Goal: Transaction & Acquisition: Purchase product/service

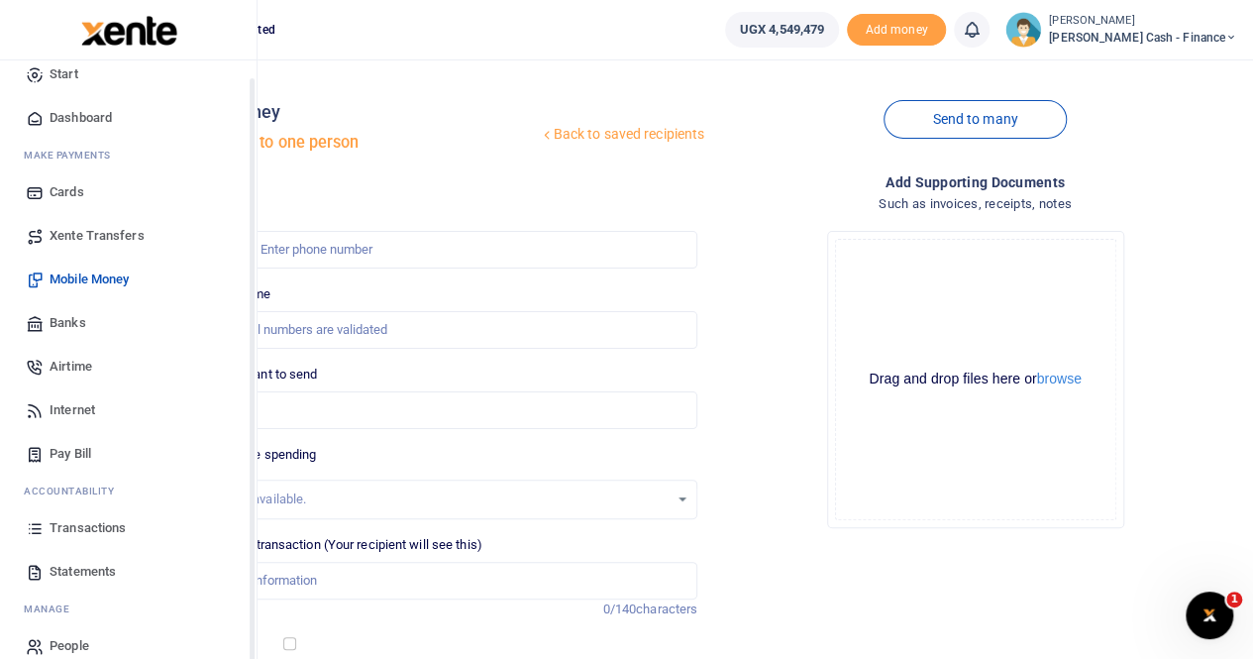
scroll to position [48, 0]
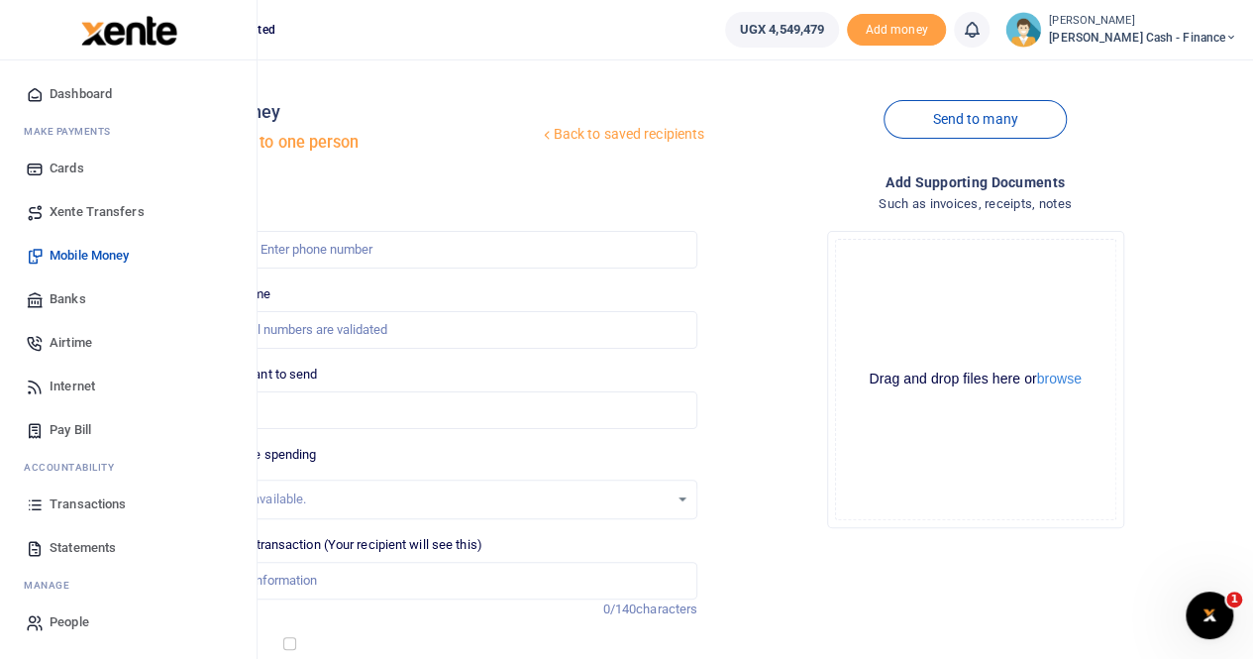
click at [83, 499] on span "Transactions" at bounding box center [88, 504] width 76 height 20
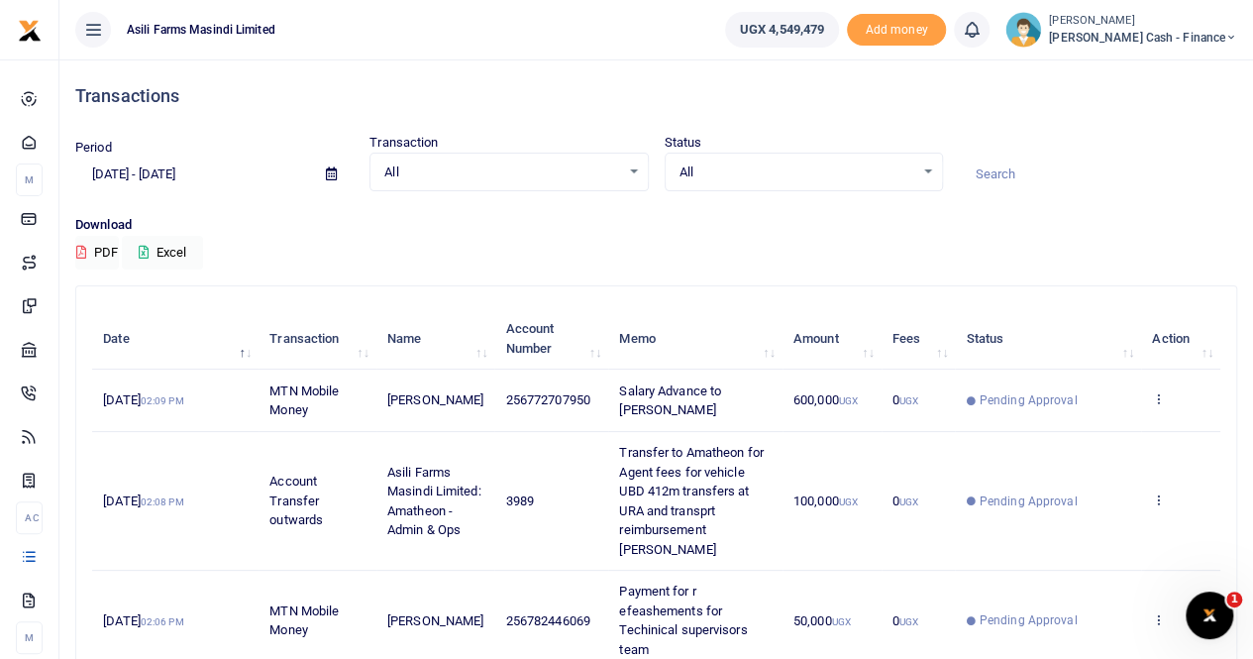
click at [853, 216] on p "Download" at bounding box center [656, 225] width 1162 height 21
click at [331, 171] on icon at bounding box center [331, 173] width 11 height 13
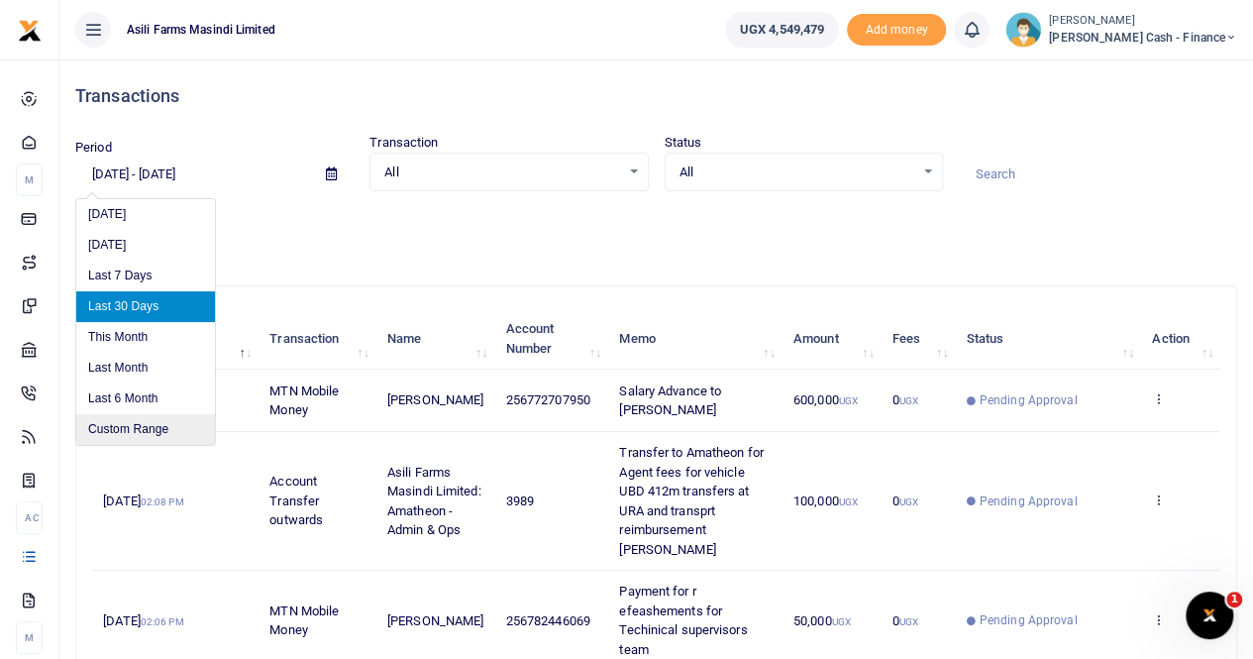
click at [141, 423] on li "Custom Range" at bounding box center [145, 429] width 139 height 31
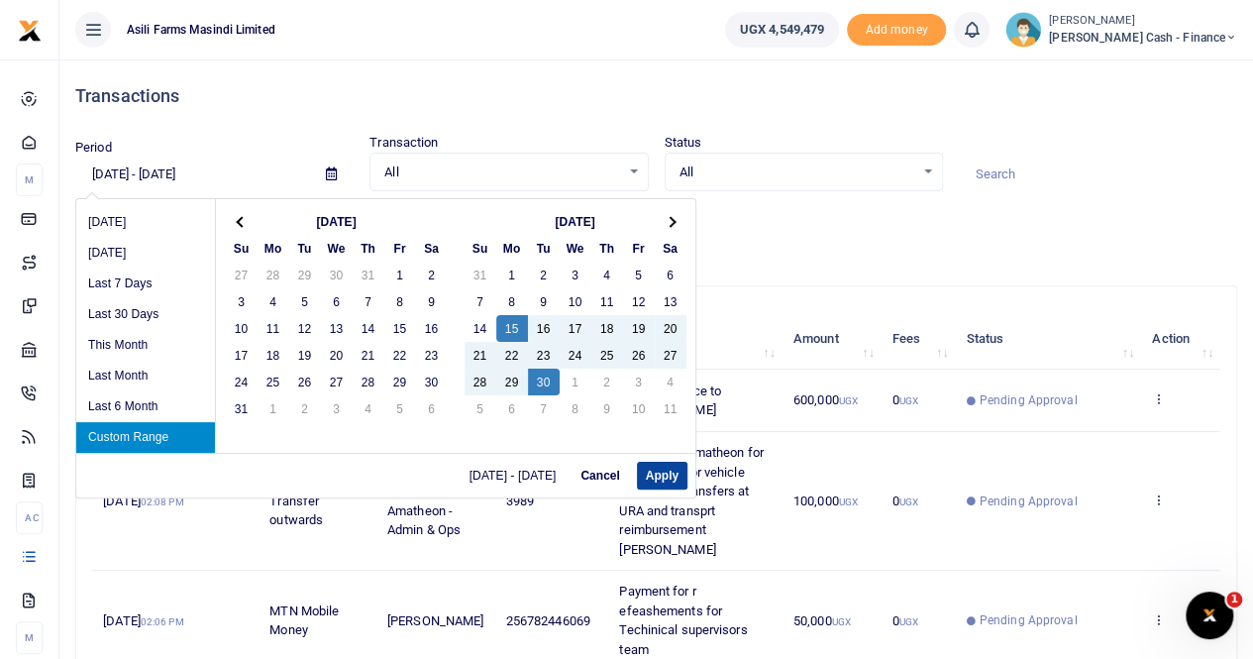
click at [658, 475] on button "Apply" at bounding box center [662, 476] width 51 height 28
type input "09/15/2025 - 09/30/2025"
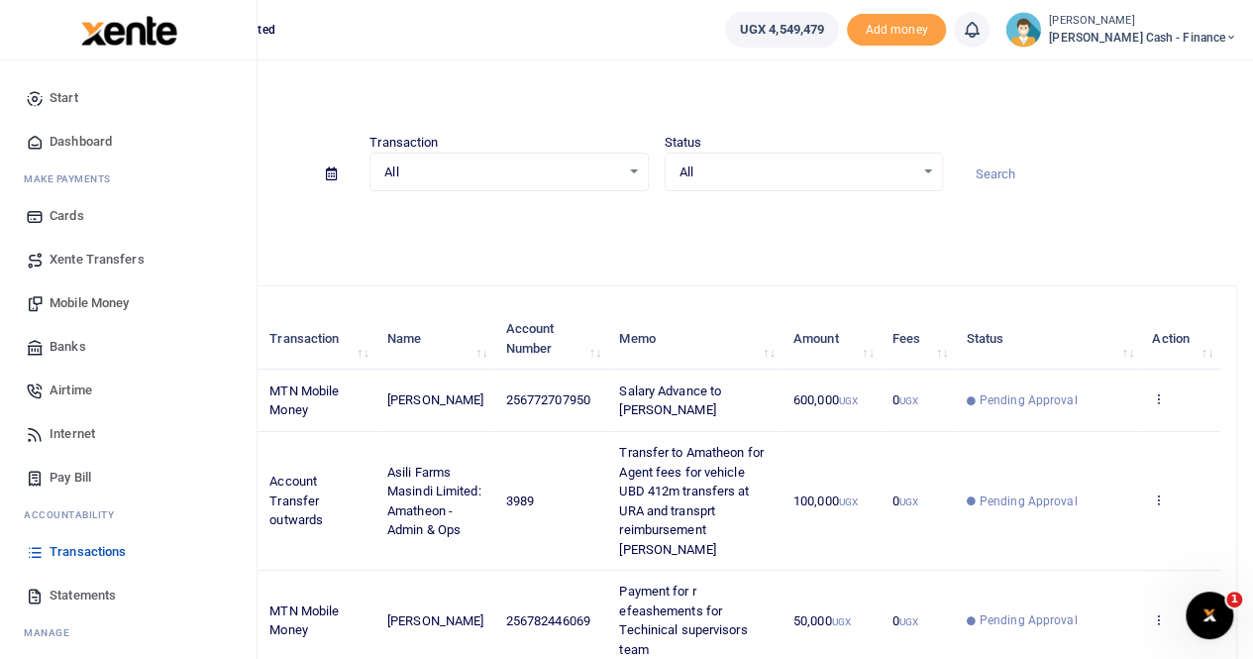
click at [85, 299] on span "Mobile Money" at bounding box center [89, 303] width 79 height 20
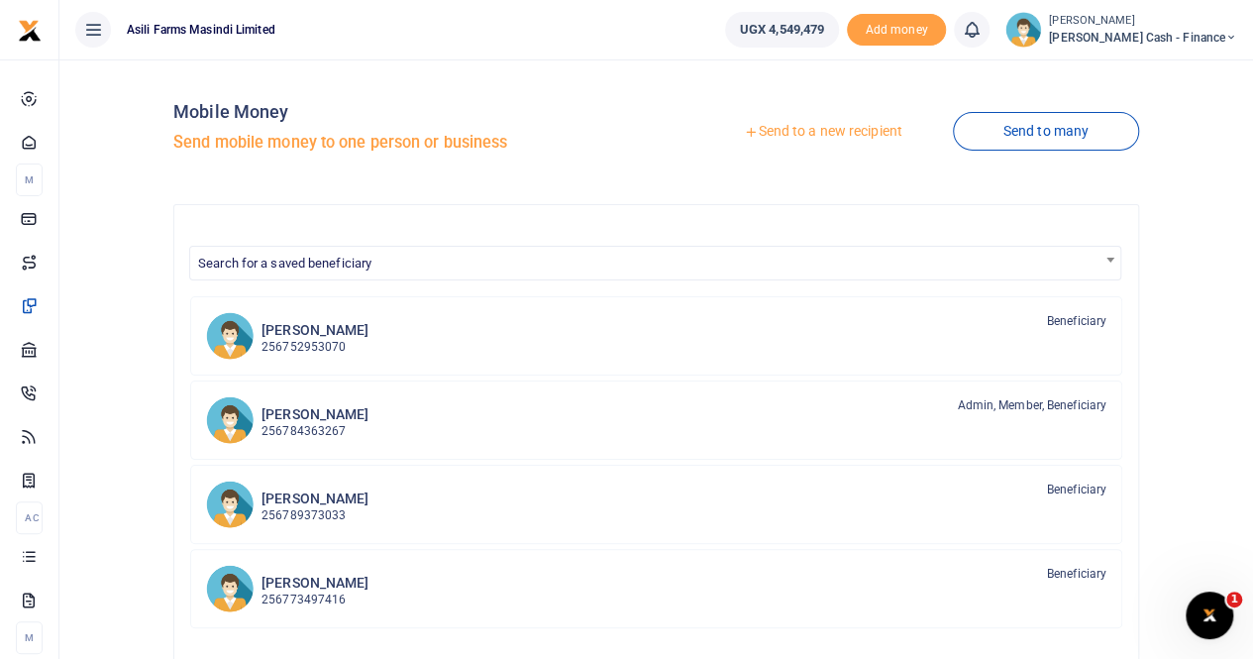
click at [809, 128] on link "Send to a new recipient" at bounding box center [823, 132] width 259 height 36
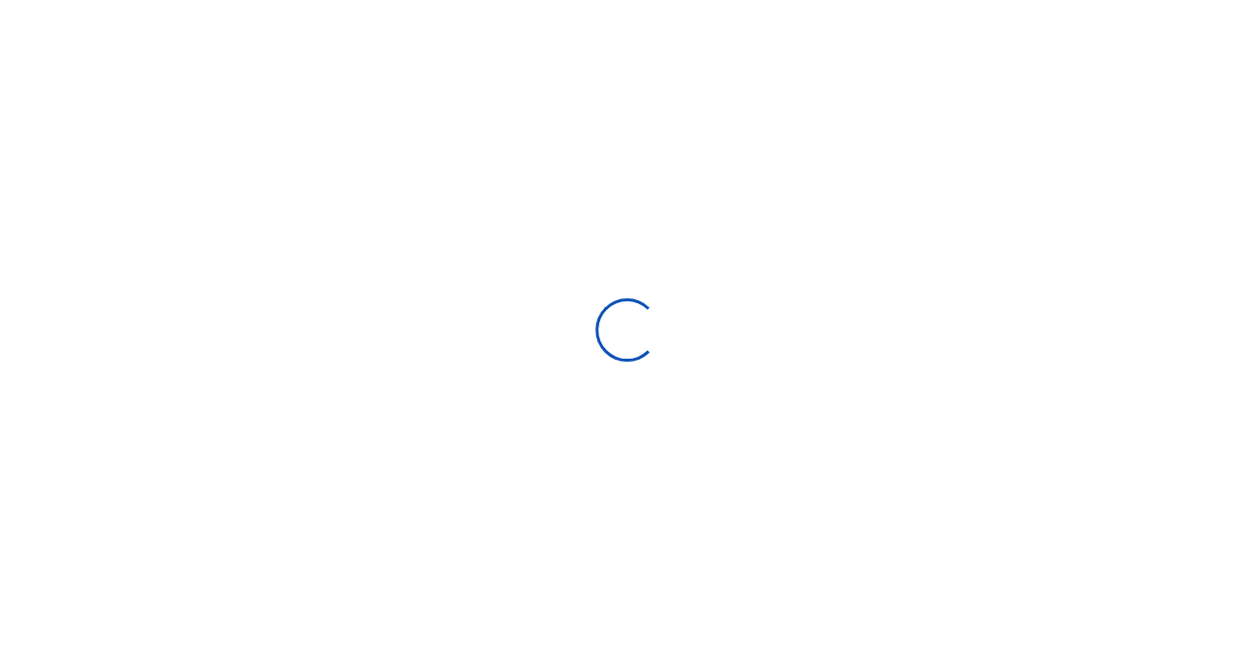
select select
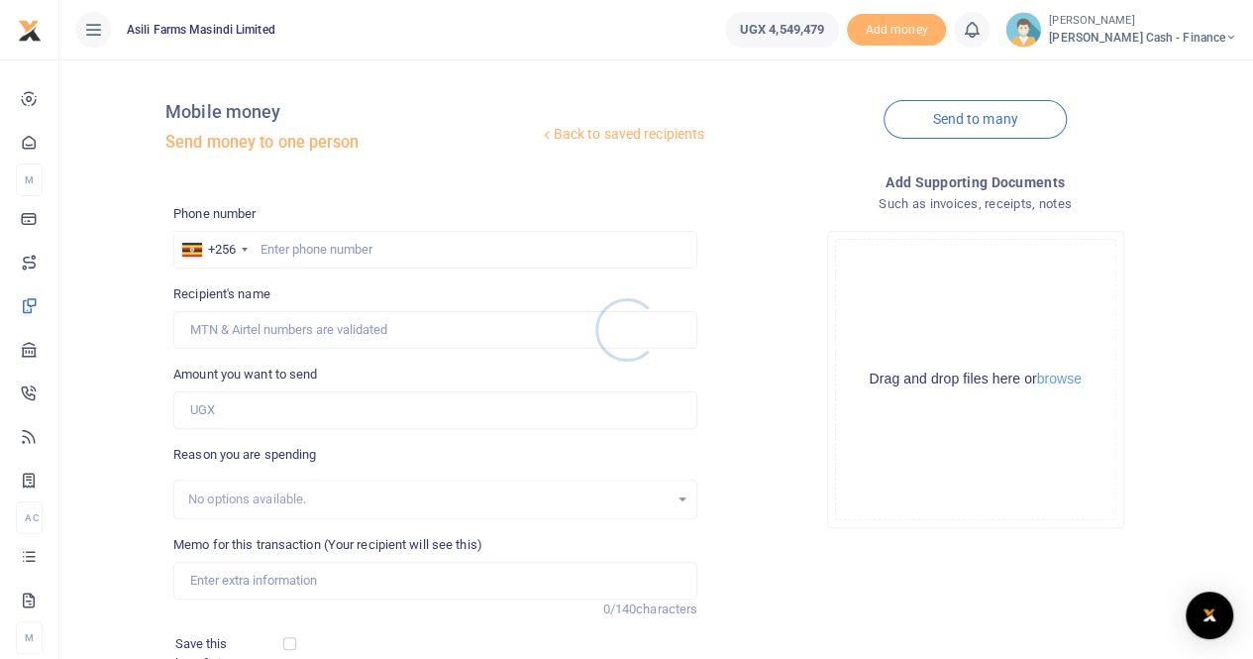
click at [271, 250] on div at bounding box center [626, 329] width 1253 height 659
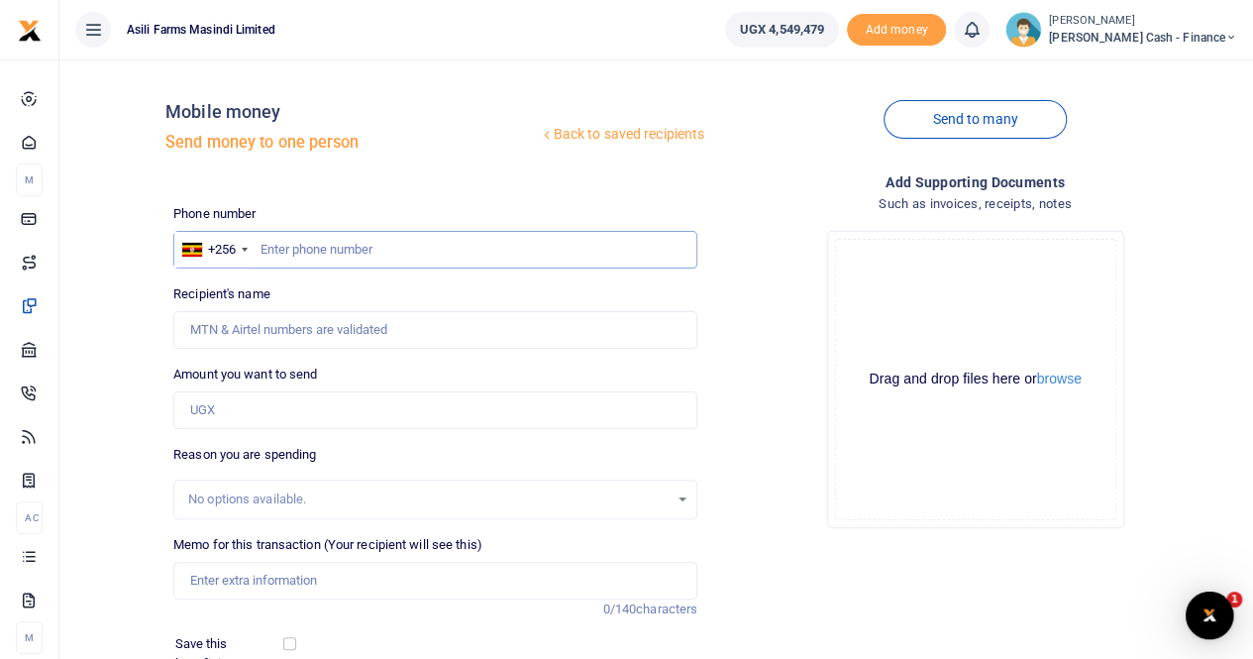
click at [275, 245] on input "text" at bounding box center [435, 250] width 524 height 38
paste input "0779468092"
type input "0779468092"
type input "Mark Opio"
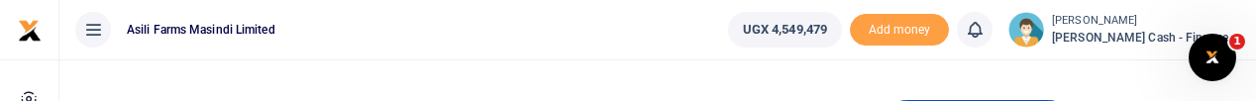
type input "0779468092"
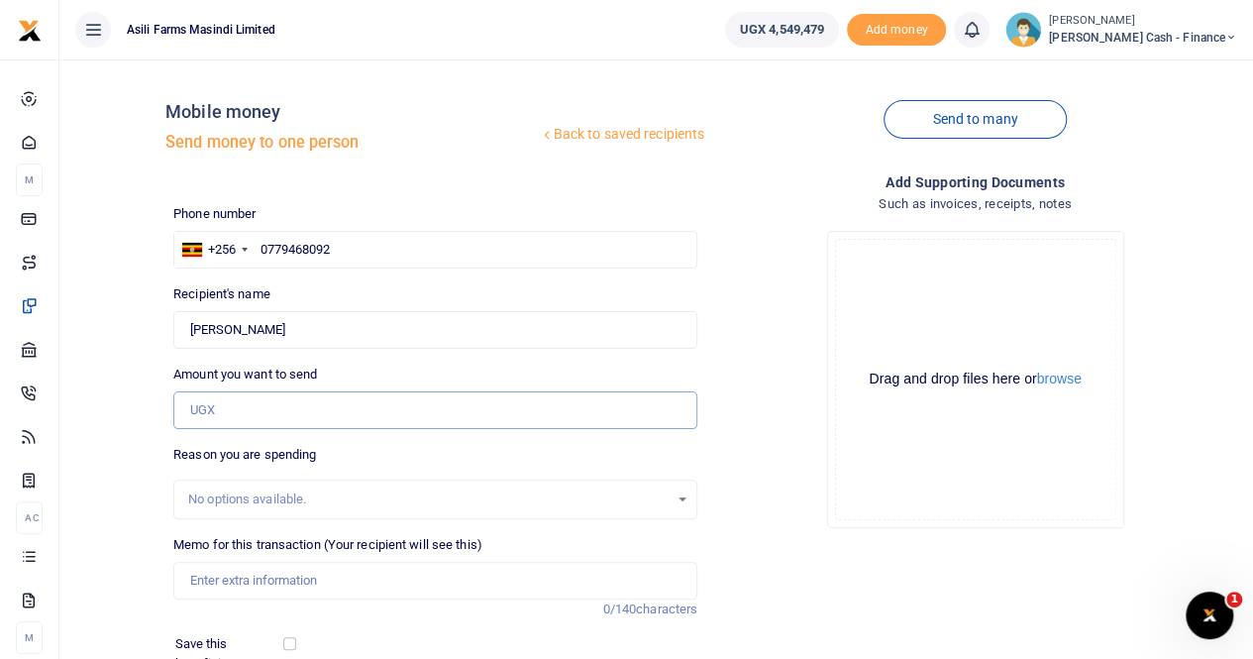
click at [226, 415] on input "Amount you want to send" at bounding box center [435, 410] width 524 height 38
drag, startPoint x: 343, startPoint y: 251, endPoint x: 210, endPoint y: 251, distance: 132.8
click at [210, 251] on div "+256 Uganda +256 0779468092" at bounding box center [435, 250] width 524 height 38
paste input "0768757800"
type input "0768757800"
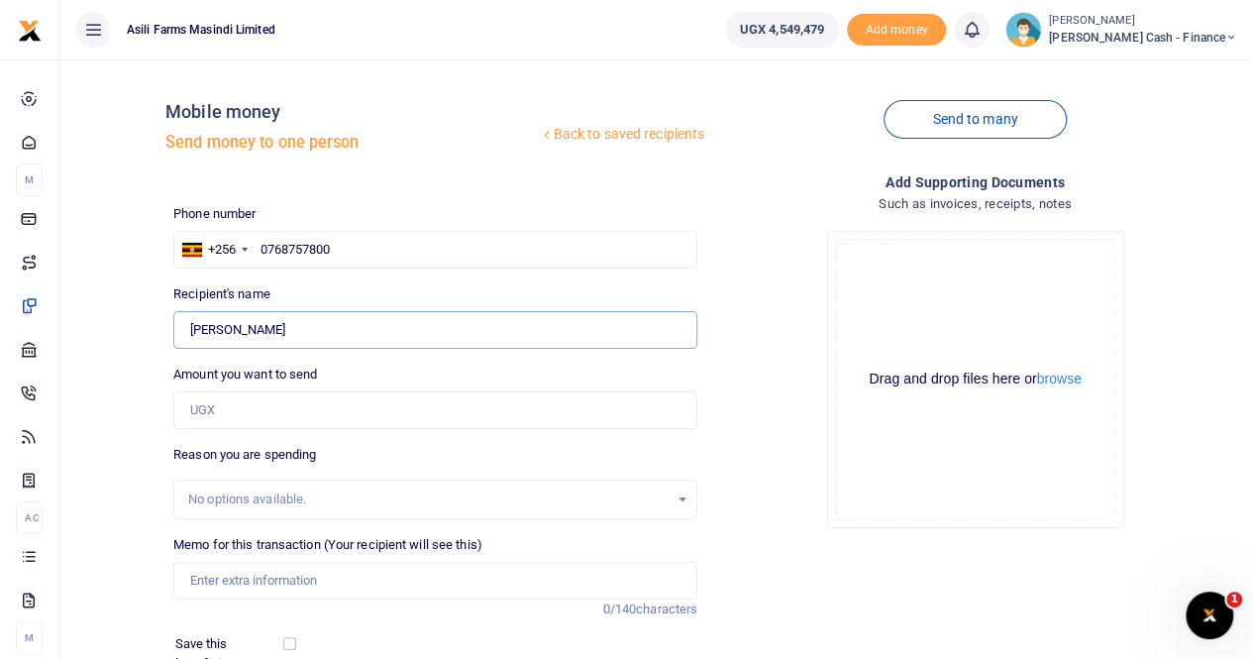
type input "Timothy Ssebalamu"
click at [281, 328] on input "Found" at bounding box center [435, 330] width 524 height 38
click at [225, 580] on input "Memo for this transaction (Your recipient will see this)" at bounding box center [435, 581] width 524 height 38
paste input "0768757800"
type input "0768757800"
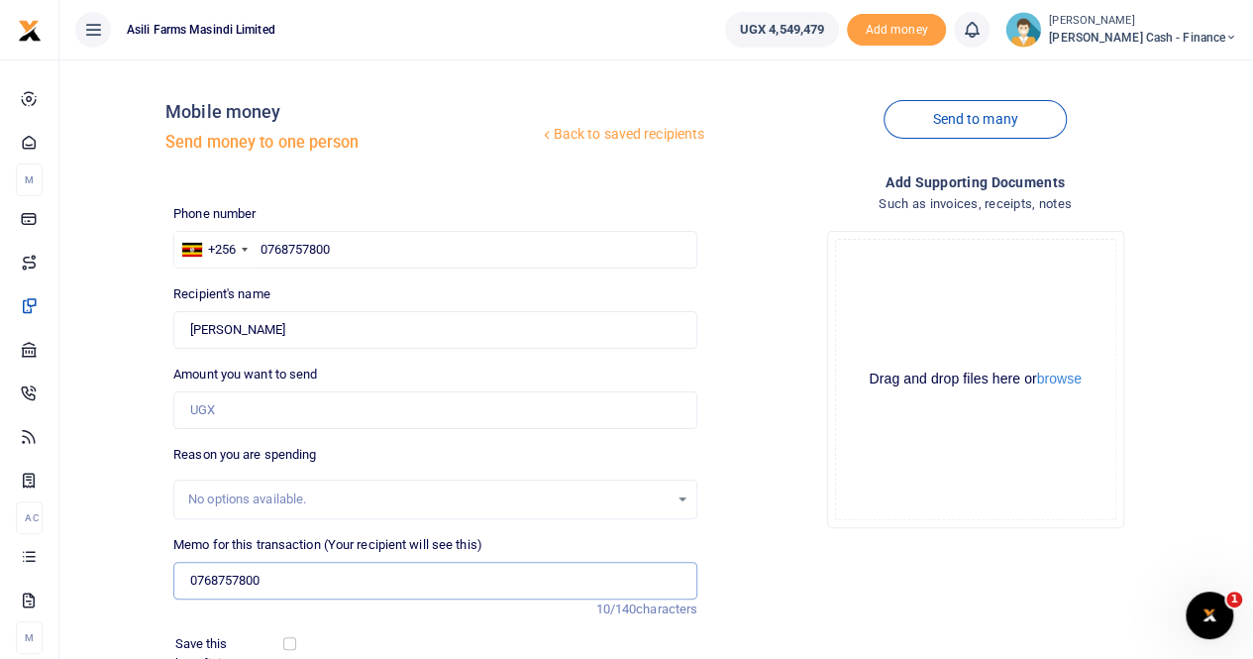
drag, startPoint x: 274, startPoint y: 579, endPoint x: 151, endPoint y: 582, distance: 123.9
click at [154, 584] on div "Back to saved recipients Mobile money Send money to one person Send to many Pho…" at bounding box center [656, 442] width 1178 height 735
click at [252, 583] on input "Memo for this transaction (Your recipient will see this)" at bounding box center [435, 581] width 524 height 38
drag, startPoint x: 312, startPoint y: 320, endPoint x: 74, endPoint y: 320, distance: 237.8
click at [74, 320] on div "Back to saved recipients Mobile money Send money to one person Send to many Pho…" at bounding box center [656, 442] width 1178 height 735
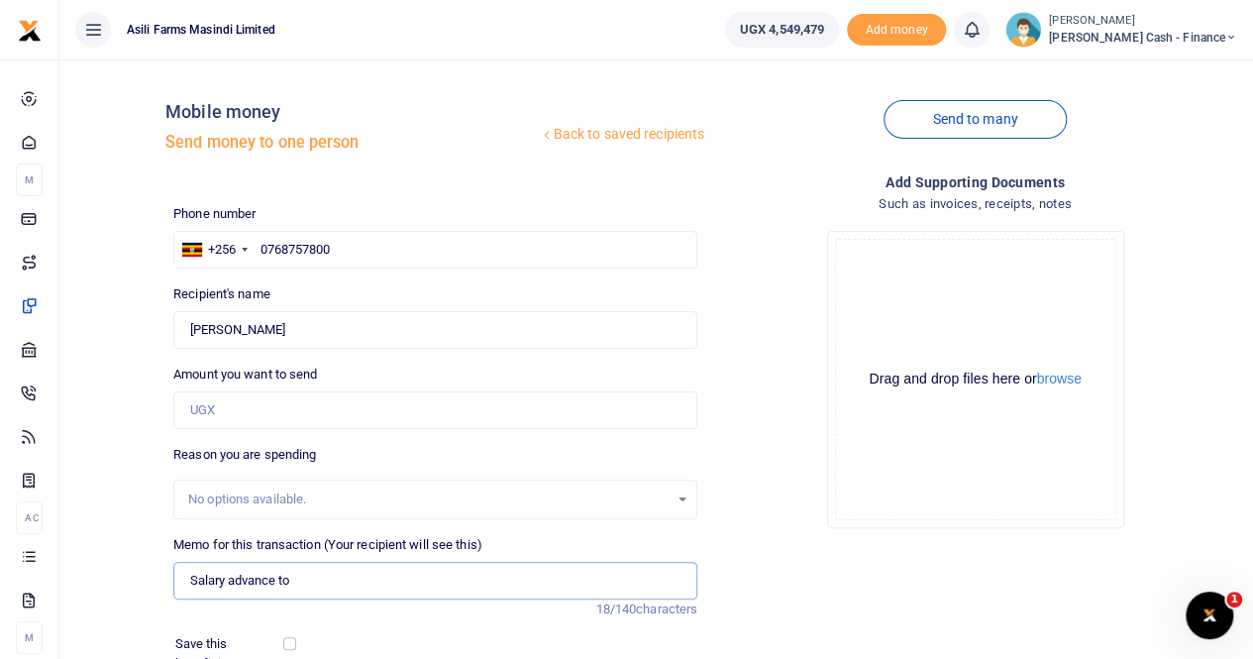
click at [313, 577] on input "Salary advance to" at bounding box center [435, 581] width 524 height 38
paste input "Timothy Ssebalamu"
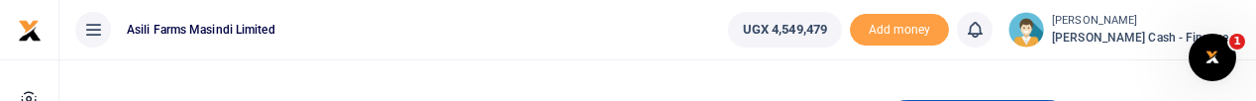
type input "Salary advance to Timothy Ssebalamu"
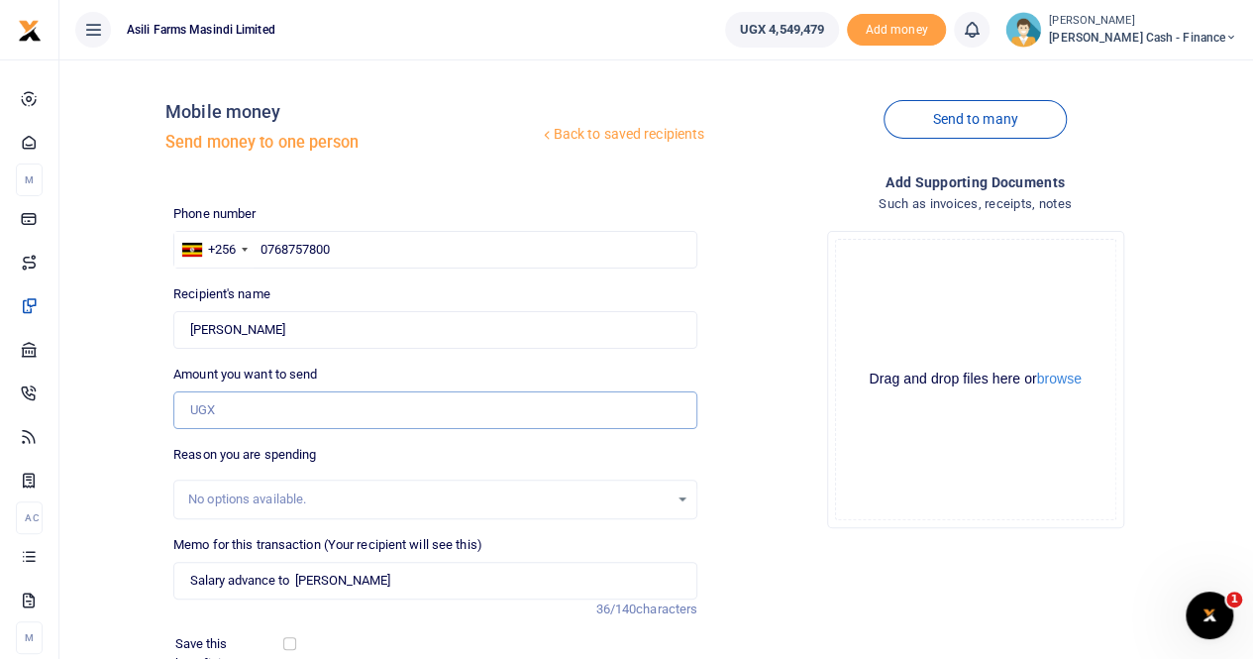
click at [228, 401] on input "Amount you want to send" at bounding box center [435, 410] width 524 height 38
type input "400,000"
click at [193, 579] on input "Salary advance to Timothy Ssebalamu" at bounding box center [435, 581] width 524 height 38
click at [270, 580] on input "Payment for Salary advance to Timothy Ssebalamu" at bounding box center [435, 581] width 524 height 38
type input "Payment for s alary advance to Timothy Ssebalamu"
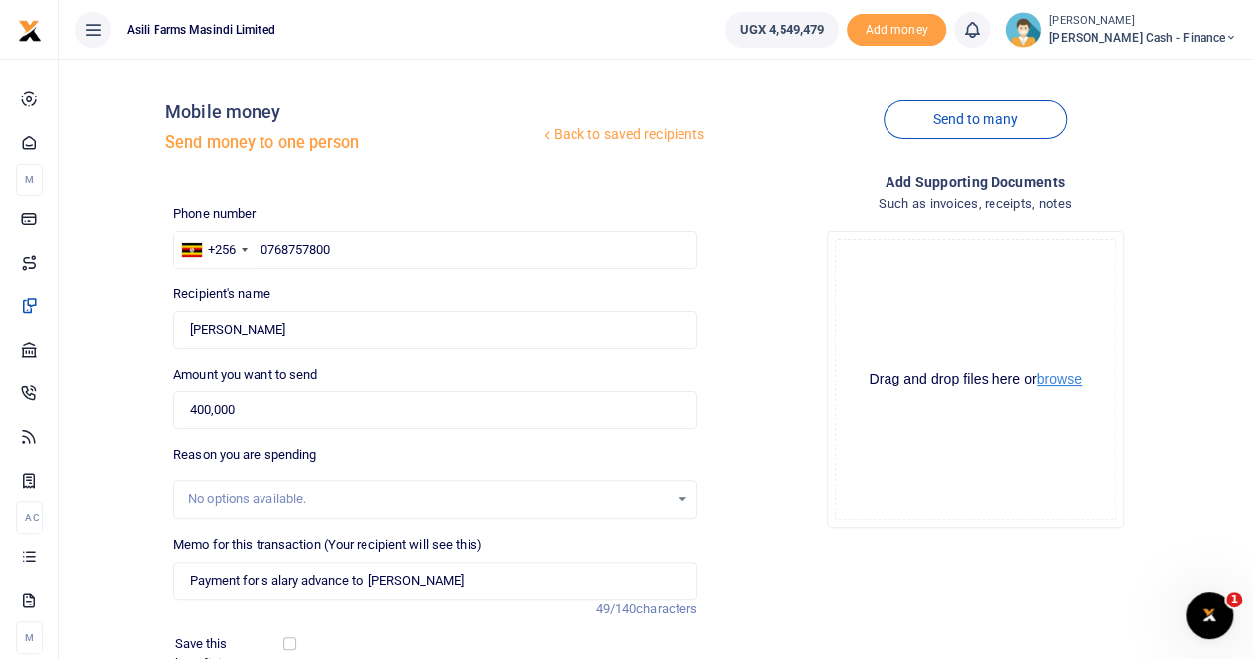
click at [1067, 381] on button "browse" at bounding box center [1059, 379] width 45 height 15
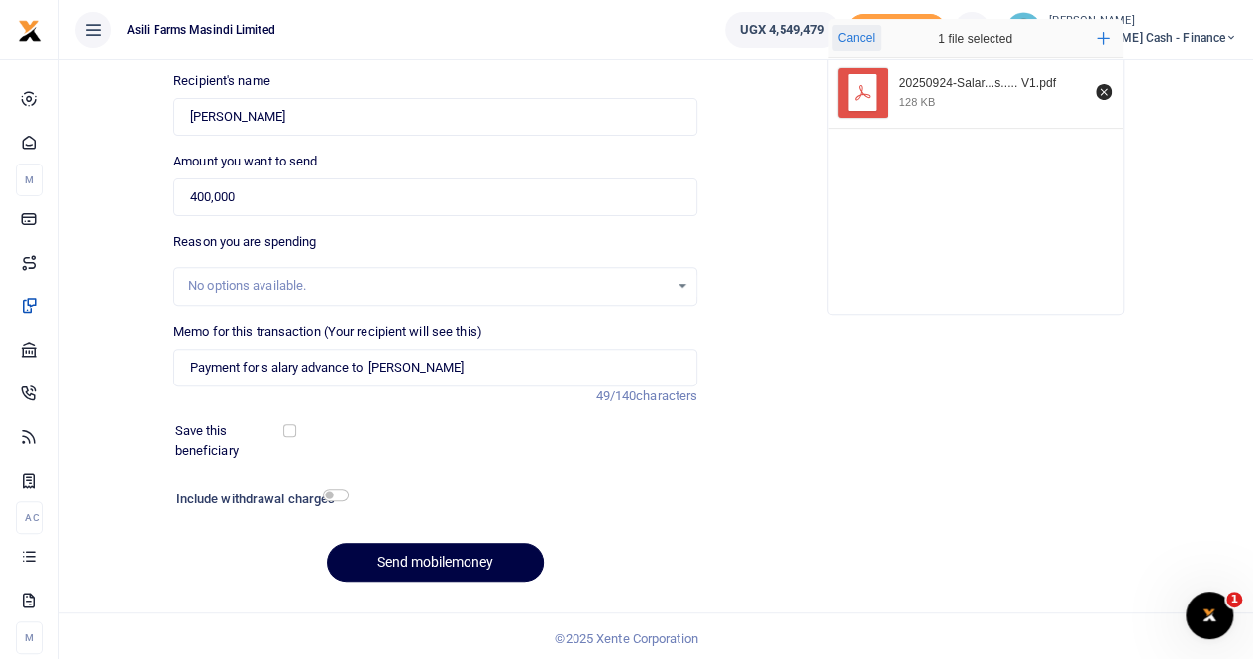
scroll to position [216, 0]
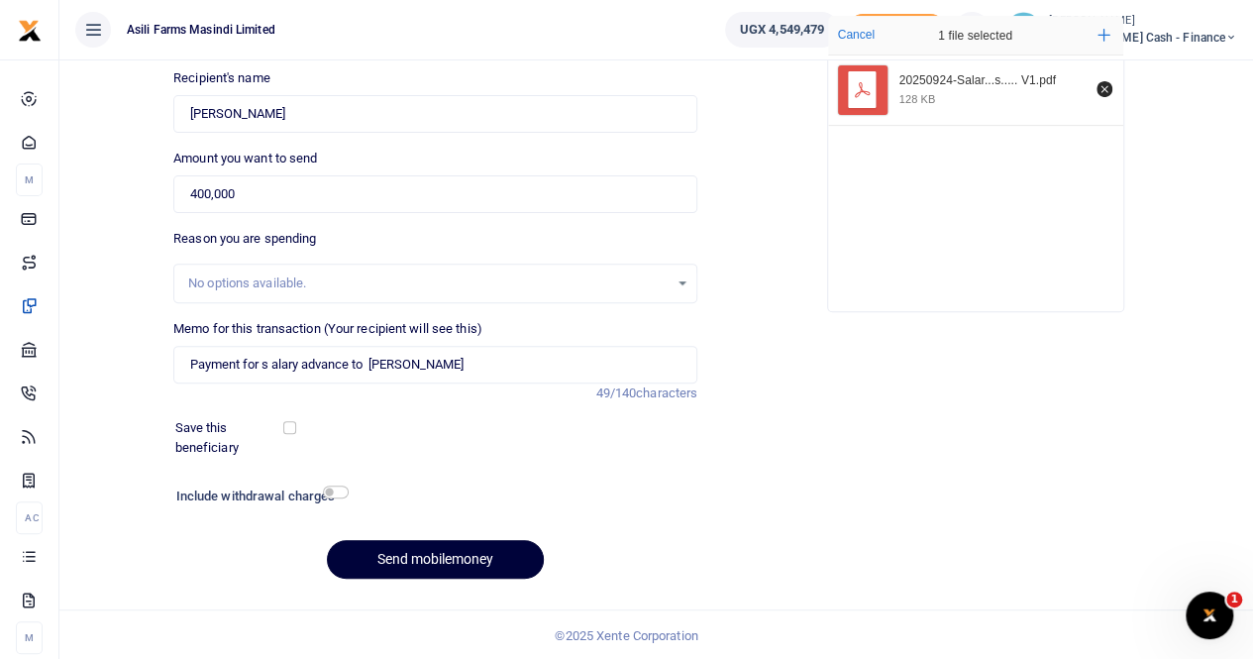
click at [392, 546] on button "Send mobilemoney" at bounding box center [435, 559] width 217 height 39
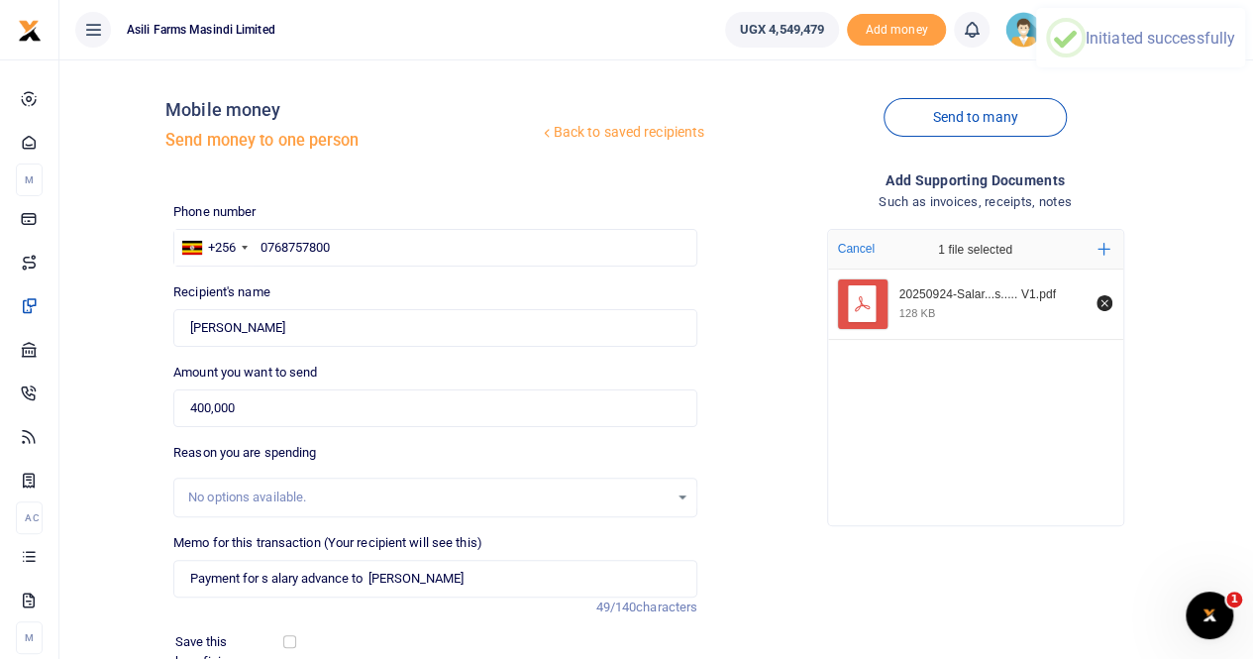
scroll to position [0, 0]
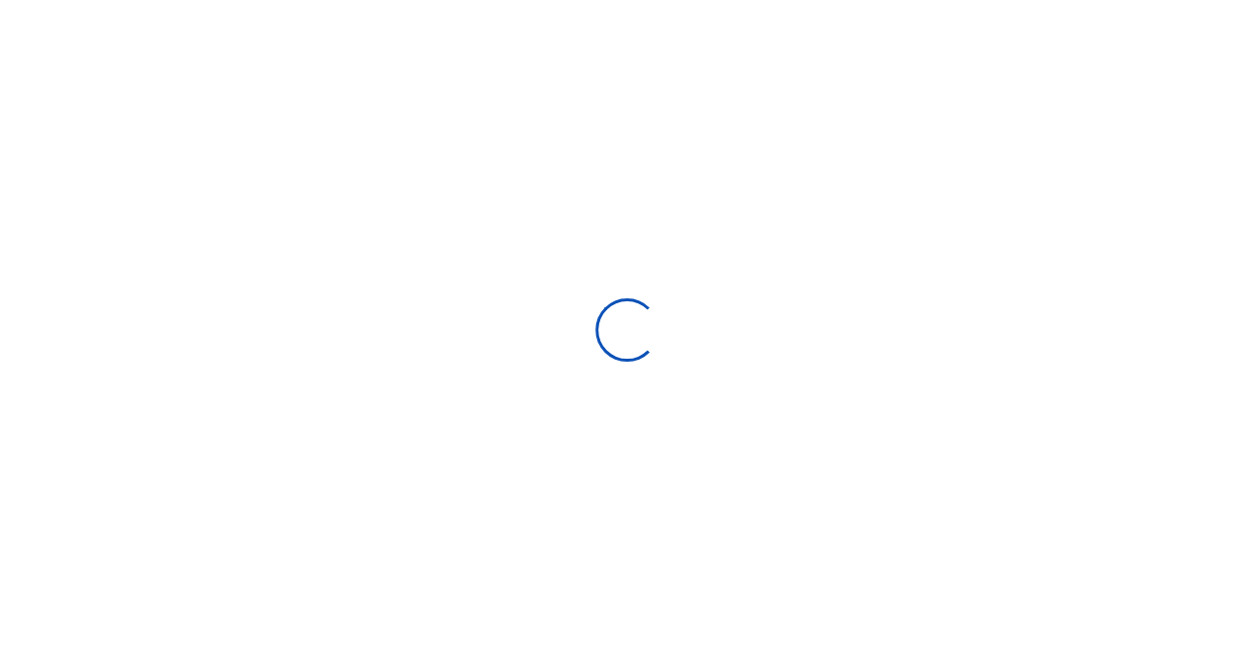
select select "Loading bundles"
select select
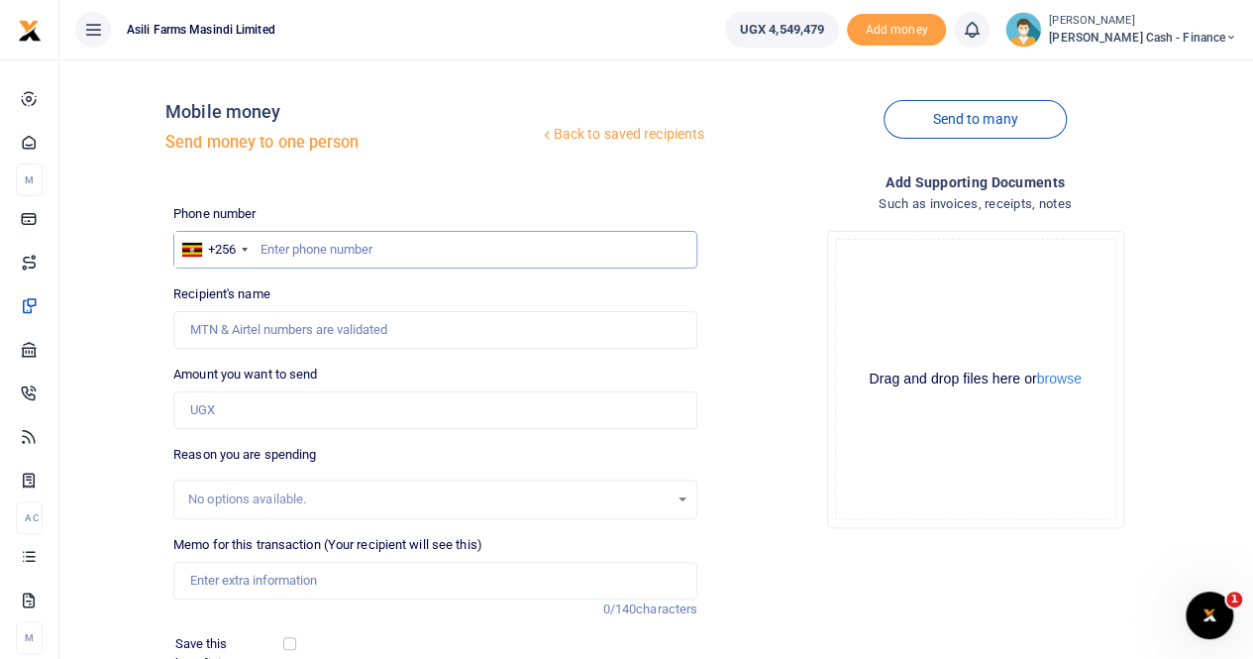
click at [264, 245] on input "text" at bounding box center [435, 250] width 524 height 38
paste input "0781751067"
type input "0781751067"
type input "Ronald Kusiima"
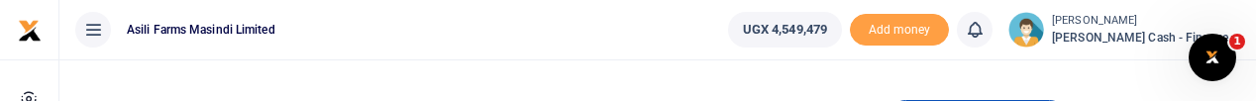
type input "0781751067"
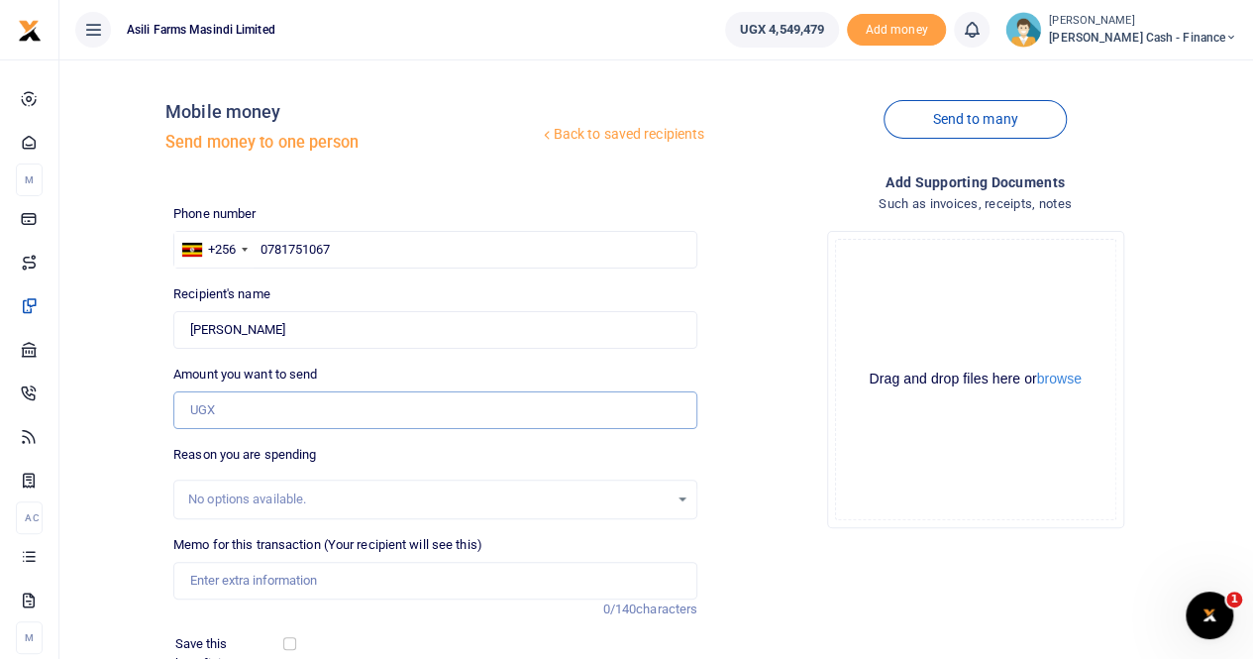
click at [224, 413] on input "Amount you want to send" at bounding box center [435, 410] width 524 height 38
paste input "300,000"
type input "300,000"
click at [234, 576] on input "Memo for this transaction (Your recipient will see this)" at bounding box center [435, 581] width 524 height 38
drag, startPoint x: 280, startPoint y: 327, endPoint x: 135, endPoint y: 327, distance: 145.7
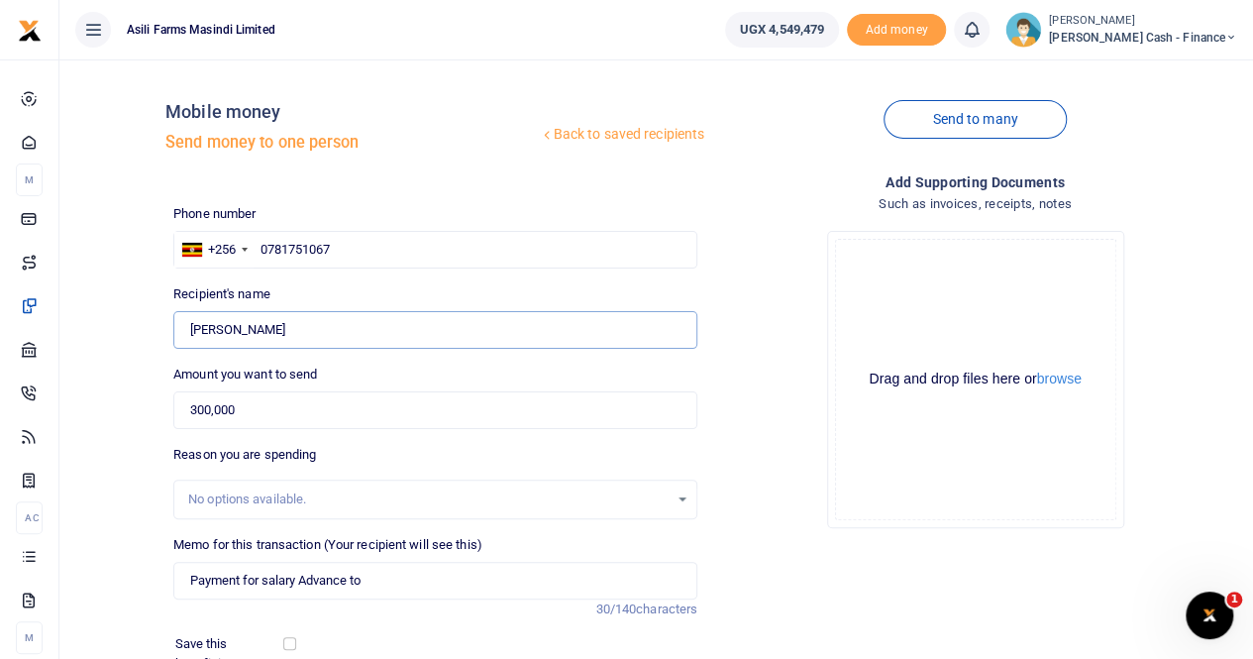
click at [135, 327] on div "Back to saved recipients Mobile money Send money to one person Send to many Pho…" at bounding box center [656, 442] width 1178 height 735
click at [396, 583] on input "Payment for salary Advance to" at bounding box center [435, 581] width 524 height 38
paste input "Ronald Kusiima"
type input "Payment for salary Advance to Ronald Kusiima"
click at [1045, 378] on button "browse" at bounding box center [1059, 379] width 45 height 15
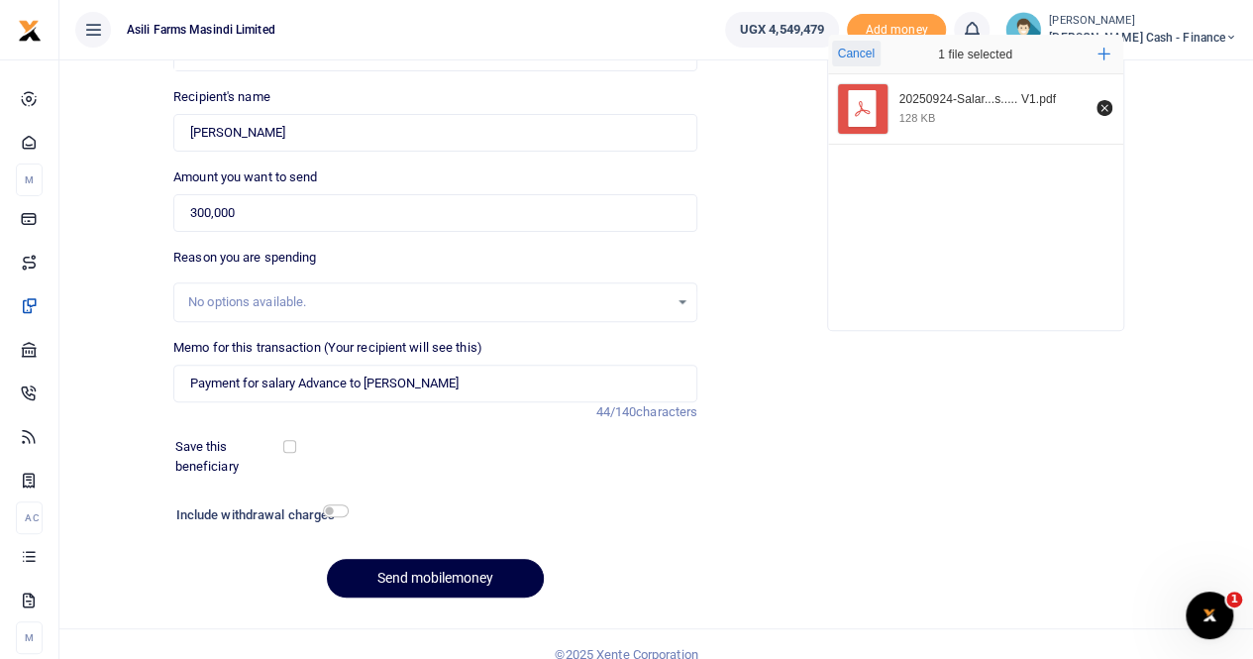
scroll to position [198, 0]
click at [189, 379] on input "Payment for salary Advance to Ronald Kusiima" at bounding box center [435, 383] width 524 height 38
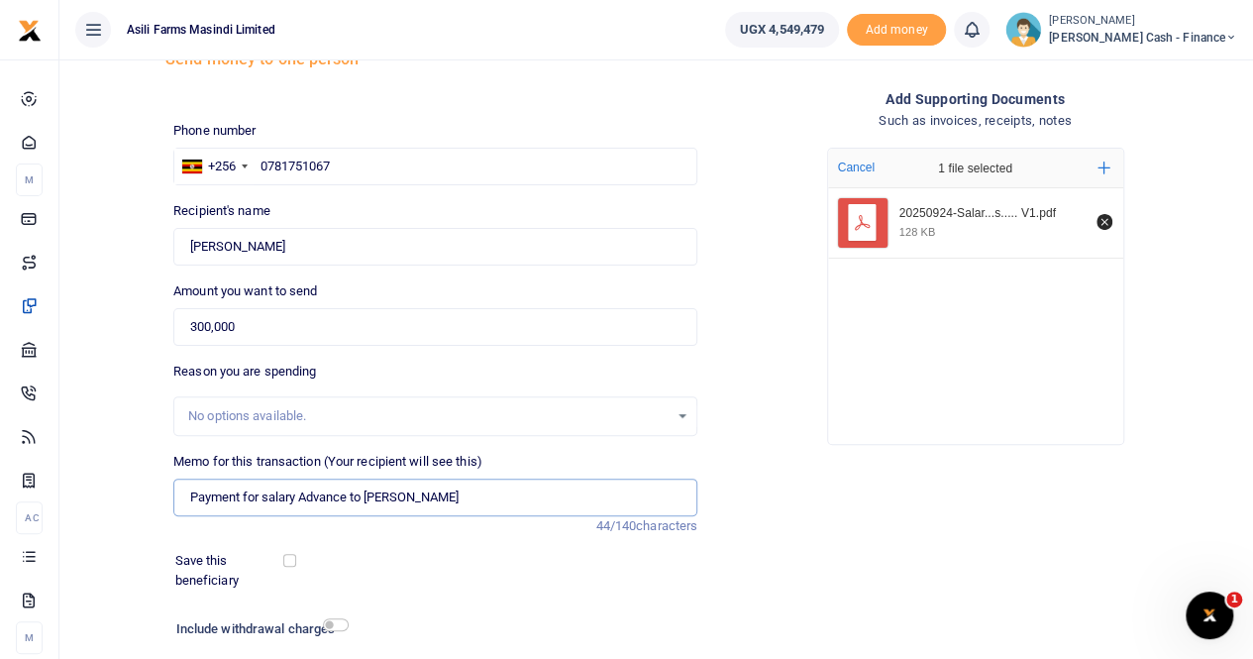
scroll to position [216, 0]
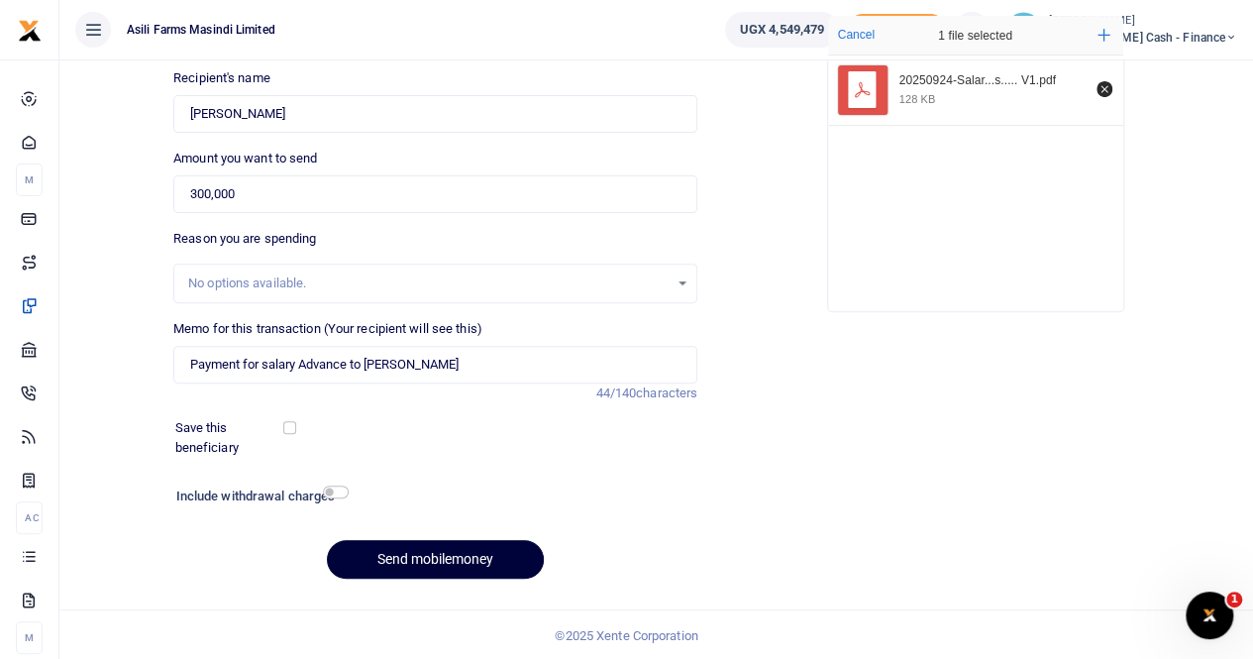
click at [420, 561] on button "Send mobilemoney" at bounding box center [435, 559] width 217 height 39
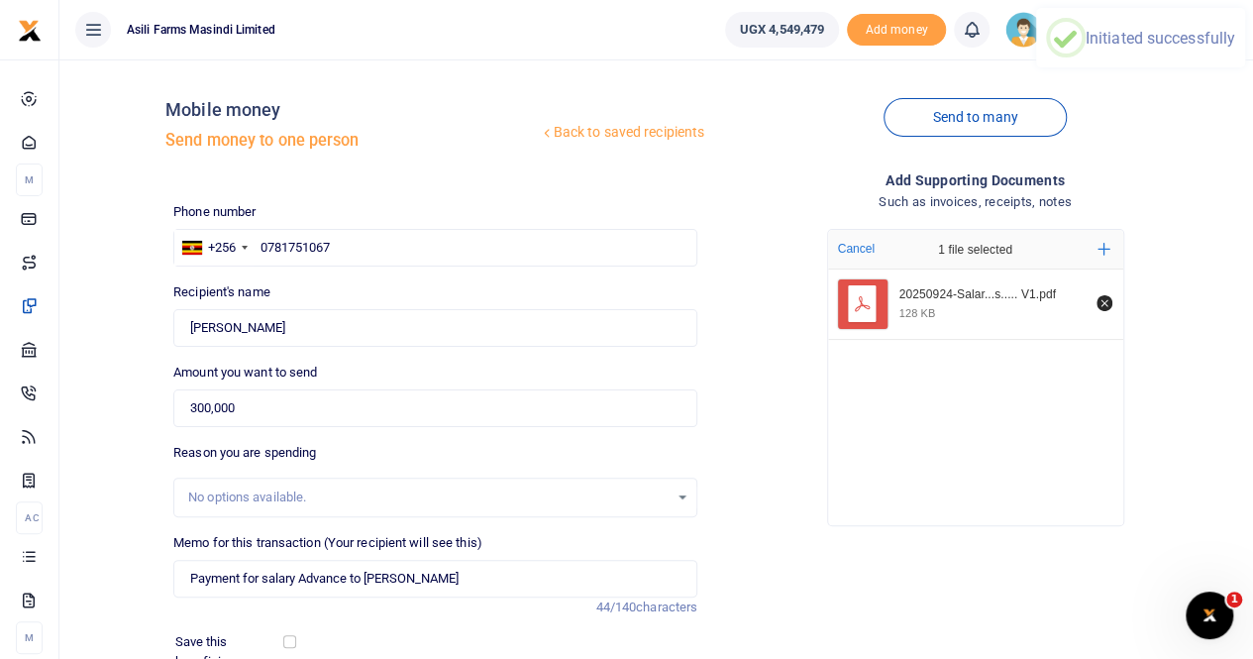
scroll to position [0, 0]
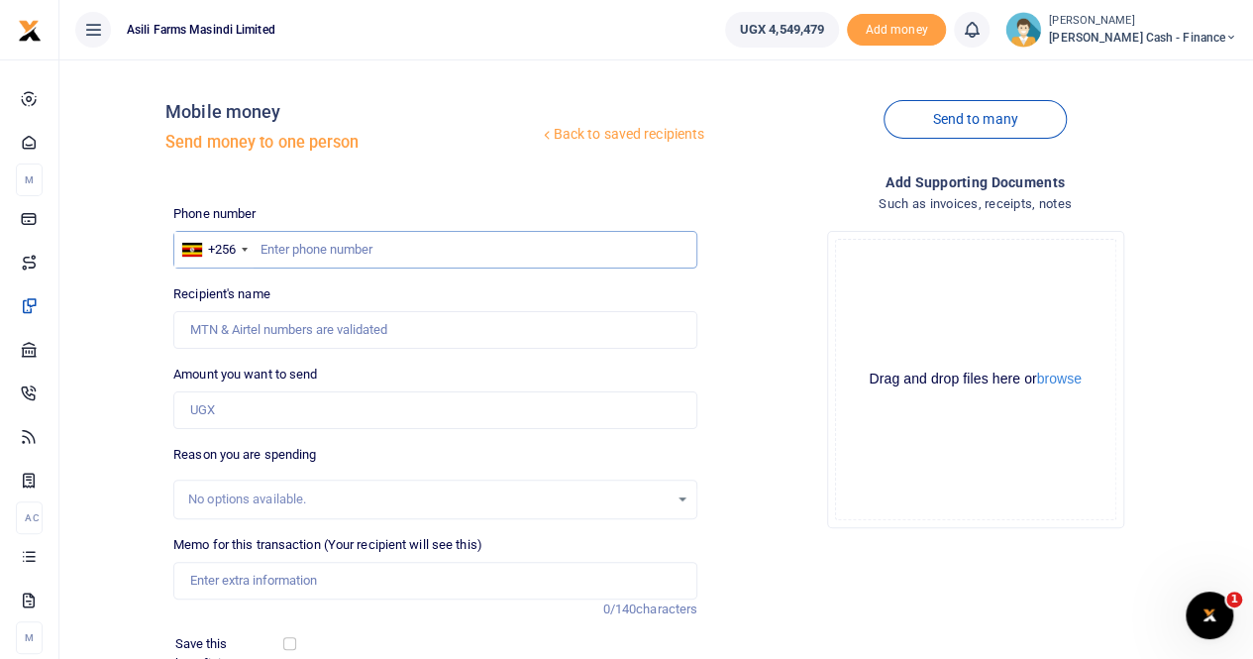
click at [283, 246] on input "text" at bounding box center [435, 250] width 524 height 38
paste input "0784747529"
type input "0784747529"
type input "[PERSON_NAME]"
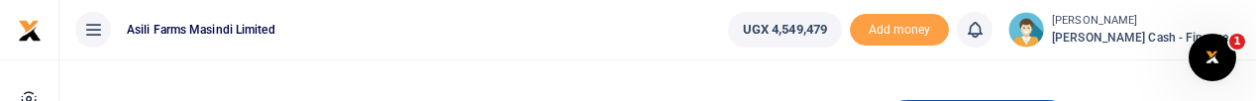
type input "0784747529"
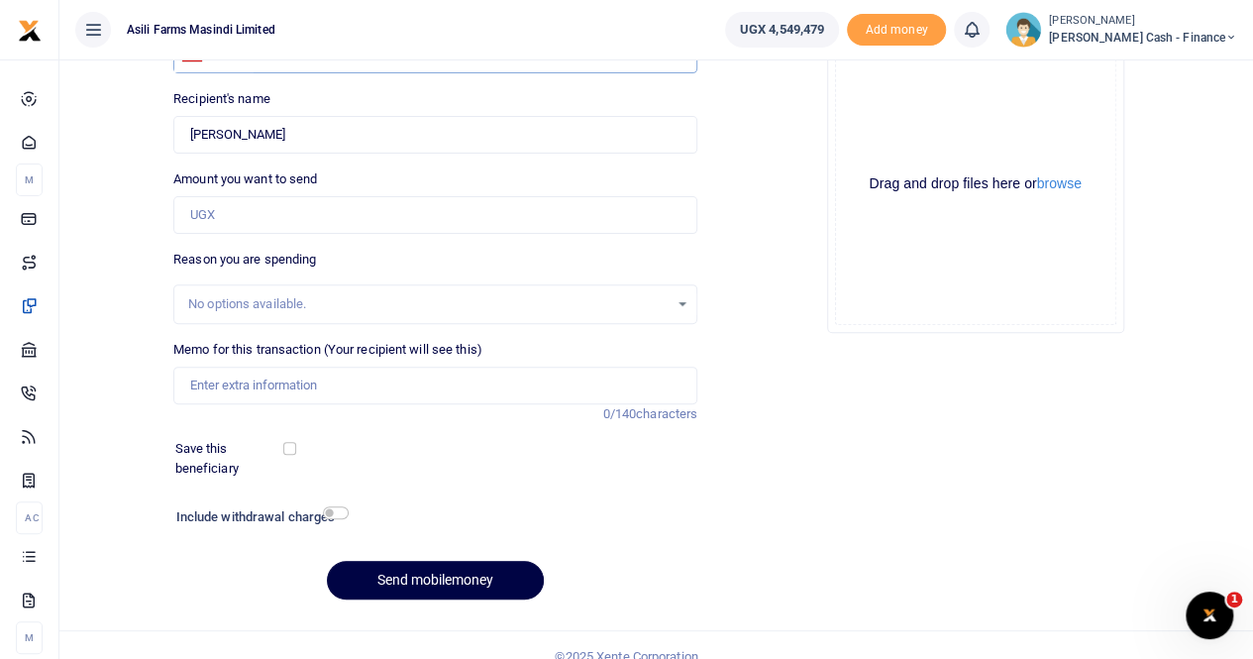
scroll to position [216, 0]
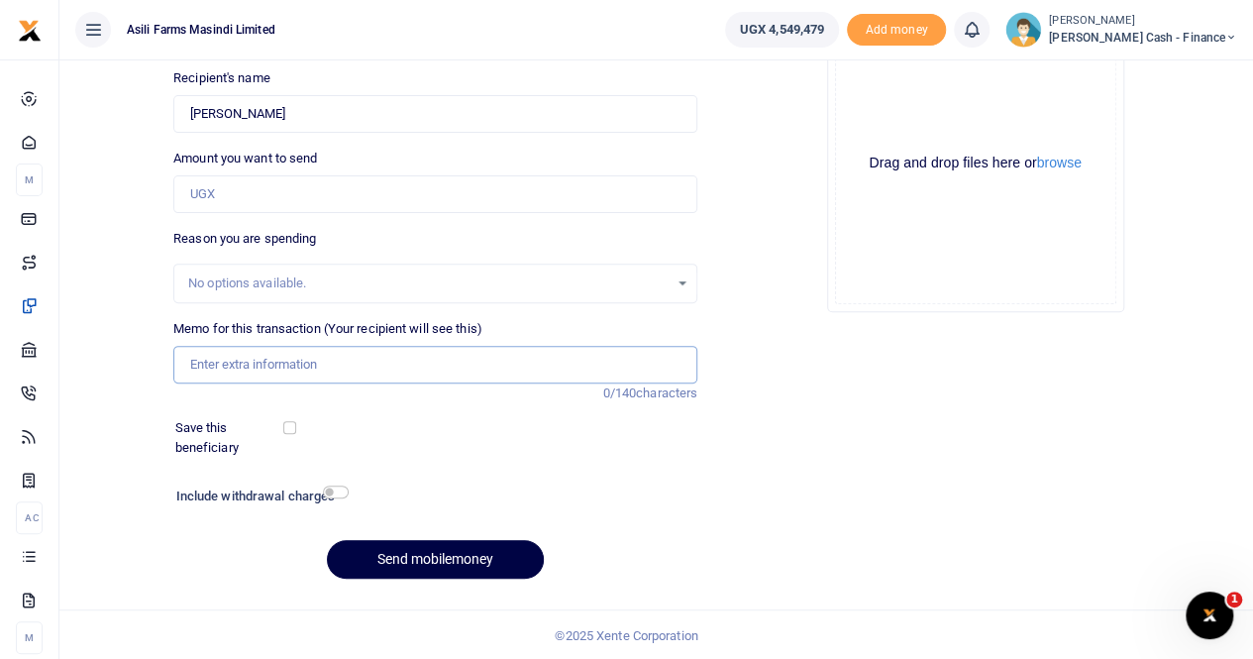
click at [238, 360] on input "Memo for this transaction (Your recipient will see this)" at bounding box center [435, 365] width 524 height 38
paste input "500,000"
drag, startPoint x: 239, startPoint y: 365, endPoint x: 141, endPoint y: 364, distance: 98.1
click at [141, 364] on div "Back to saved recipients Mobile money Send money to one person Send to many Pho…" at bounding box center [656, 226] width 1178 height 735
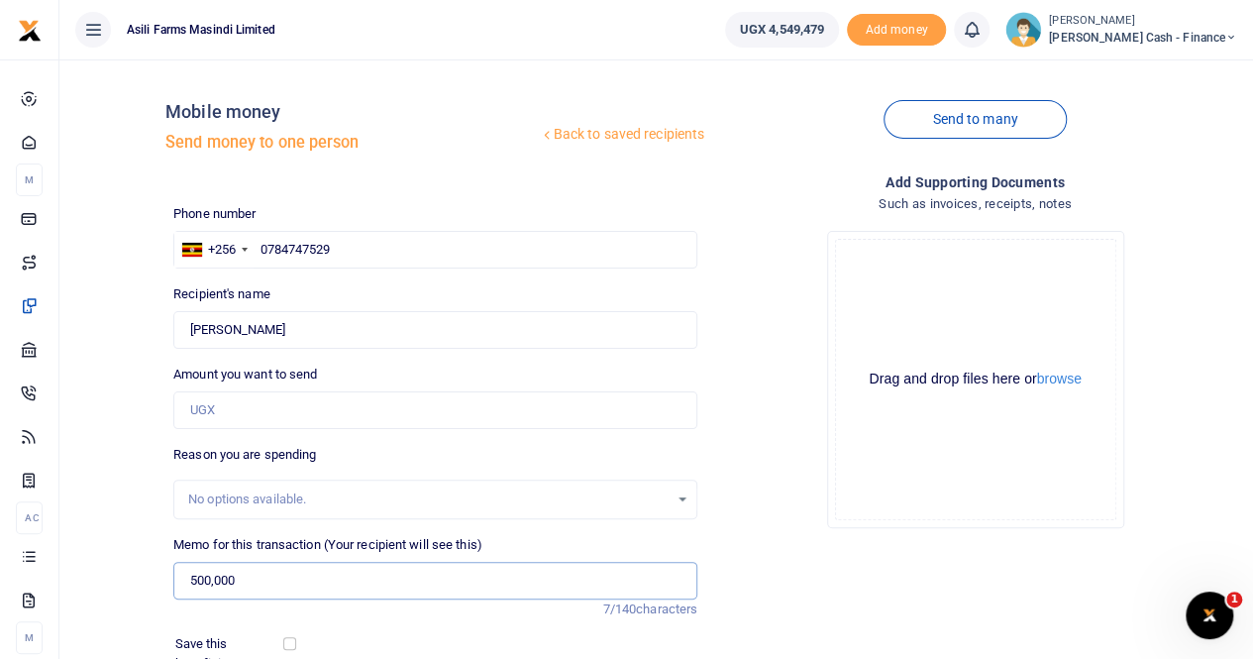
type input "500,000"
click at [216, 411] on input "Amount you want to send" at bounding box center [435, 410] width 524 height 38
paste input "500,000"
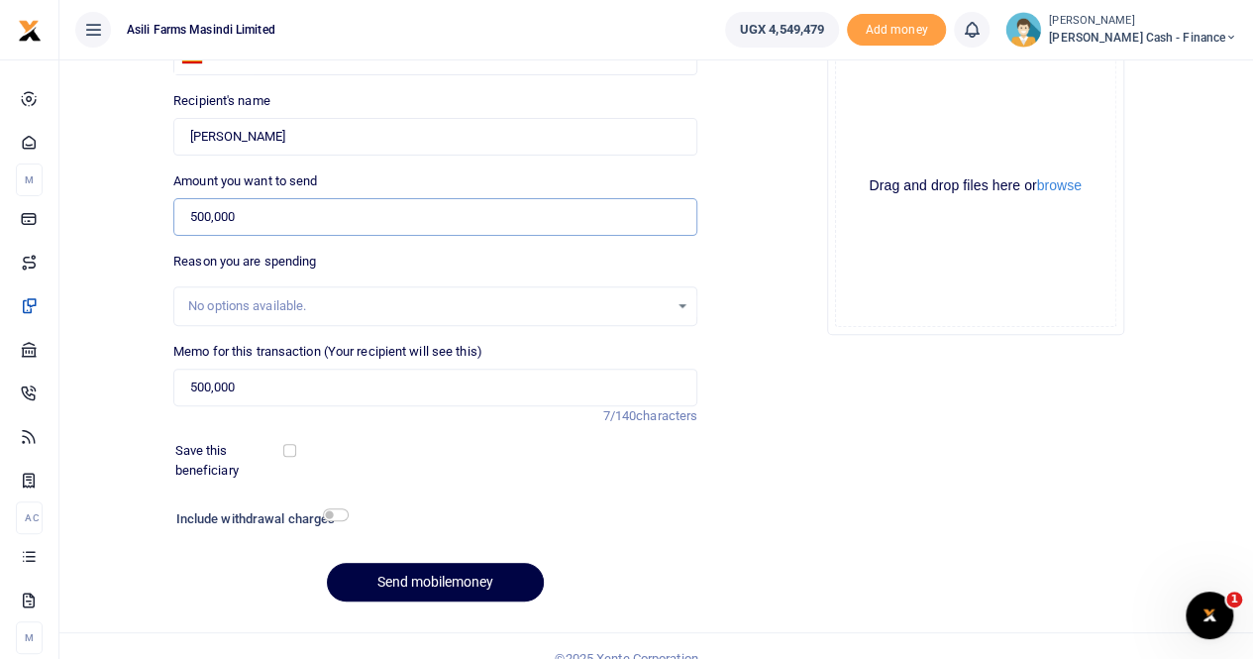
scroll to position [216, 0]
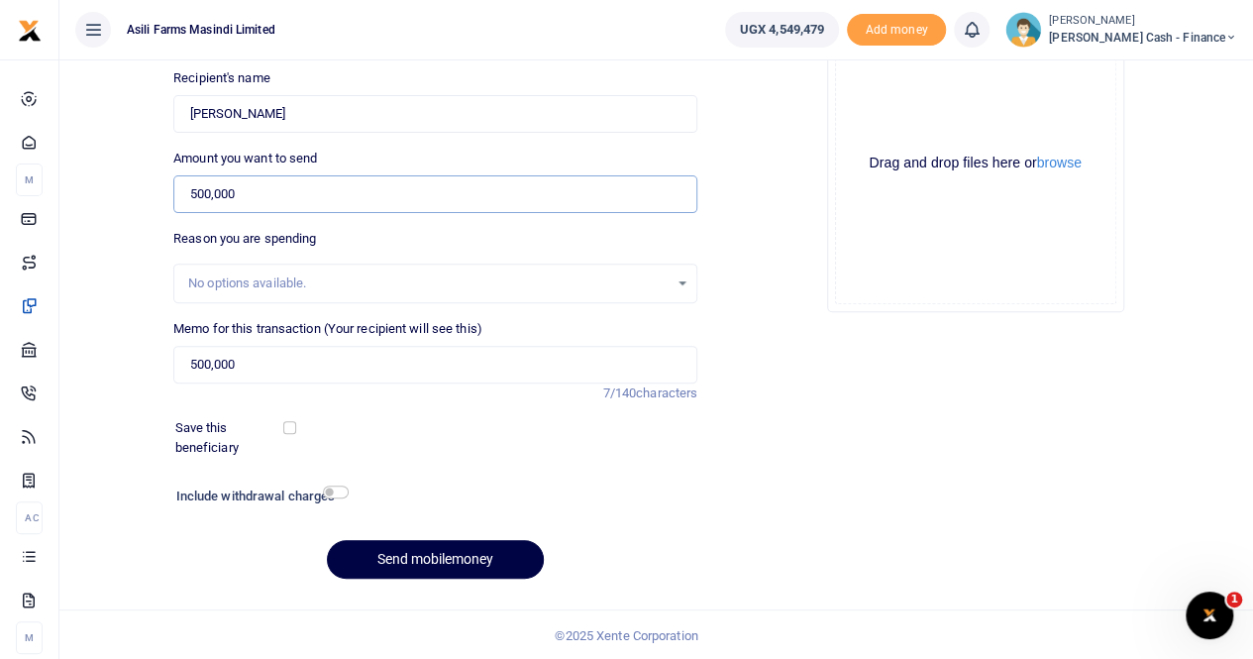
type input "500,000"
drag, startPoint x: 278, startPoint y: 423, endPoint x: 262, endPoint y: 382, distance: 44.0
click at [275, 411] on div "Phone number +256 [GEOGRAPHIC_DATA] [PHONE_NUMBER] Phone is required. Recipient…" at bounding box center [435, 291] width 540 height 606
drag, startPoint x: 281, startPoint y: 364, endPoint x: 78, endPoint y: 364, distance: 203.1
click at [78, 364] on div "Back to saved recipients Mobile money Send money to one person Send to many Pho…" at bounding box center [656, 226] width 1178 height 735
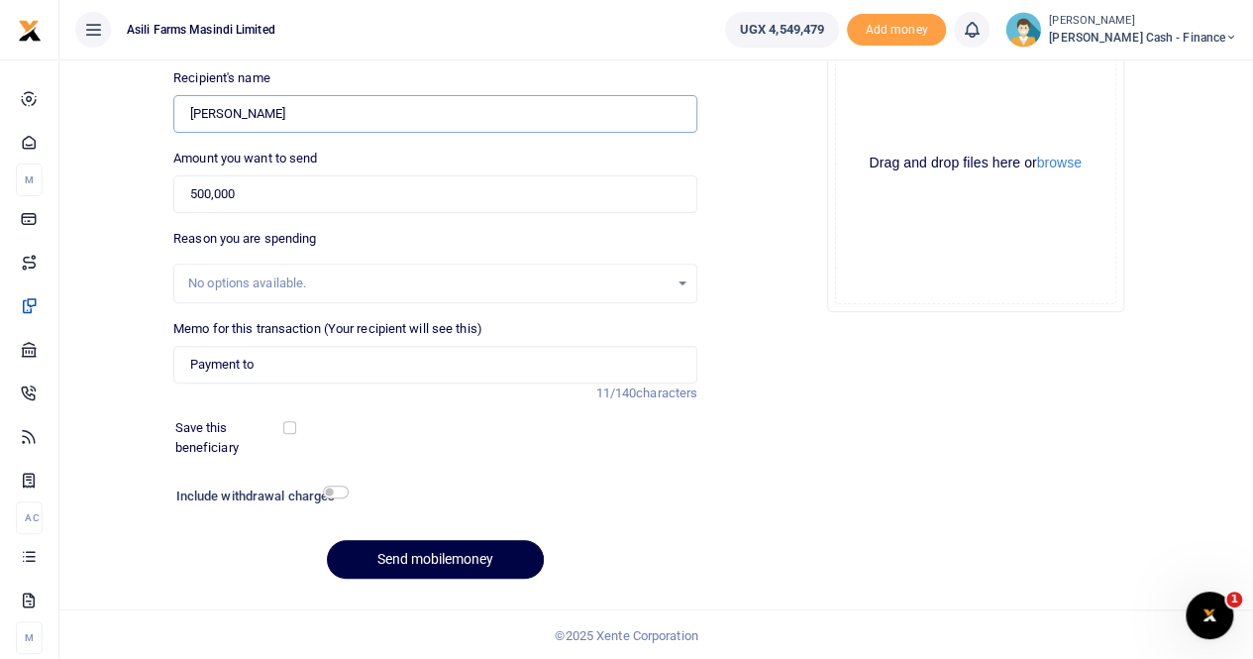
drag, startPoint x: 296, startPoint y: 105, endPoint x: 105, endPoint y: 106, distance: 191.2
click at [105, 106] on div "Back to saved recipients Mobile money Send money to one person Send to many Pho…" at bounding box center [656, 226] width 1178 height 735
click at [276, 358] on input "Payment to" at bounding box center [435, 365] width 524 height 38
paste input "[PERSON_NAME]"
click at [391, 370] on input "Payment to Constant Born" at bounding box center [435, 365] width 524 height 38
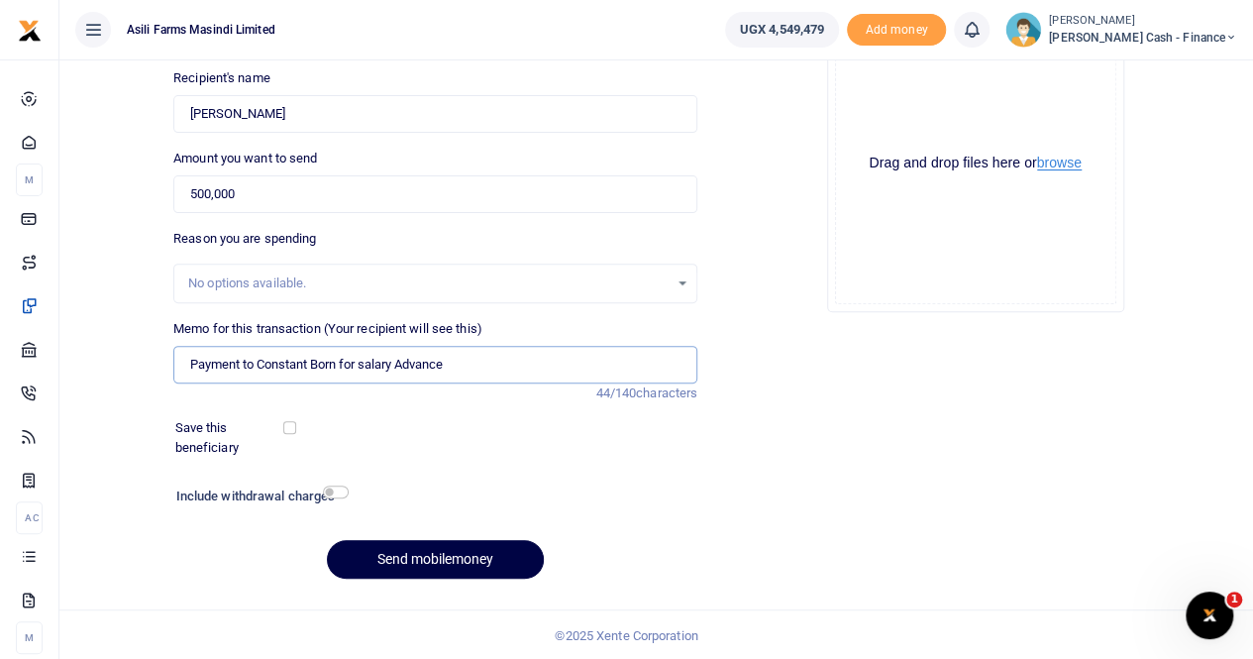
type input "Payment to Constant Born for salary Advance"
click at [1063, 164] on button "browse" at bounding box center [1059, 163] width 45 height 15
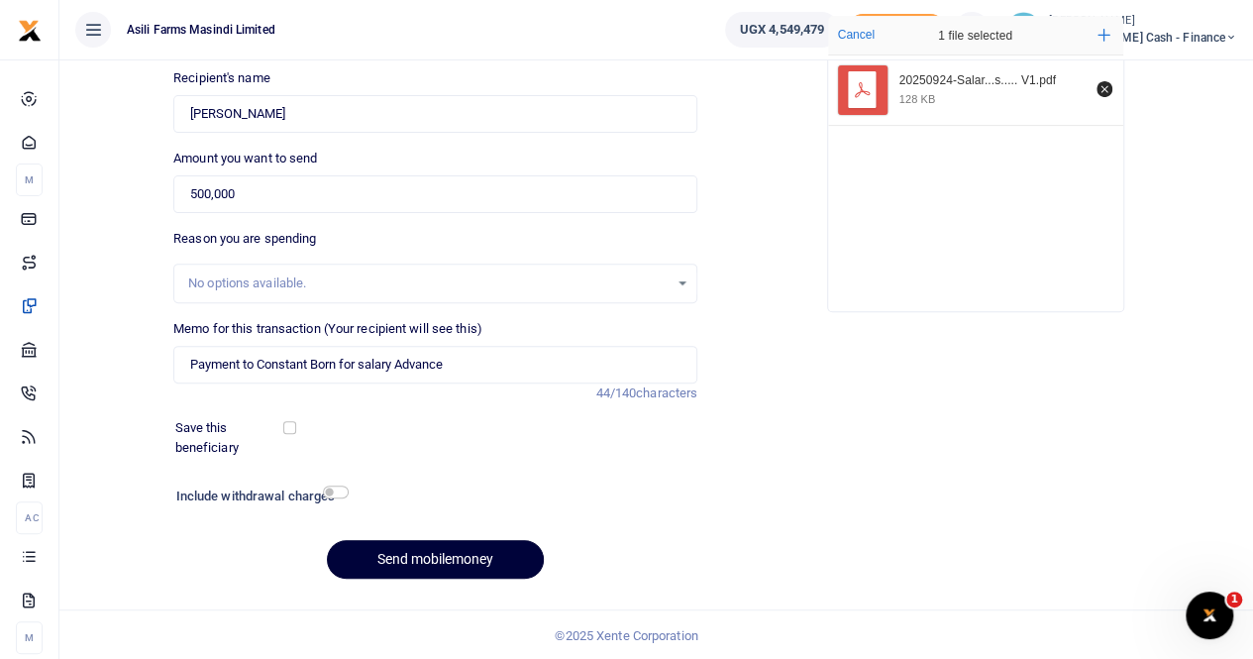
click at [431, 558] on button "Send mobilemoney" at bounding box center [435, 559] width 217 height 39
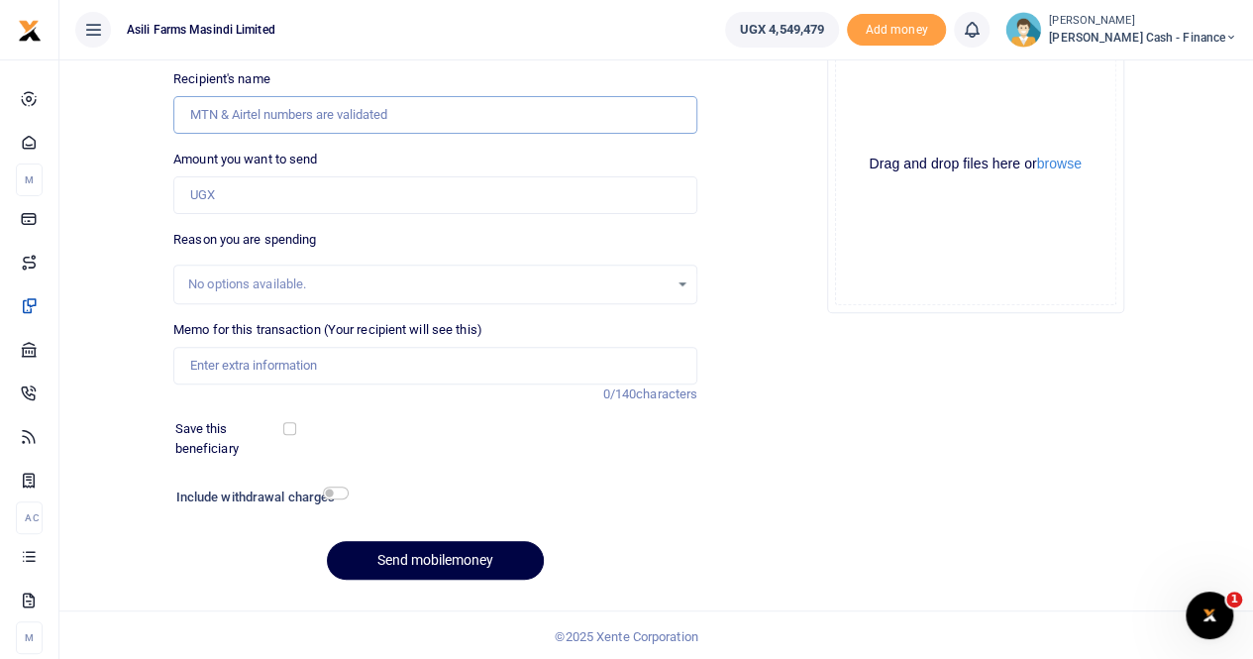
click at [252, 108] on input "Recipient's name" at bounding box center [435, 115] width 524 height 38
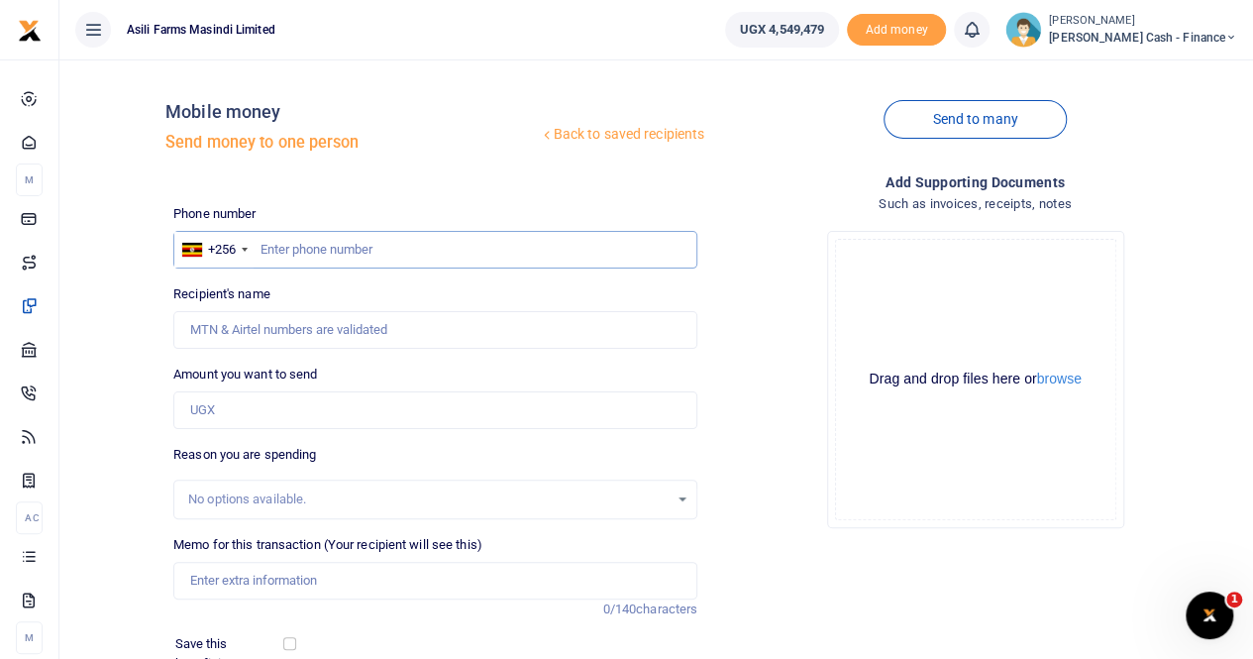
click at [276, 249] on input "text" at bounding box center [435, 250] width 524 height 38
paste input "0782874598"
type input "0782874598"
type input "Simon Olupot"
type input "0782874598"
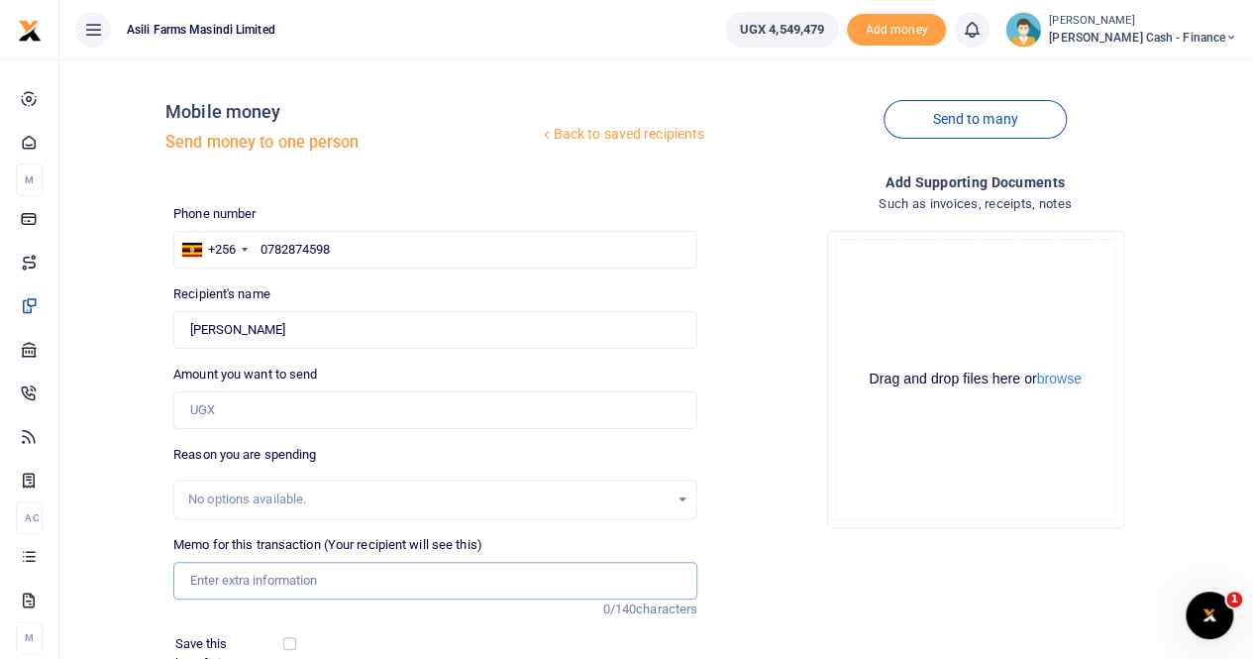
click at [245, 576] on input "Memo for this transaction (Your recipient will see this)" at bounding box center [435, 581] width 524 height 38
paste input "300,000"
drag, startPoint x: 240, startPoint y: 576, endPoint x: 157, endPoint y: 578, distance: 83.3
click at [157, 578] on div "Back to saved recipients Mobile money Send money to one person Send to many Pho…" at bounding box center [656, 442] width 1178 height 735
type input "300,000"
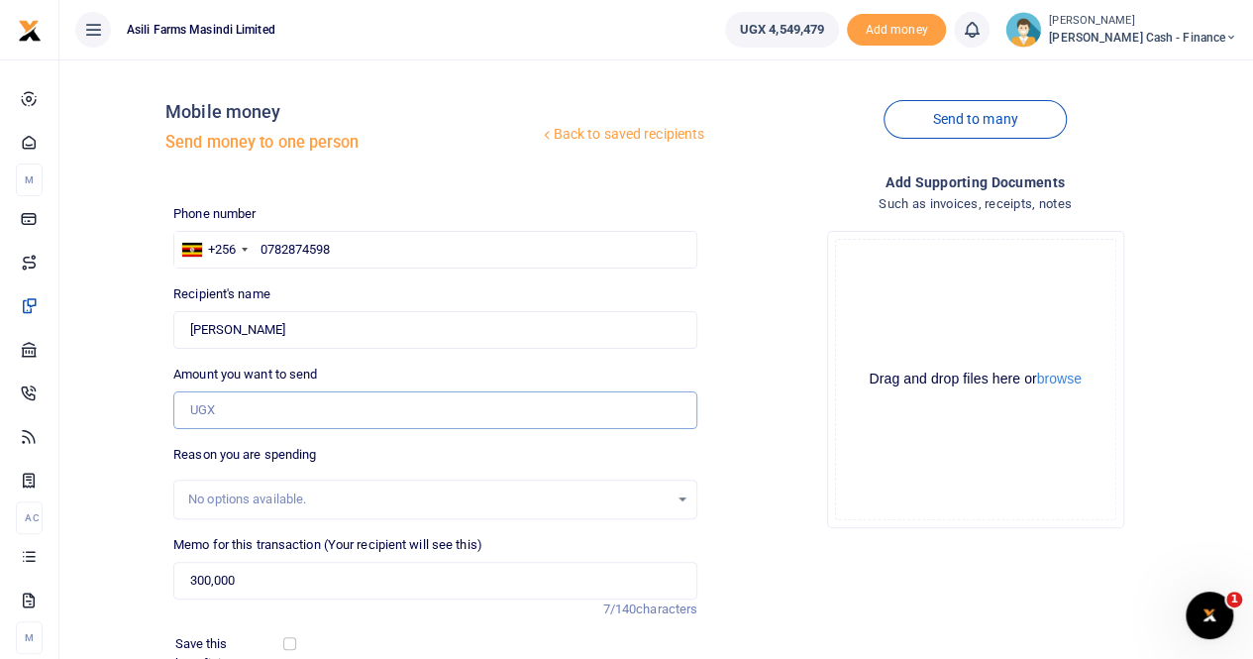
click at [221, 410] on input "Amount you want to send" at bounding box center [435, 410] width 524 height 38
paste input "300,000"
type input "300,000"
drag, startPoint x: 260, startPoint y: 578, endPoint x: 137, endPoint y: 575, distance: 122.9
click at [137, 575] on div "Back to saved recipients Mobile money Send money to one person Send to many Pho…" at bounding box center [656, 442] width 1178 height 735
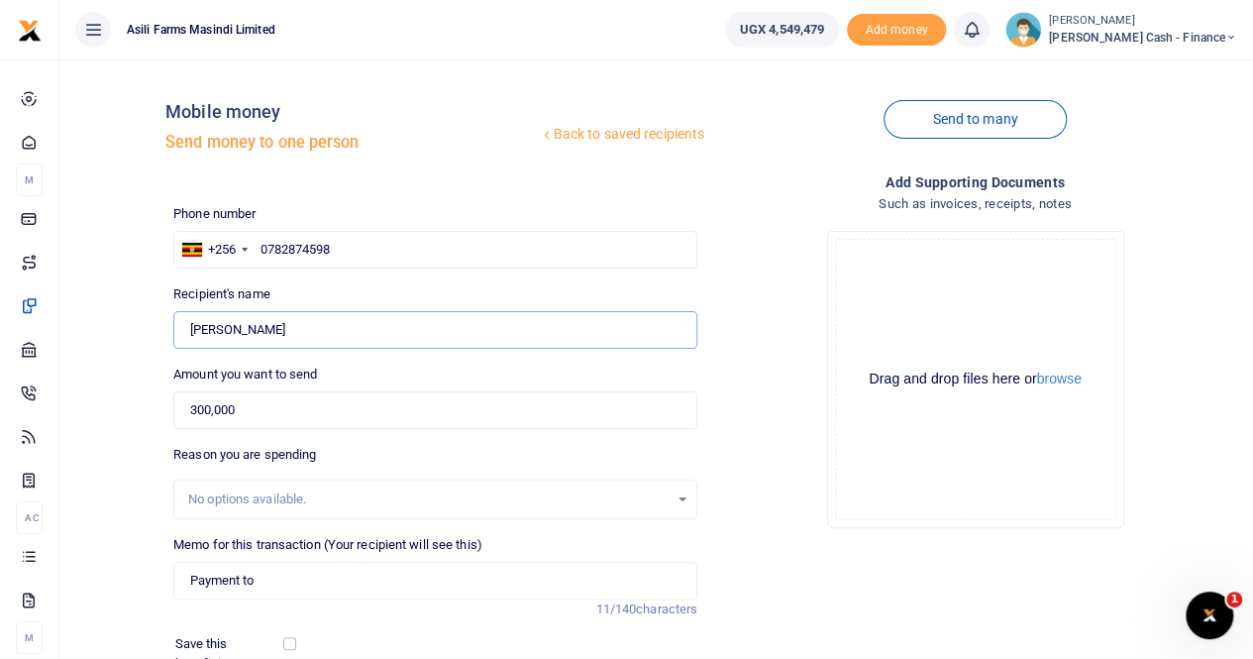
drag, startPoint x: 190, startPoint y: 330, endPoint x: 279, endPoint y: 326, distance: 89.3
click at [279, 326] on input "Found" at bounding box center [435, 330] width 524 height 38
click at [292, 580] on input "Payment to" at bounding box center [435, 581] width 524 height 38
paste input "Simon Olupot"
click at [368, 582] on input "Payment to Simon Olupot" at bounding box center [435, 581] width 524 height 38
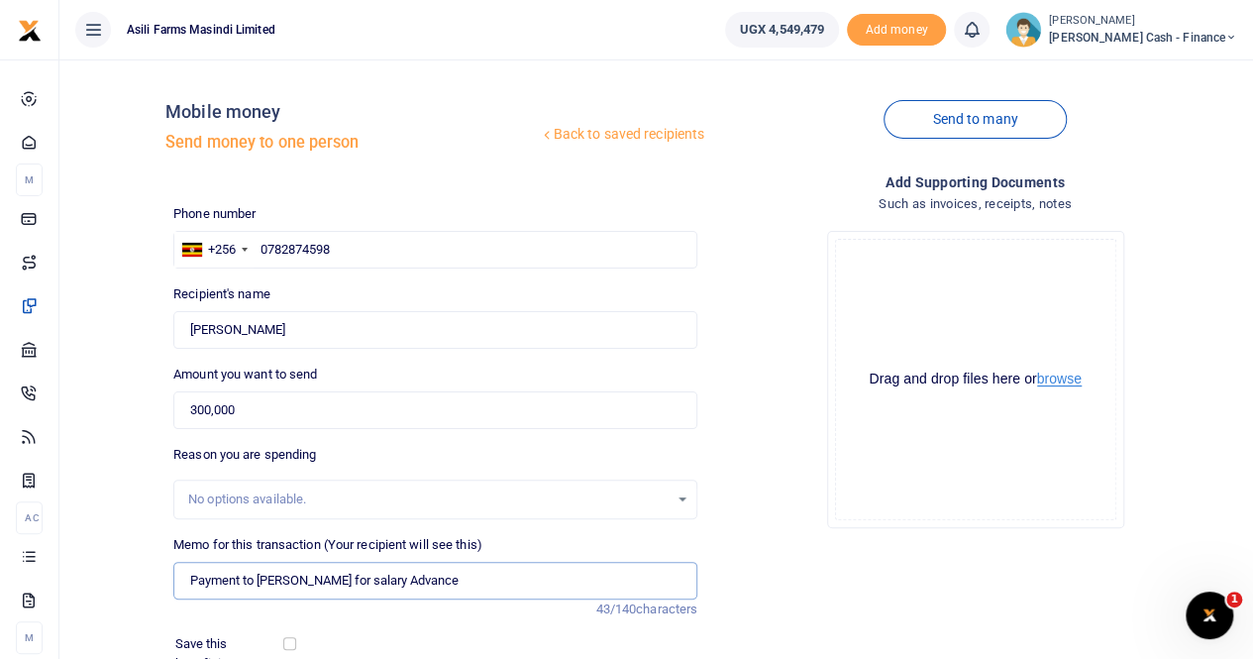
type input "Payment to Simon Olupot for salary Advance"
click at [1050, 382] on button "browse" at bounding box center [1059, 379] width 45 height 15
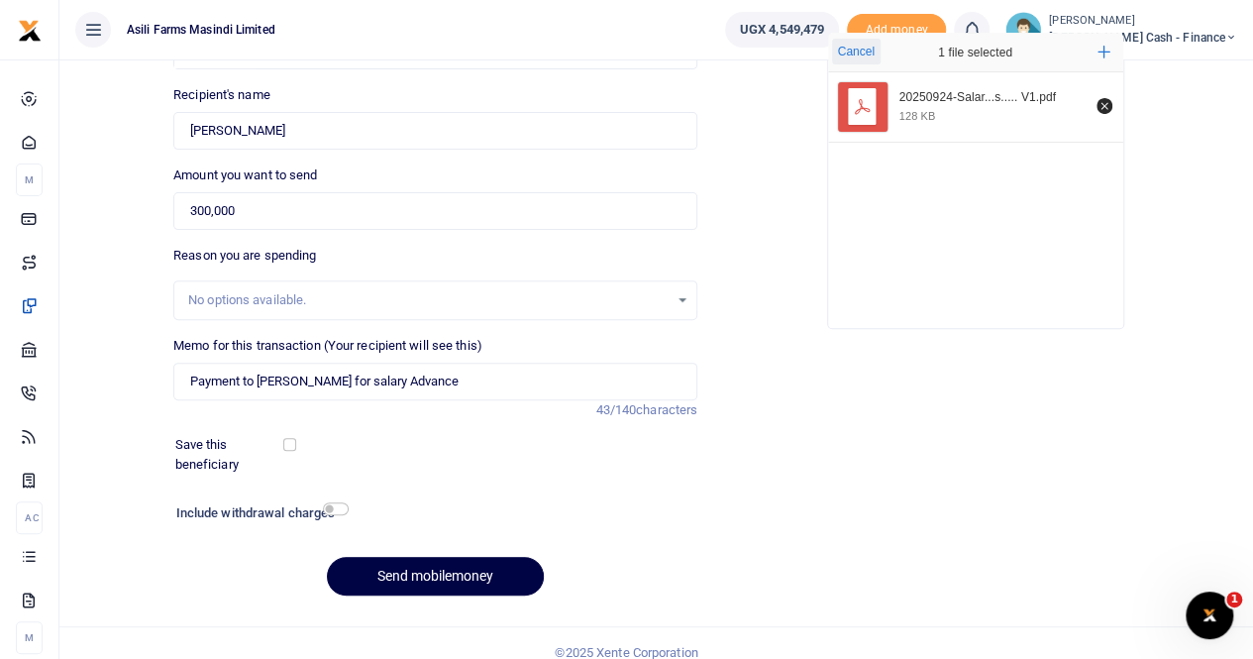
scroll to position [216, 0]
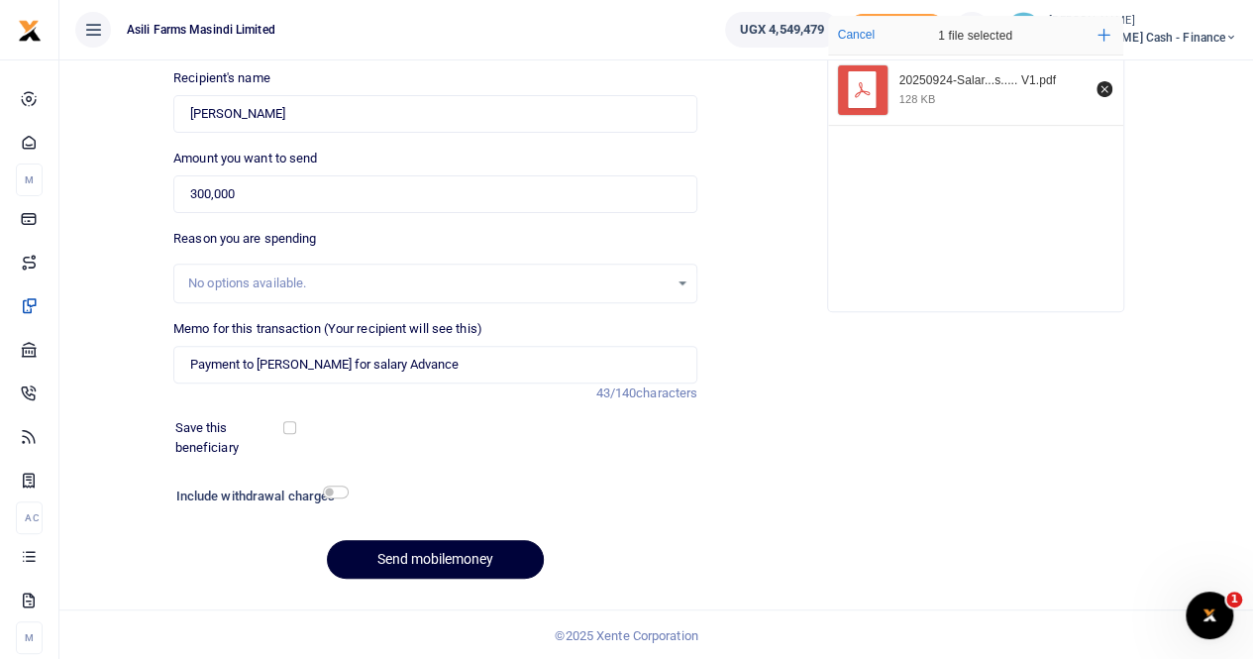
click at [396, 557] on button "Send mobilemoney" at bounding box center [435, 559] width 217 height 39
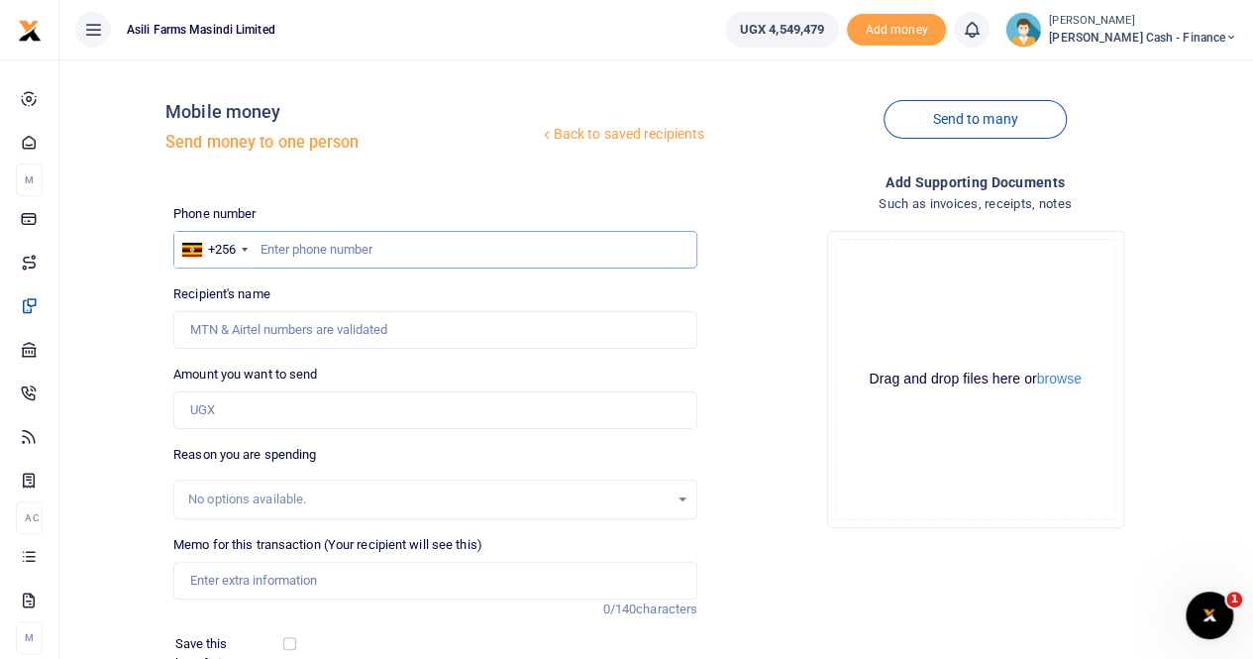
click at [258, 251] on input "text" at bounding box center [435, 250] width 524 height 38
paste input "0779080360"
type input "0779080360"
type input "Murungi Benson"
type input "0779080360"
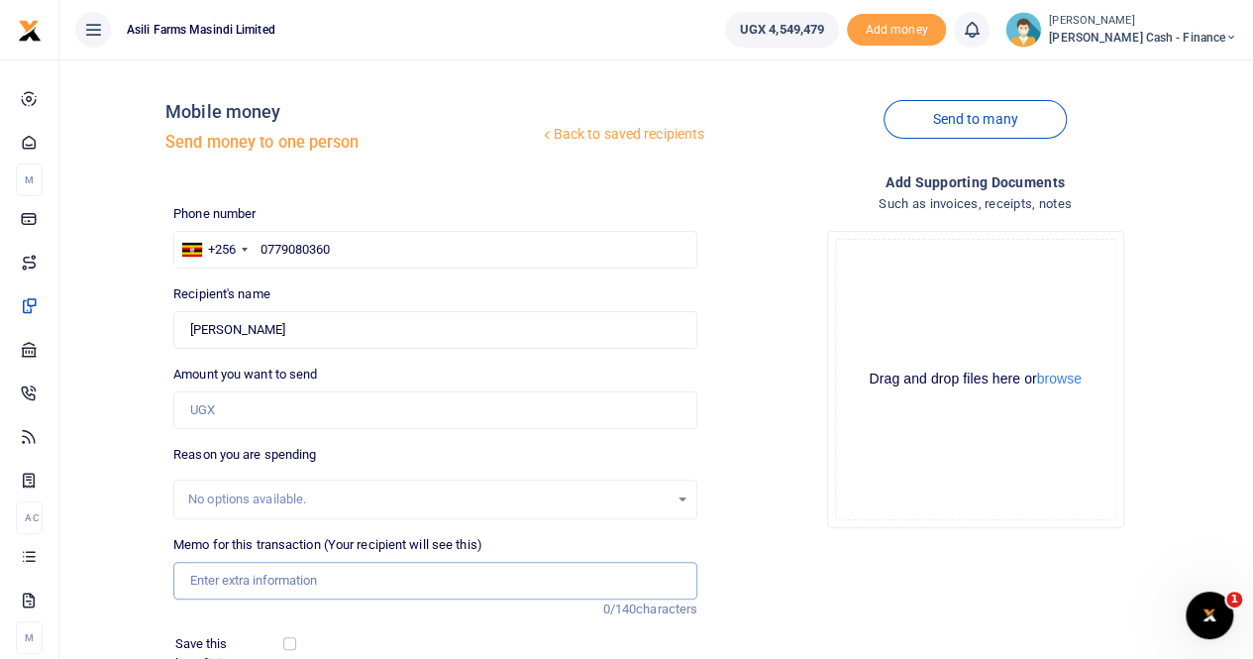
click at [222, 578] on input "Memo for this transaction (Your recipient will see this)" at bounding box center [435, 581] width 524 height 38
paste input "700,000 TOTAL 2,500,000 CHECK TRUE APPROVALS: AUTHORIZATION: Include names of t…"
drag, startPoint x: 184, startPoint y: 580, endPoint x: 734, endPoint y: 586, distance: 549.9
click at [734, 586] on div "Phone number +256 Uganda +256 0779080360 Phone is required. Recipient's name Fo…" at bounding box center [705, 507] width 1080 height 606
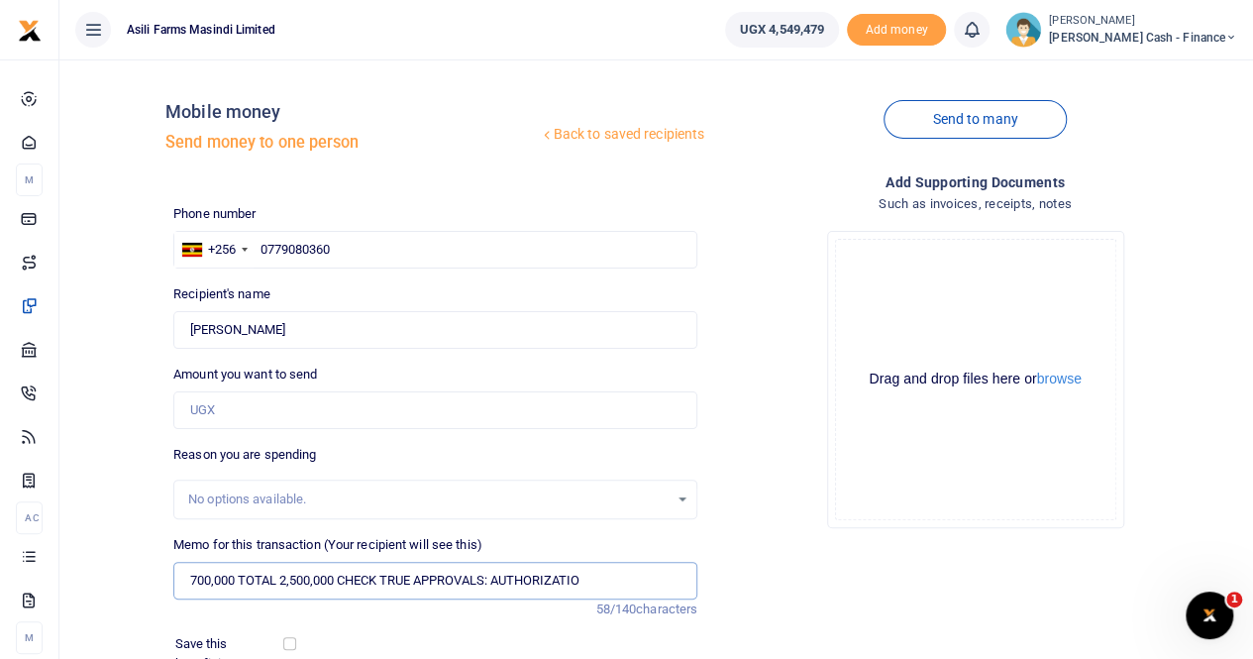
scroll to position [0, 0]
type input "7"
click at [243, 407] on input "Amount you want to send" at bounding box center [435, 410] width 524 height 38
type input "700,000"
click at [269, 575] on input "Memo for this transaction (Your recipient will see this)" at bounding box center [435, 581] width 524 height 38
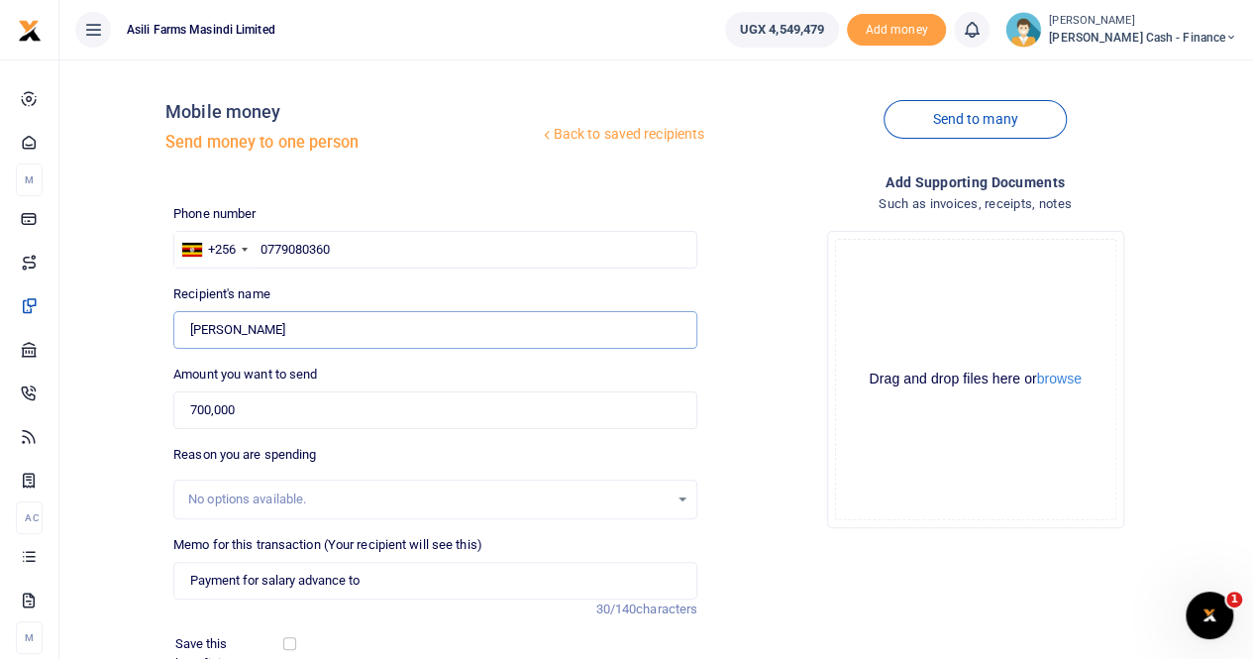
drag, startPoint x: 301, startPoint y: 331, endPoint x: 172, endPoint y: 328, distance: 128.8
click at [173, 328] on input "Found" at bounding box center [435, 330] width 524 height 38
click at [373, 575] on input "Payment for salary advance to" at bounding box center [435, 581] width 524 height 38
paste input "Murungi Benson"
type input "Payment for salary advance to Murungi Benson"
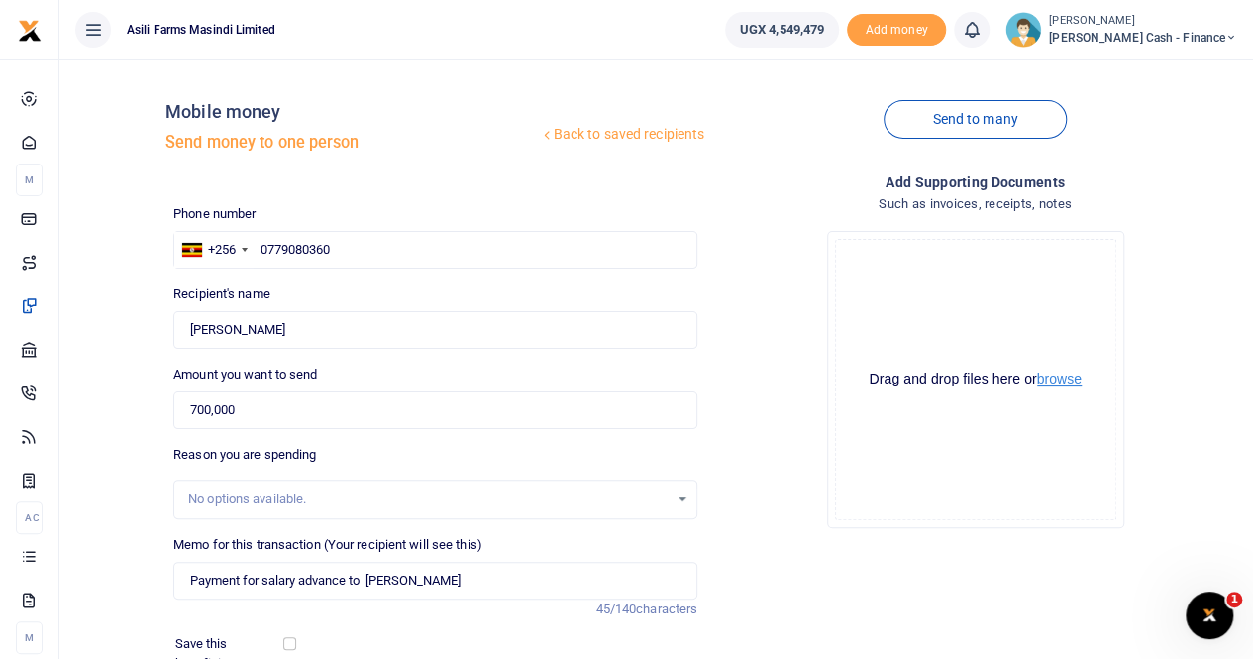
click at [1044, 378] on button "browse" at bounding box center [1059, 379] width 45 height 15
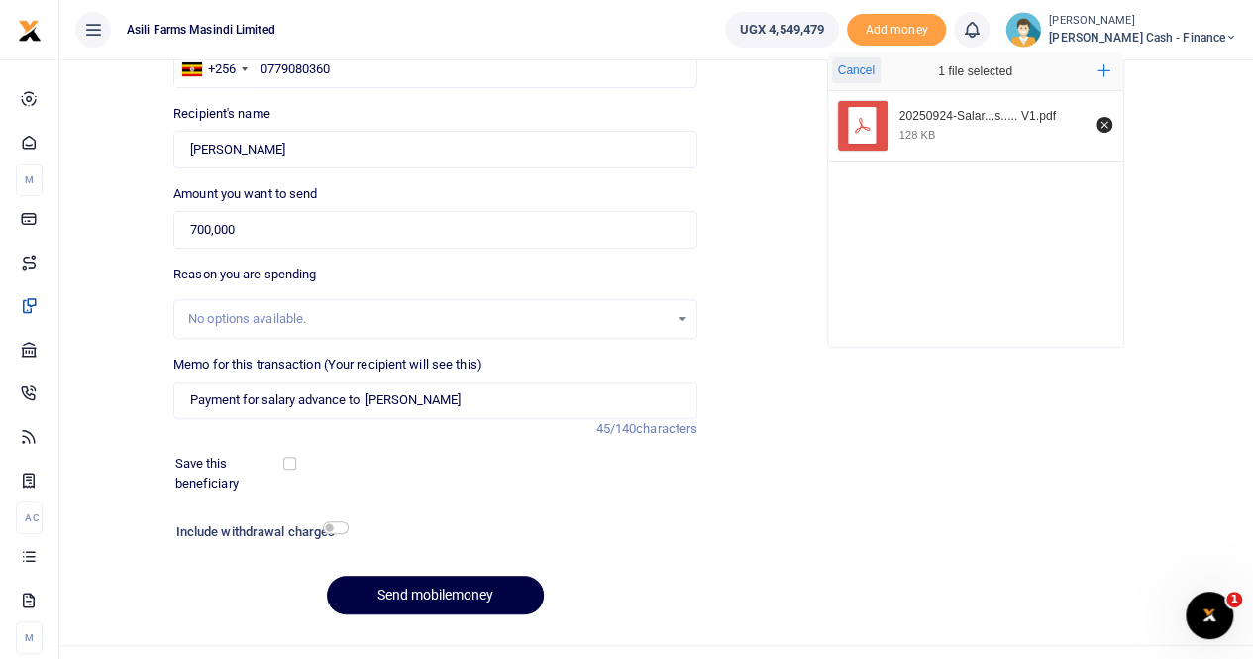
scroll to position [198, 0]
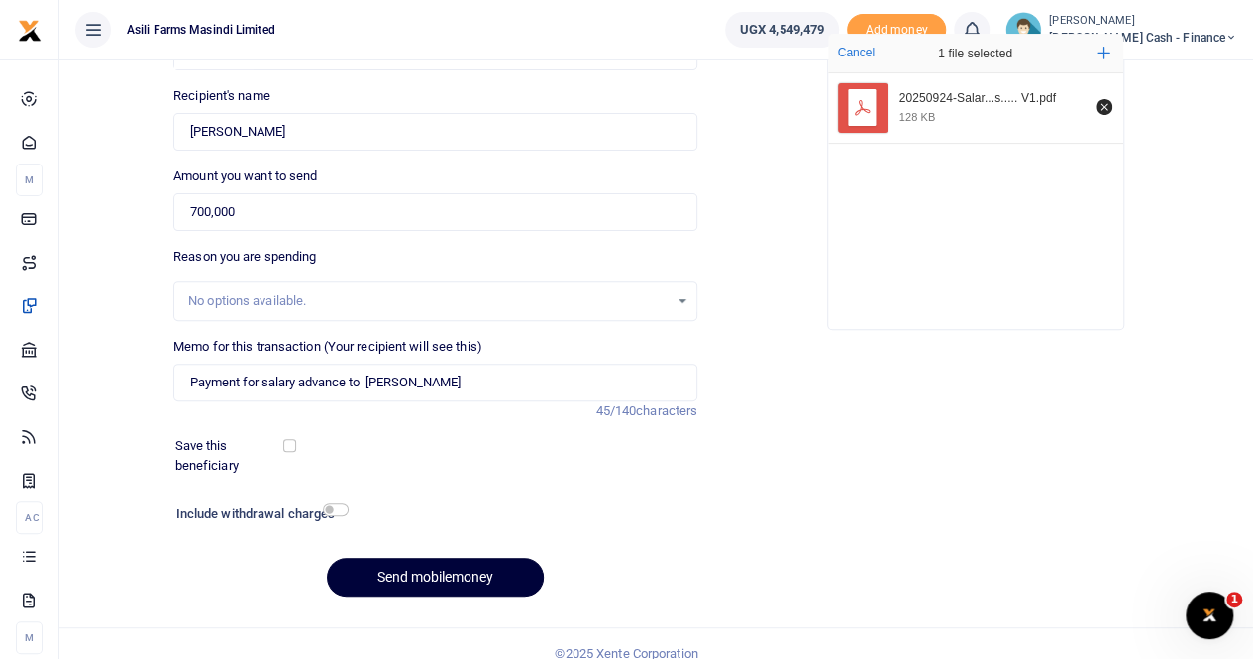
click at [446, 563] on button "Send mobilemoney" at bounding box center [435, 577] width 217 height 39
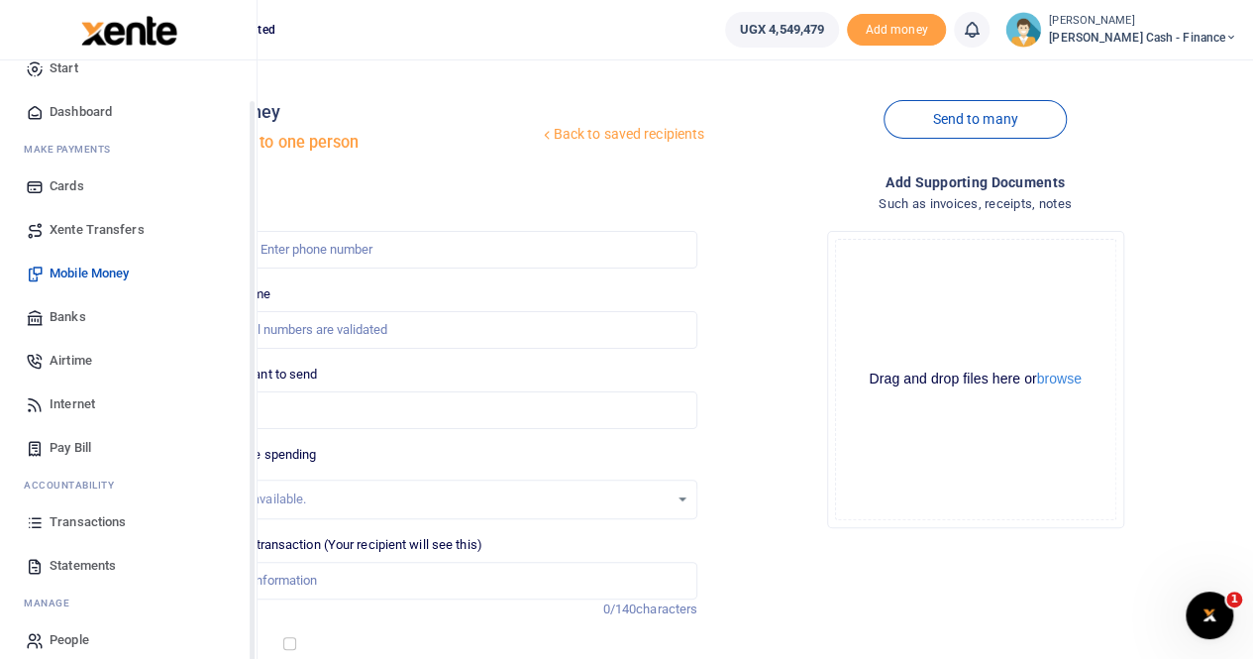
scroll to position [48, 0]
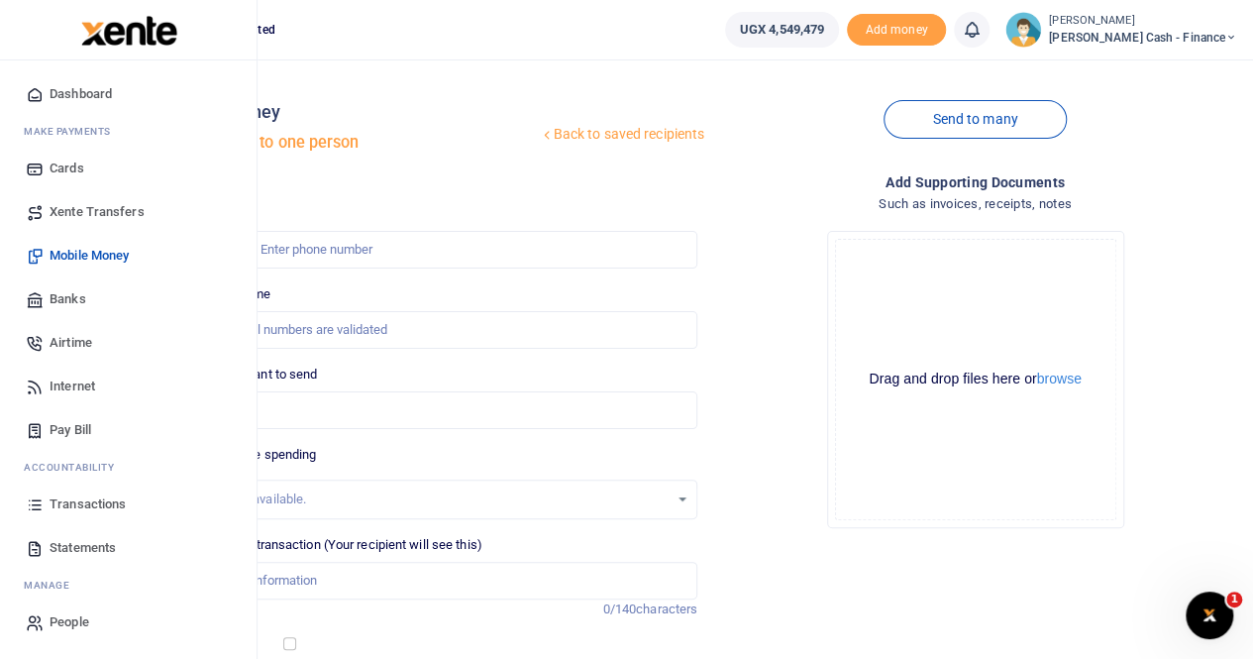
click at [74, 542] on span "Statements" at bounding box center [83, 548] width 66 height 20
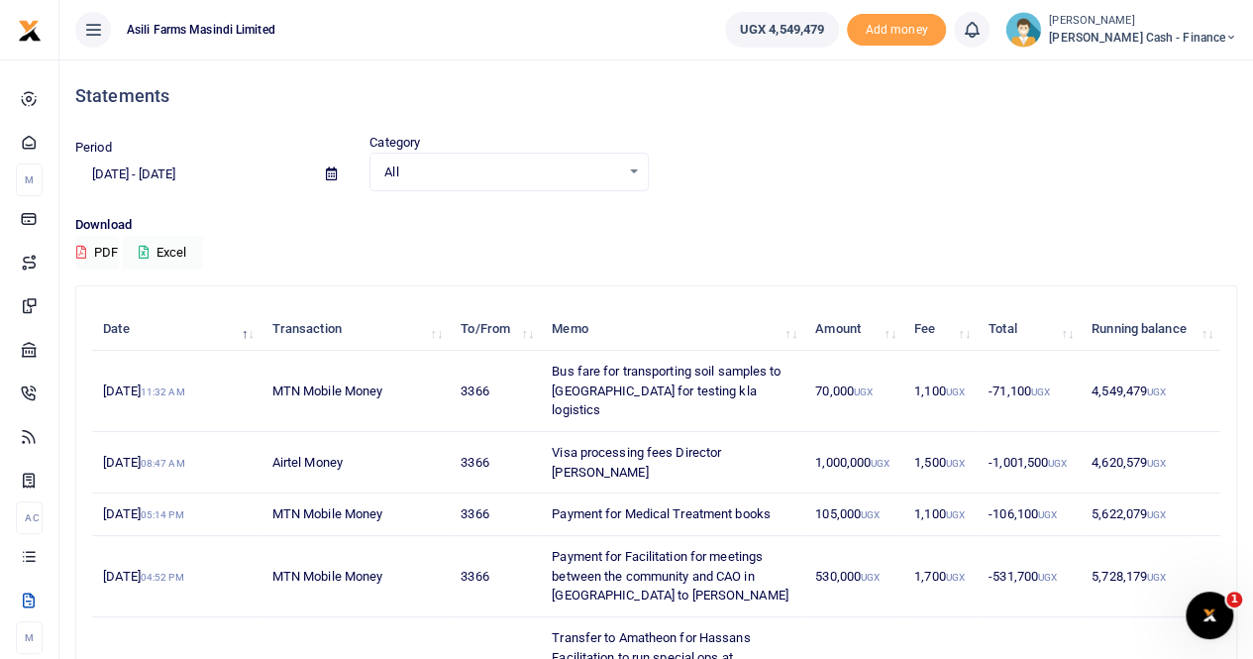
click at [327, 173] on icon at bounding box center [331, 173] width 11 height 13
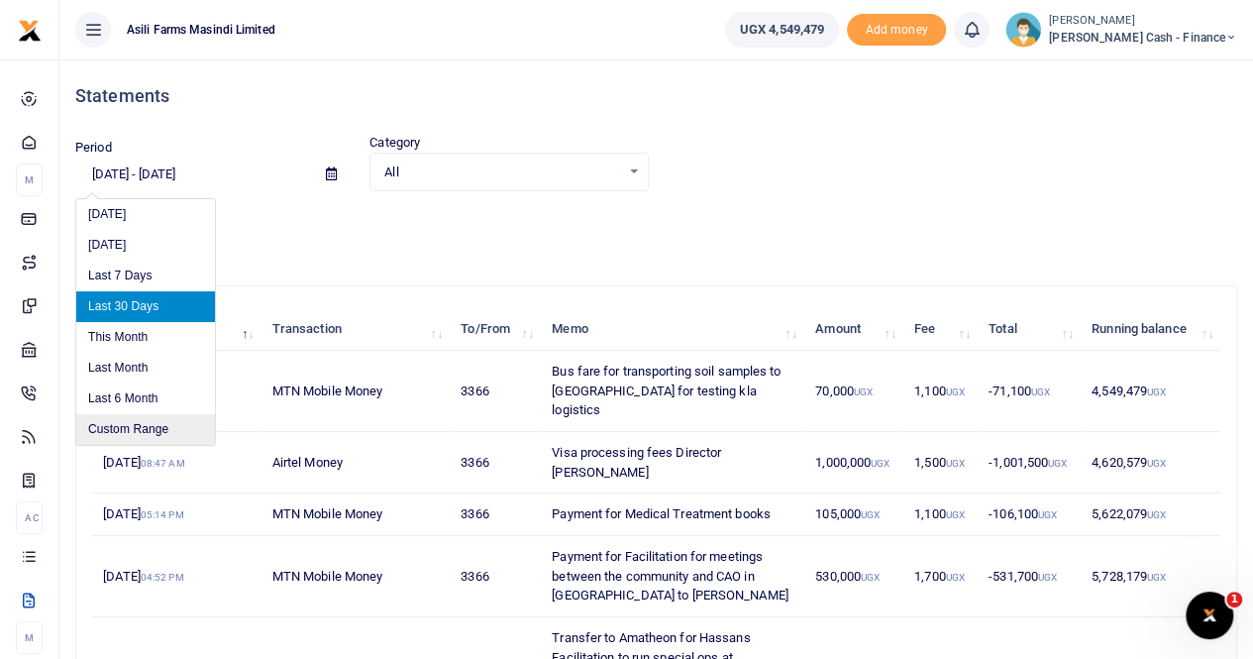
click at [126, 430] on li "Custom Range" at bounding box center [145, 429] width 139 height 31
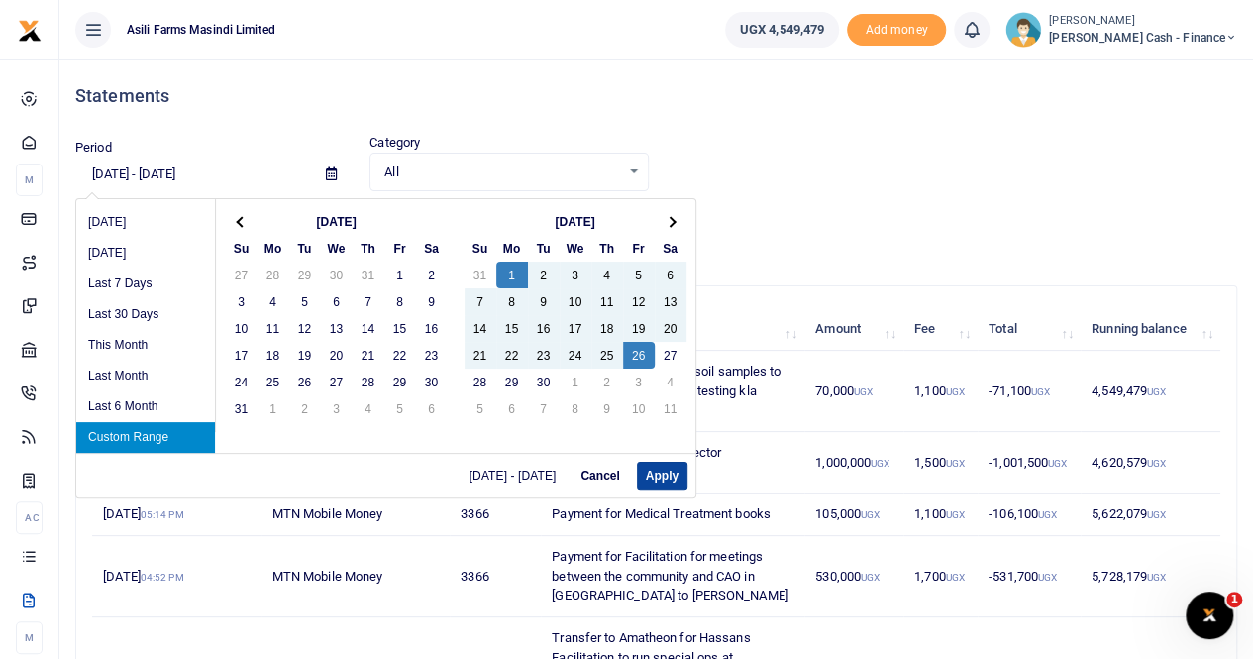
click at [650, 467] on button "Apply" at bounding box center [662, 476] width 51 height 28
type input "09/01/2025 - 09/26/2025"
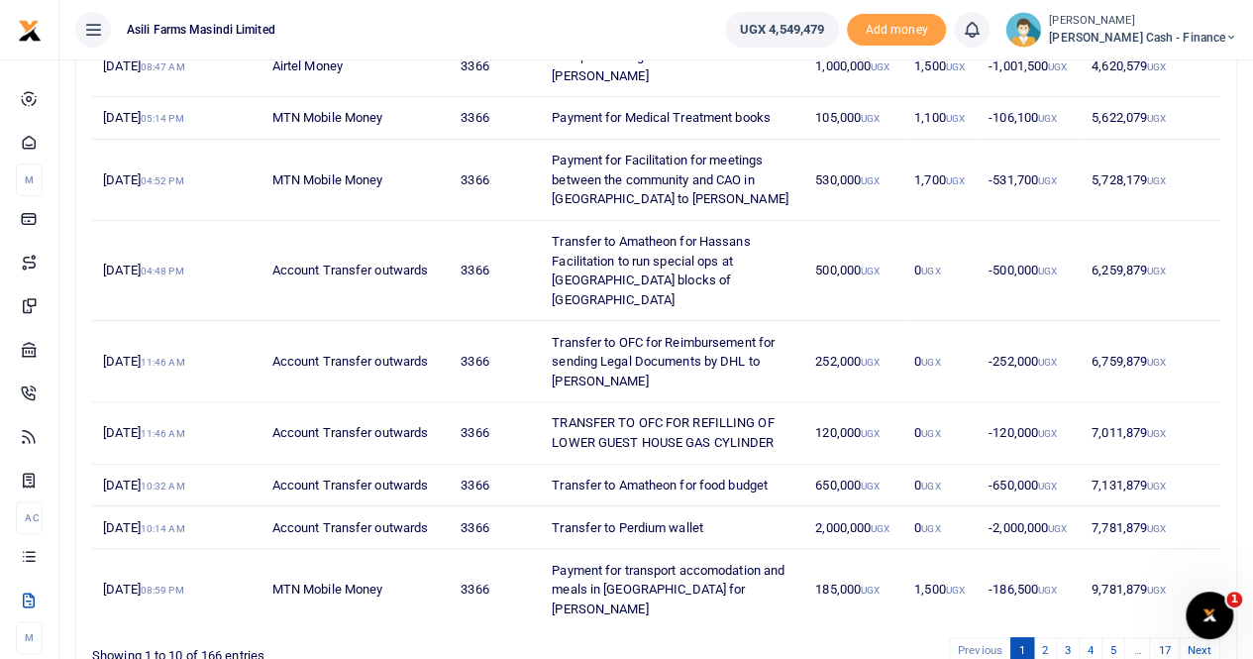
scroll to position [420, 0]
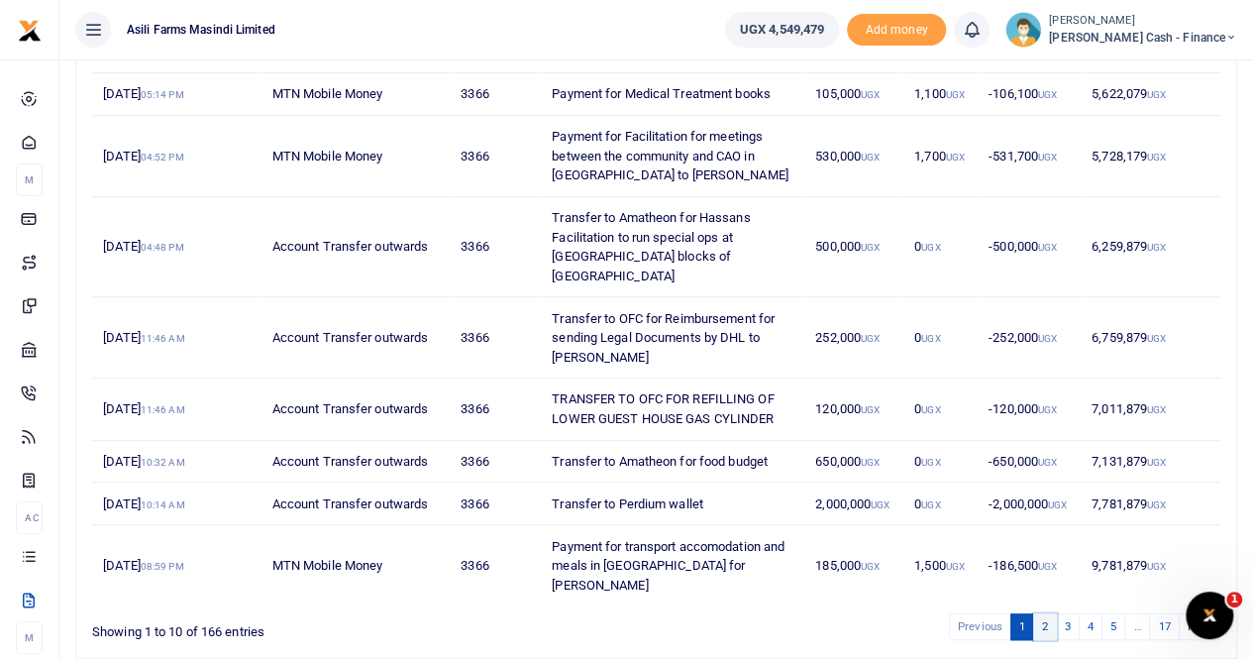
click at [1052, 613] on link "2" at bounding box center [1045, 626] width 24 height 27
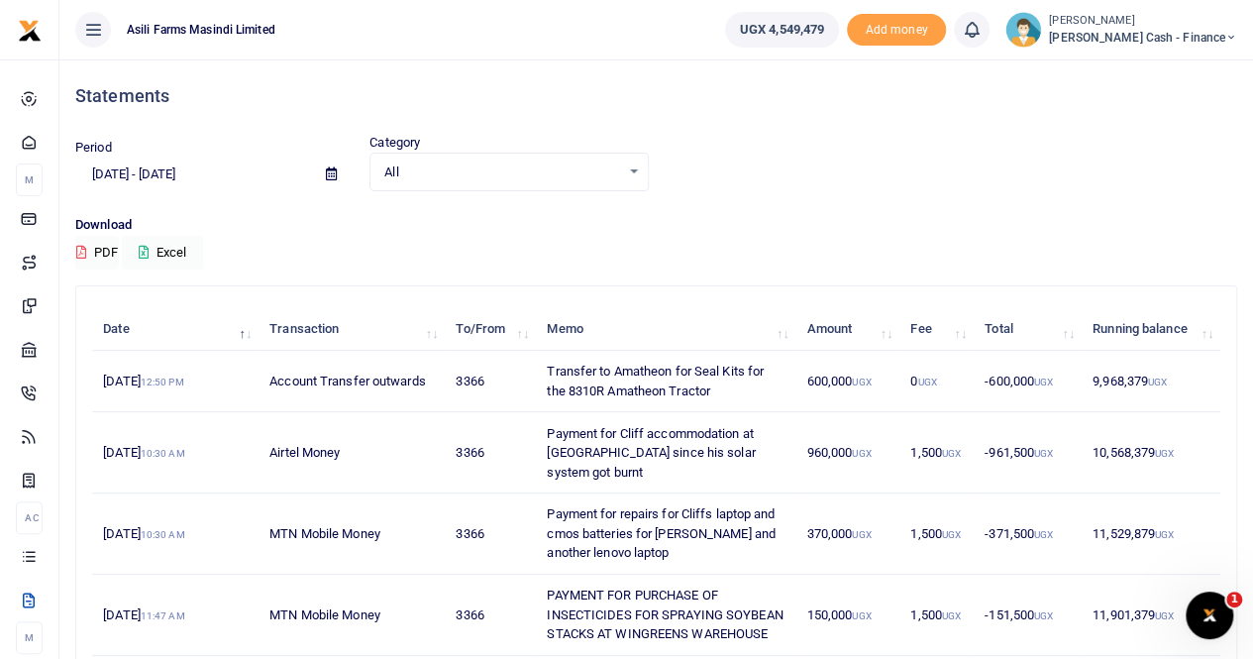
scroll to position [0, 0]
click at [171, 248] on button "Excel" at bounding box center [162, 253] width 81 height 34
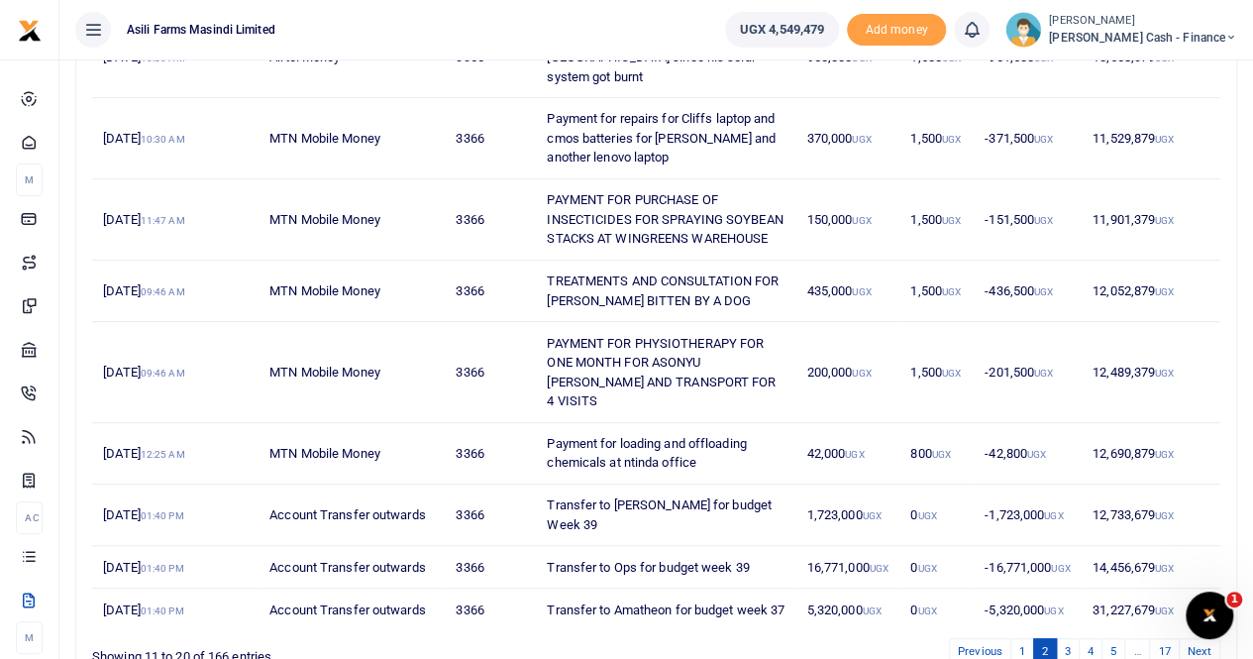
scroll to position [396, 0]
click at [705, 21] on ul "Asili Farms Masindi Limited" at bounding box center [384, 29] width 650 height 59
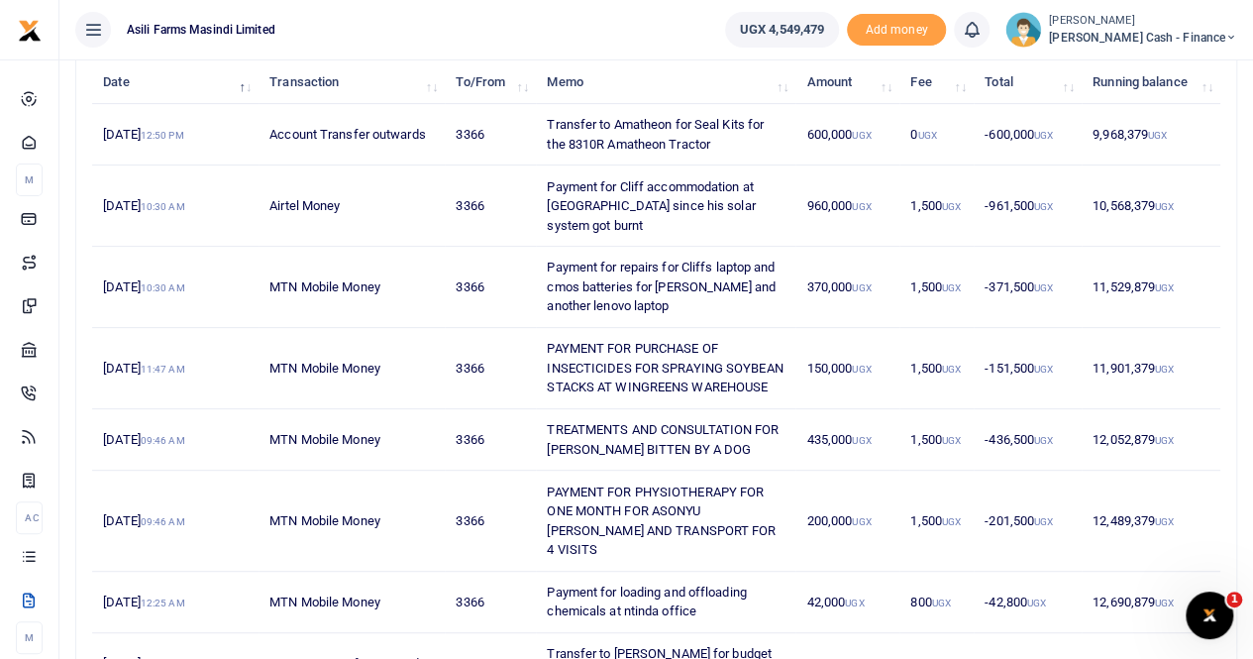
scroll to position [0, 0]
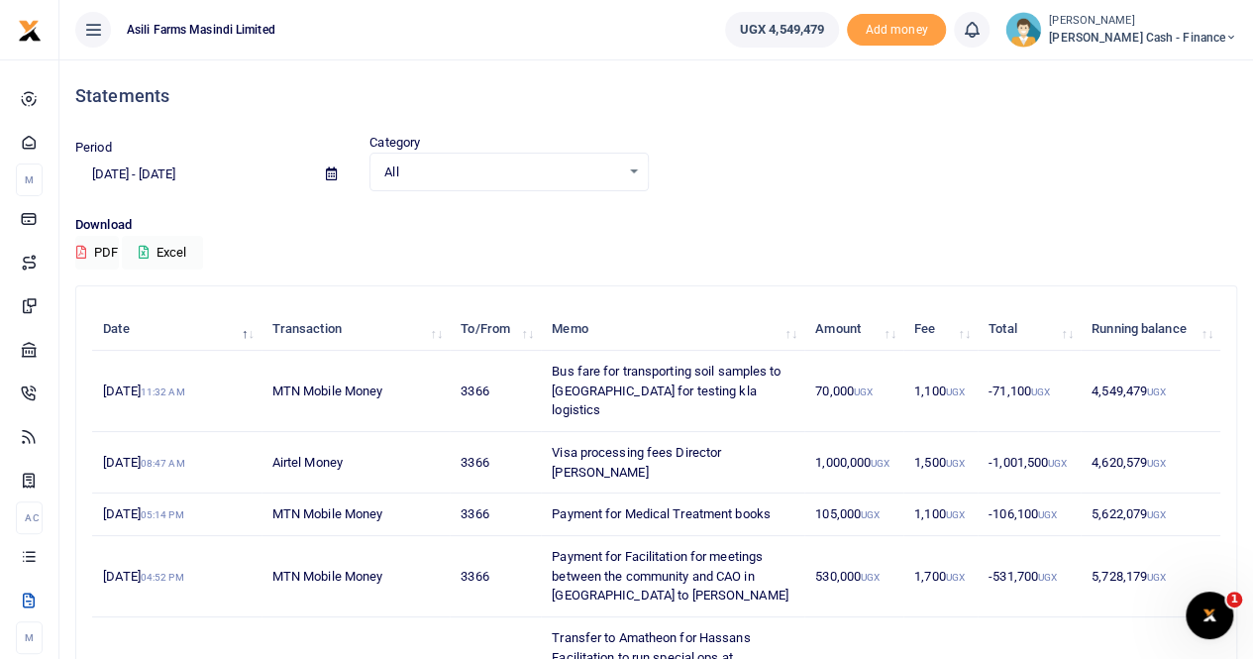
click at [331, 173] on icon at bounding box center [331, 173] width 11 height 13
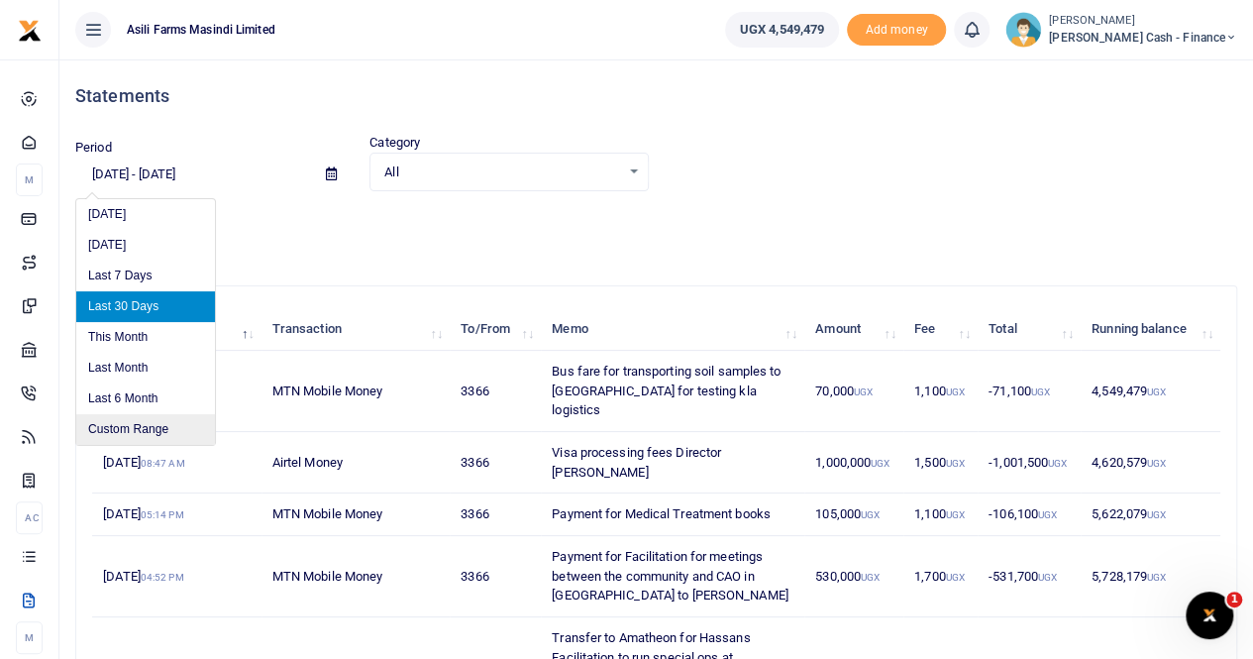
click at [154, 427] on li "Custom Range" at bounding box center [145, 429] width 139 height 31
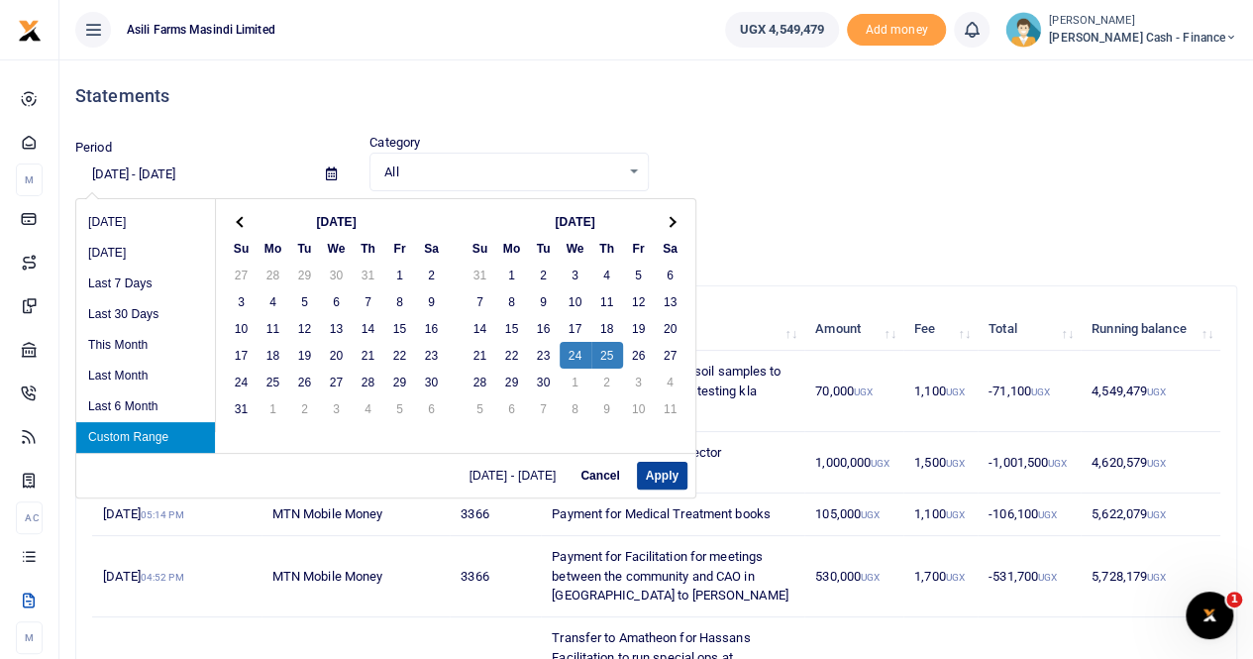
click at [670, 471] on button "Apply" at bounding box center [662, 476] width 51 height 28
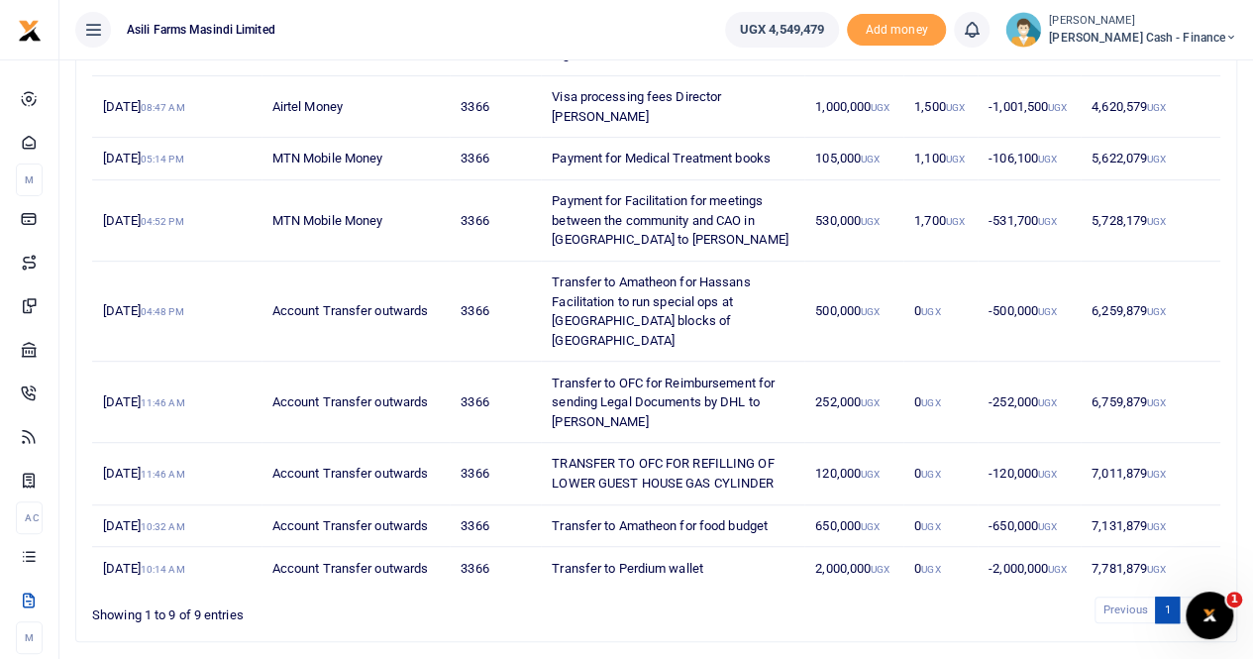
scroll to position [359, 0]
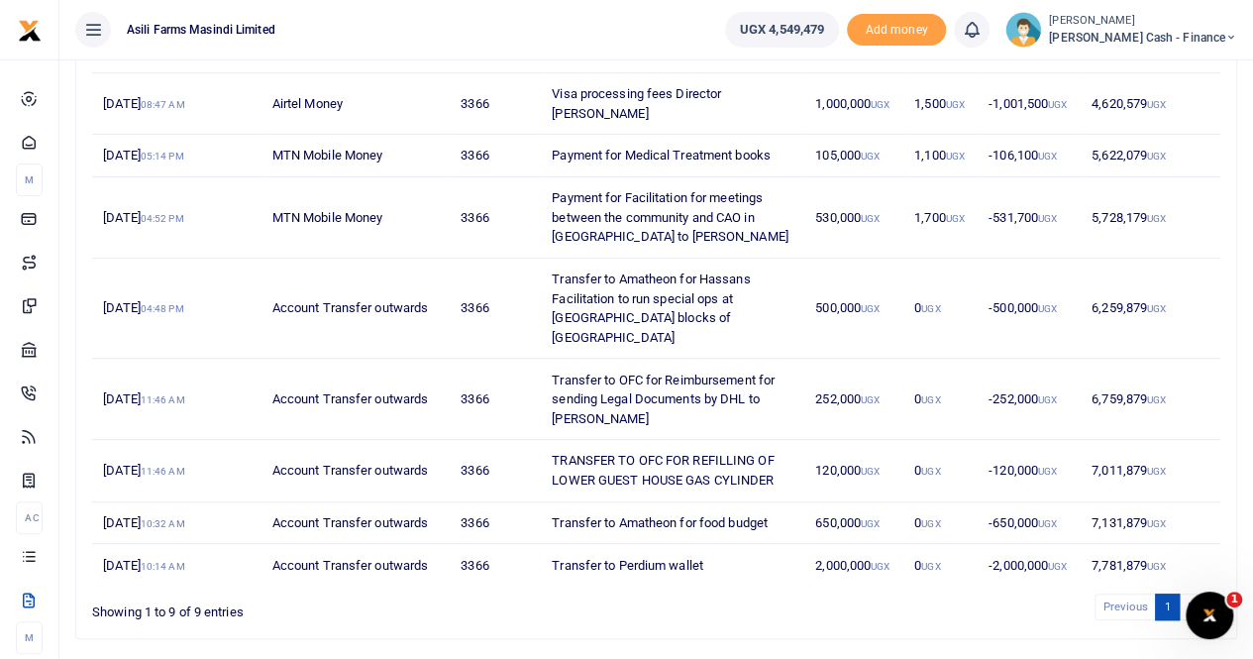
click at [1188, 594] on li "Next" at bounding box center [1200, 607] width 41 height 27
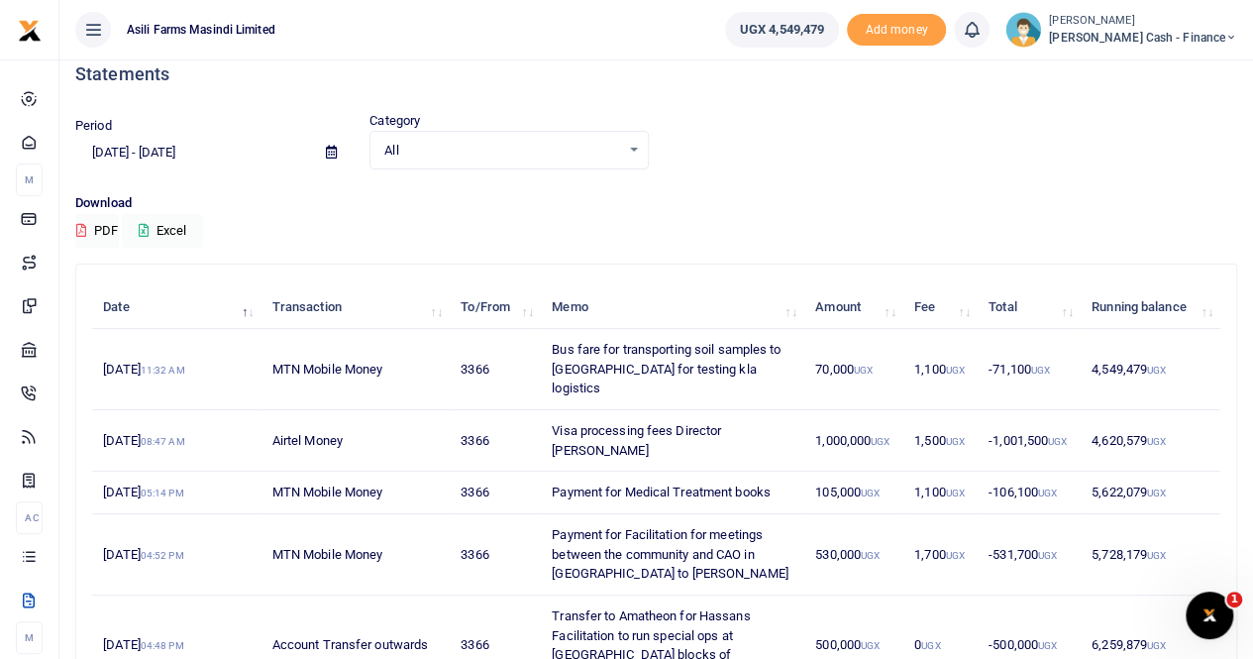
scroll to position [0, 0]
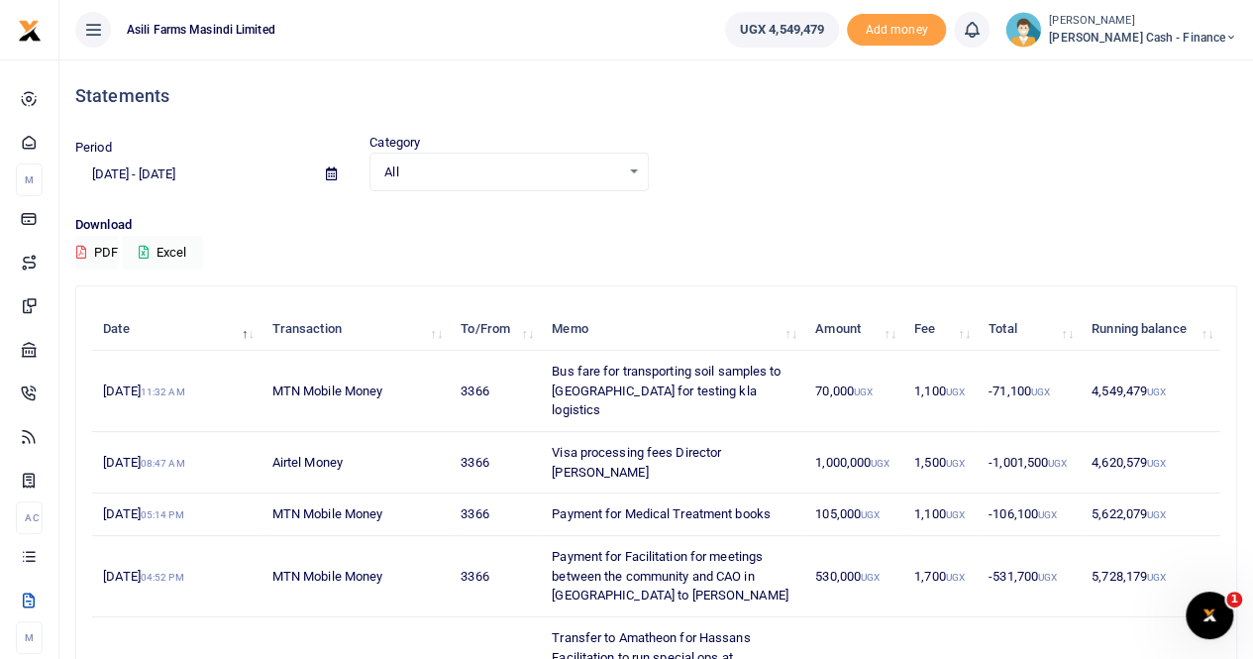
click at [326, 174] on icon at bounding box center [331, 173] width 11 height 13
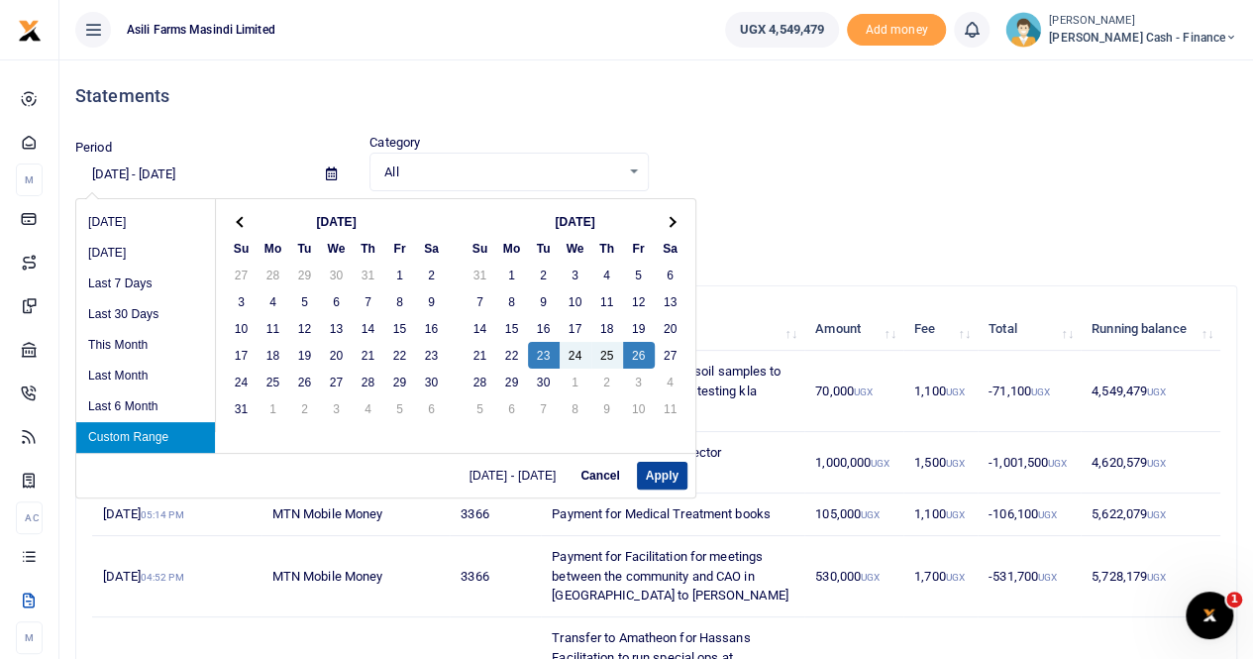
click at [656, 473] on button "Apply" at bounding box center [662, 476] width 51 height 28
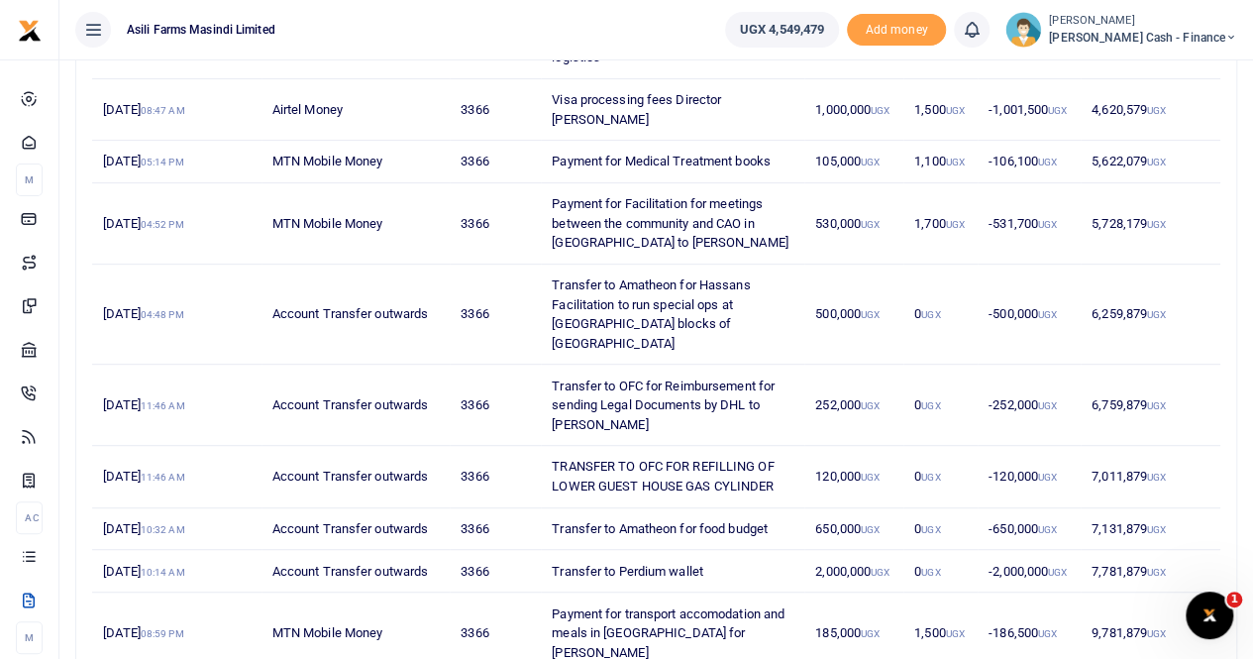
scroll to position [396, 0]
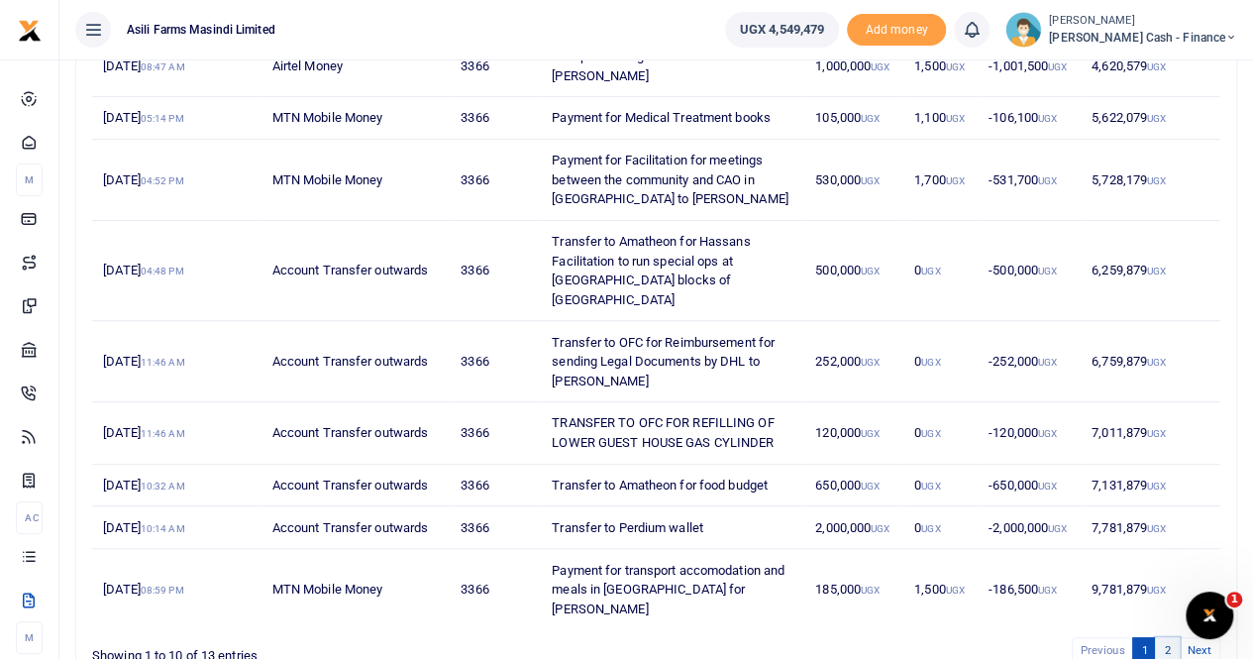
click at [1168, 637] on link "2" at bounding box center [1167, 650] width 24 height 27
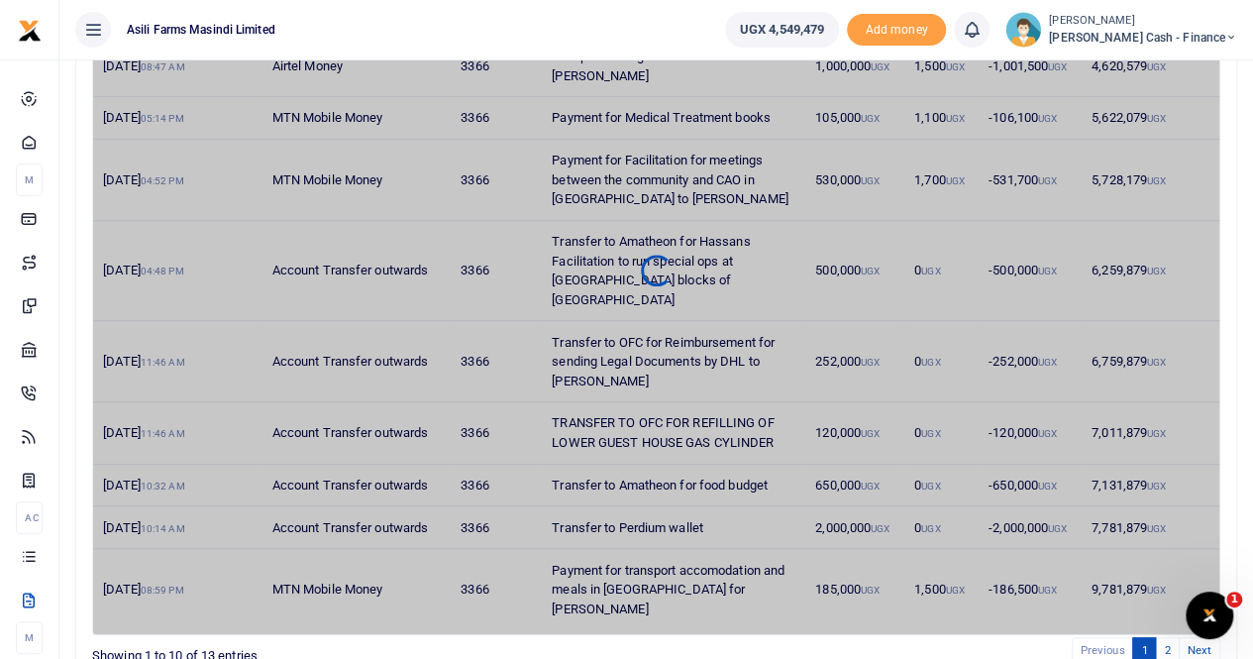
scroll to position [28, 0]
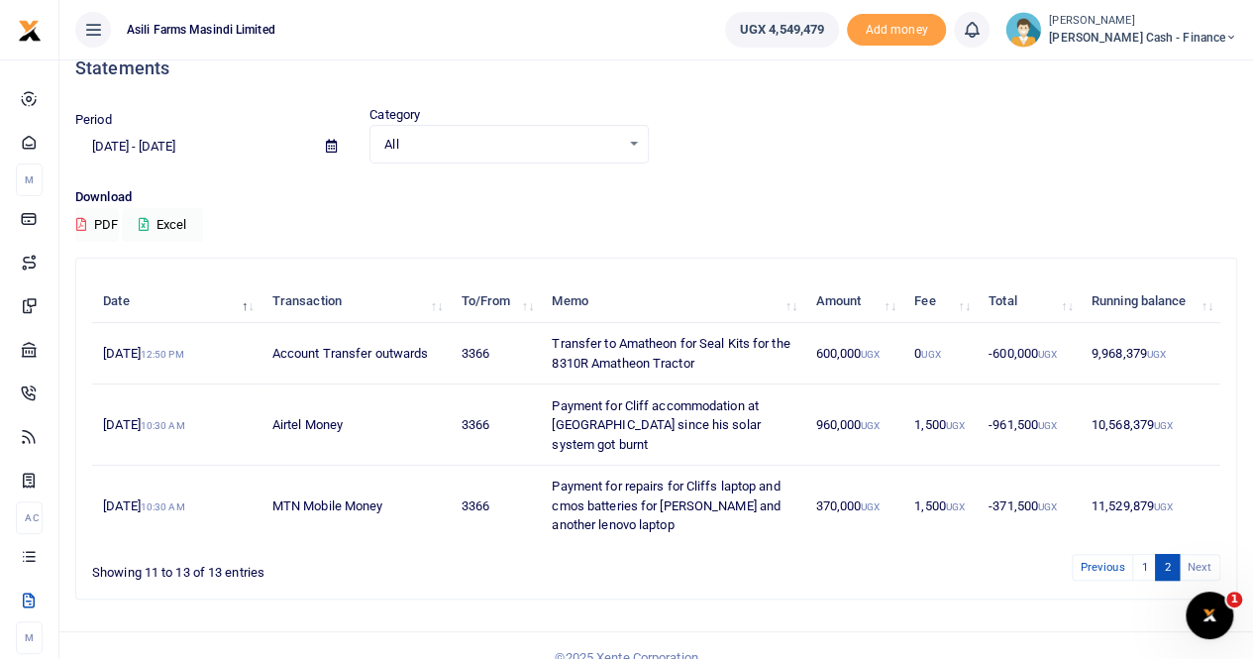
click at [1199, 554] on li "Next" at bounding box center [1200, 567] width 41 height 27
click at [1165, 554] on link "2" at bounding box center [1167, 567] width 24 height 27
click at [1141, 554] on link "1" at bounding box center [1145, 567] width 24 height 27
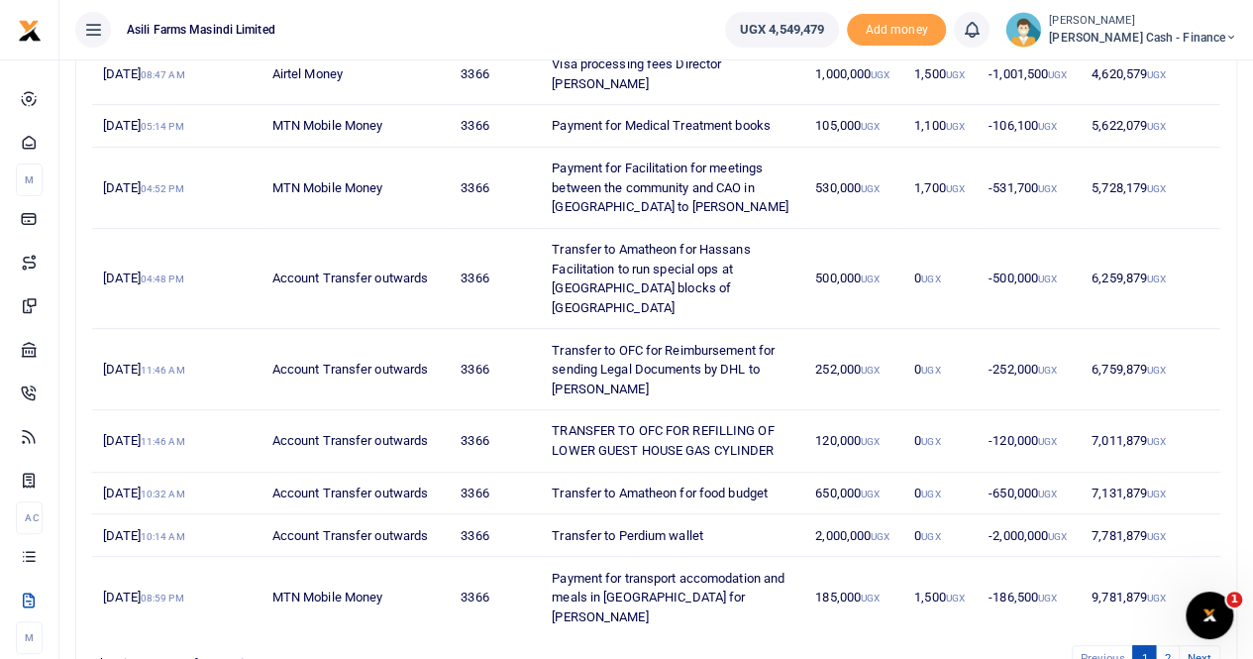
scroll to position [420, 0]
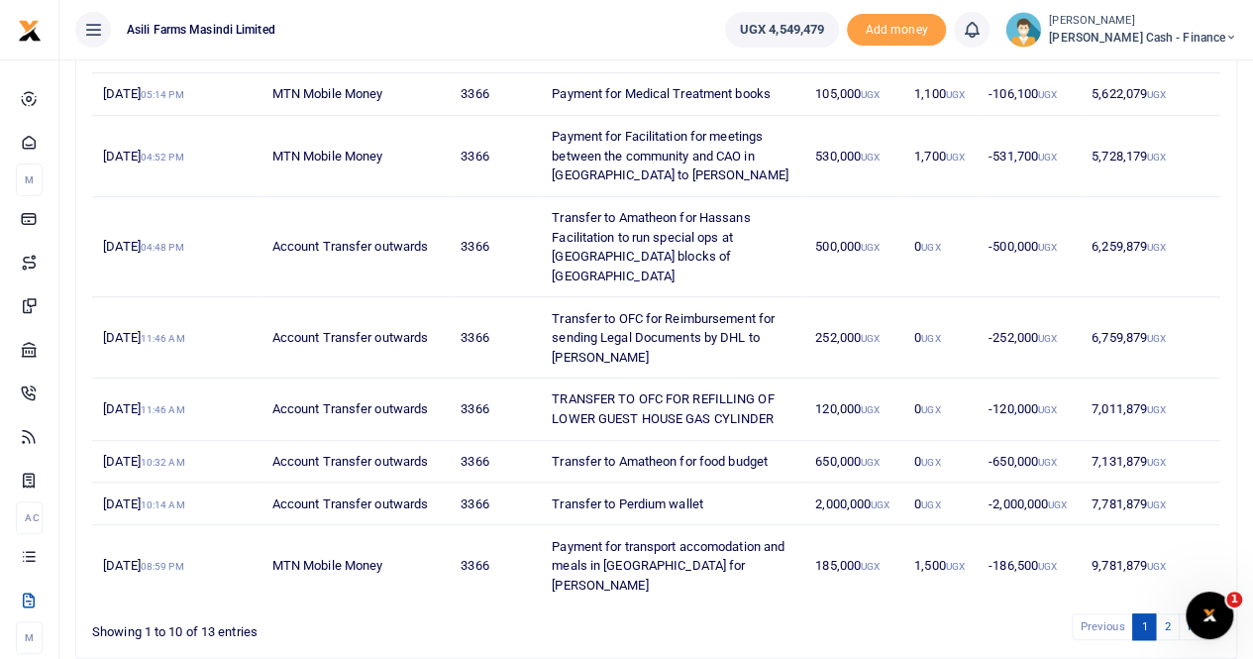
click at [1108, 613] on li "Previous" at bounding box center [1103, 626] width 62 height 27
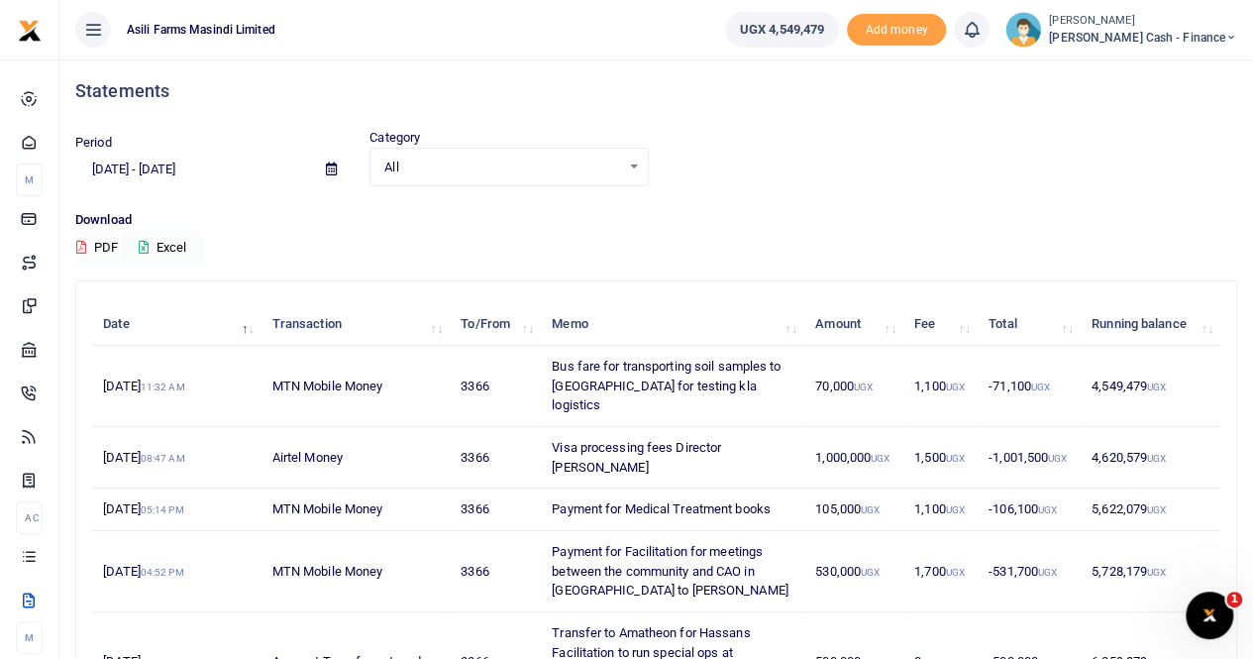
scroll to position [0, 0]
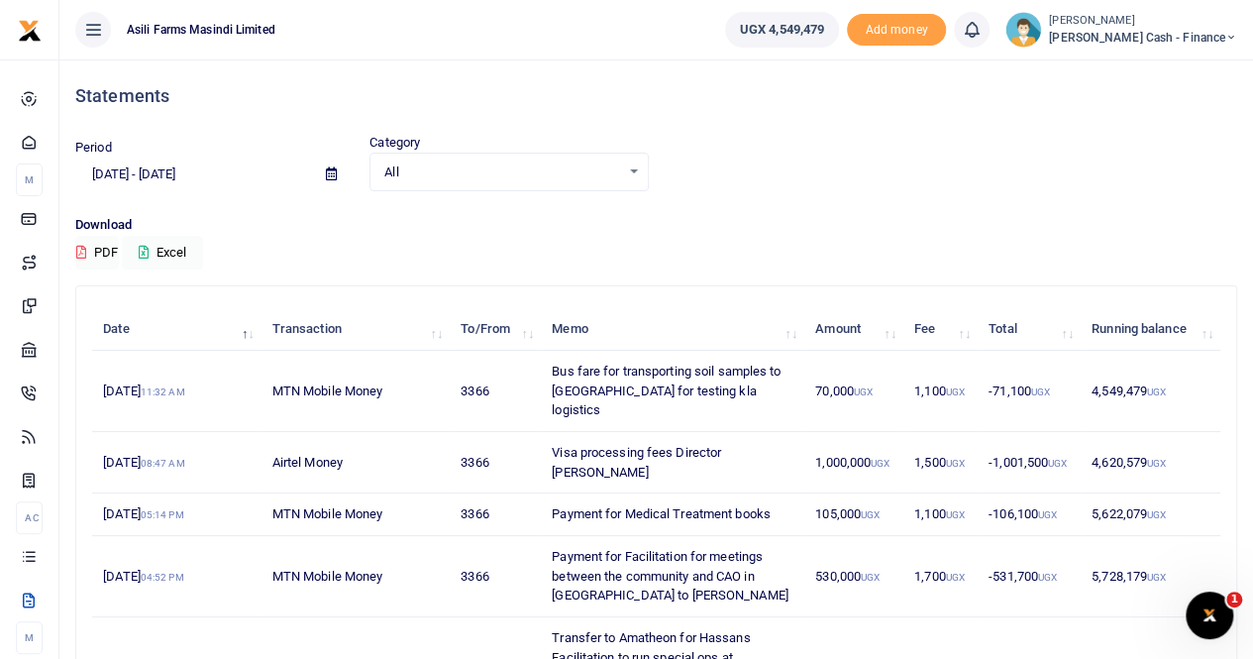
click at [327, 168] on icon at bounding box center [331, 173] width 11 height 13
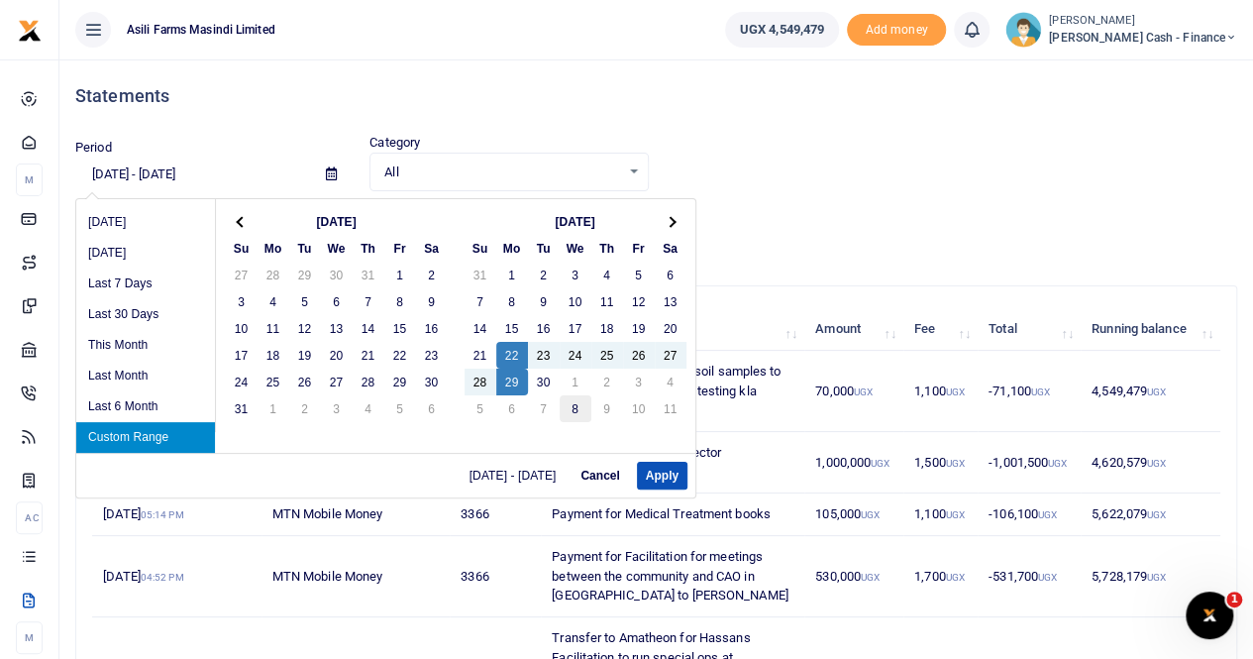
drag, startPoint x: 515, startPoint y: 377, endPoint x: 560, endPoint y: 399, distance: 50.1
click at [670, 473] on button "Apply" at bounding box center [662, 476] width 51 height 28
type input "09/22/2025 - 09/29/2025"
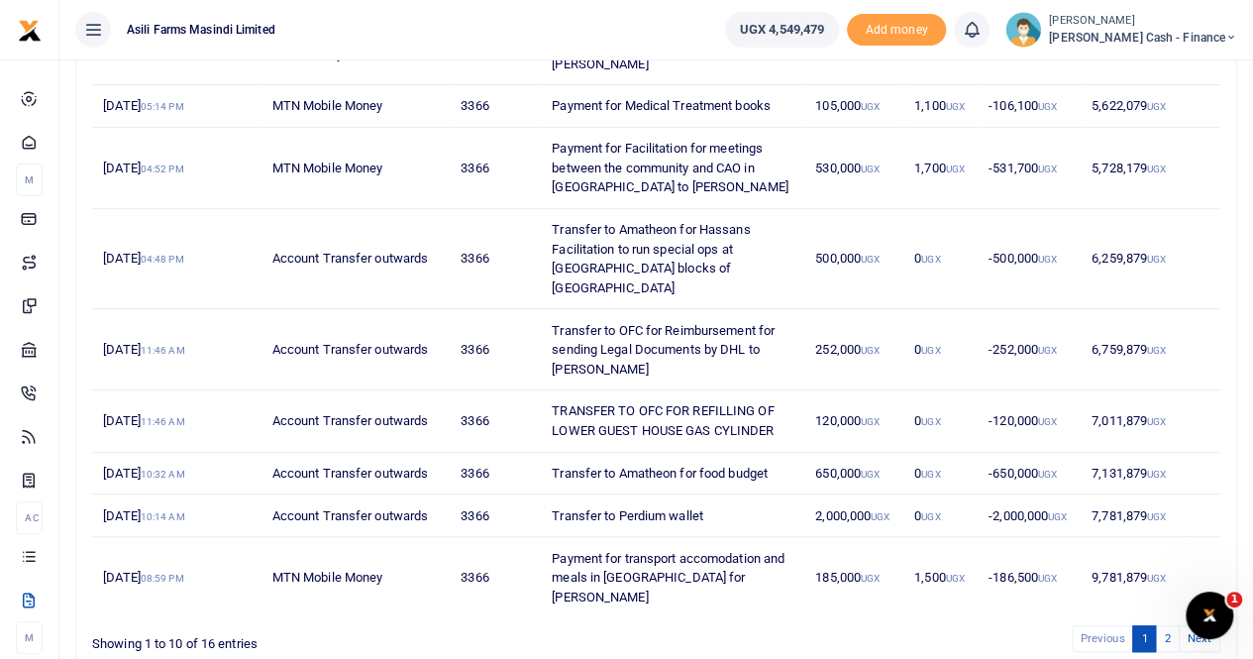
scroll to position [420, 0]
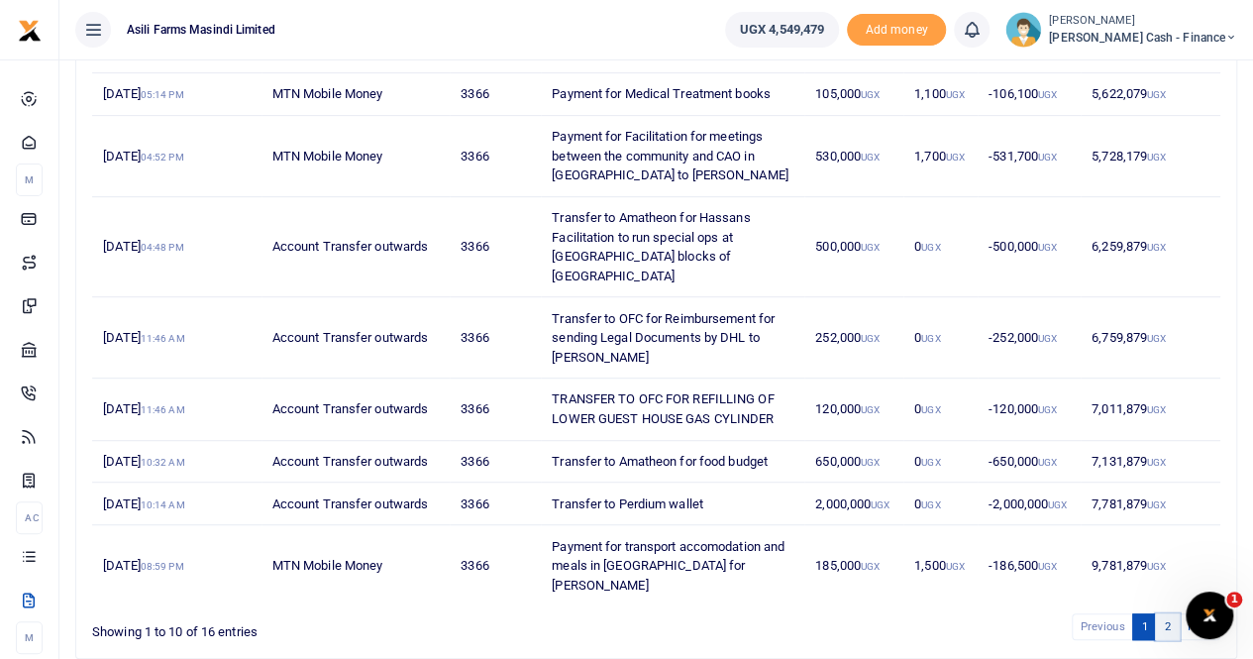
click at [1175, 613] on link "2" at bounding box center [1167, 626] width 24 height 27
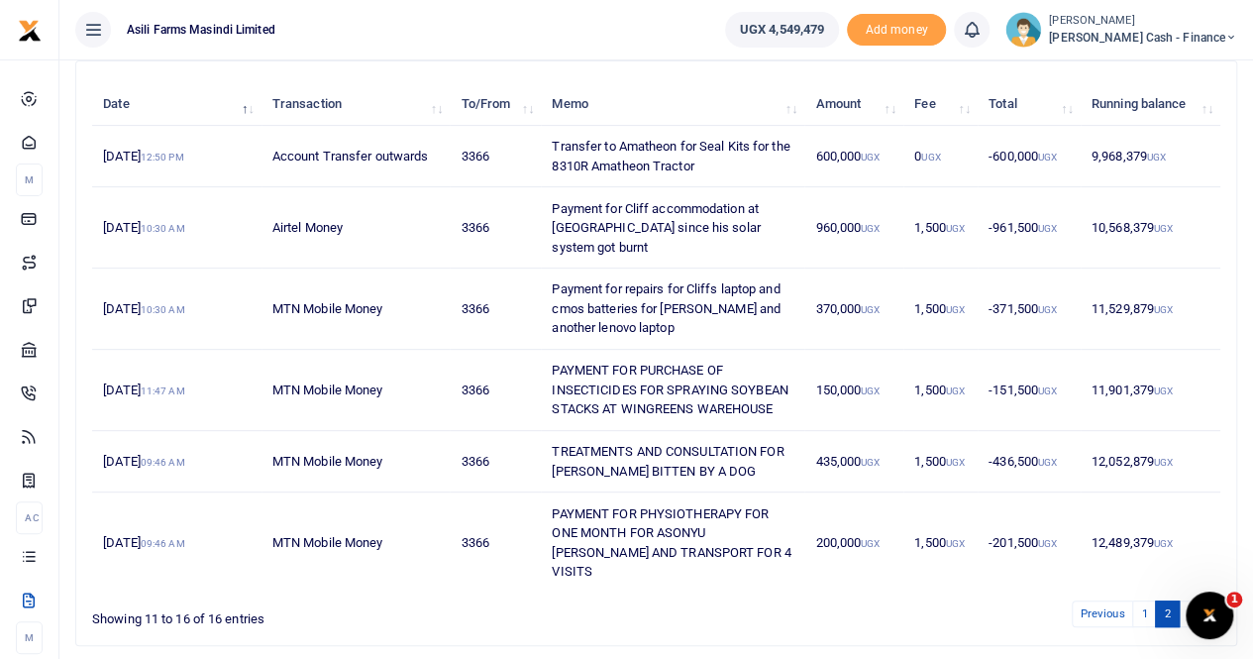
scroll to position [252, 0]
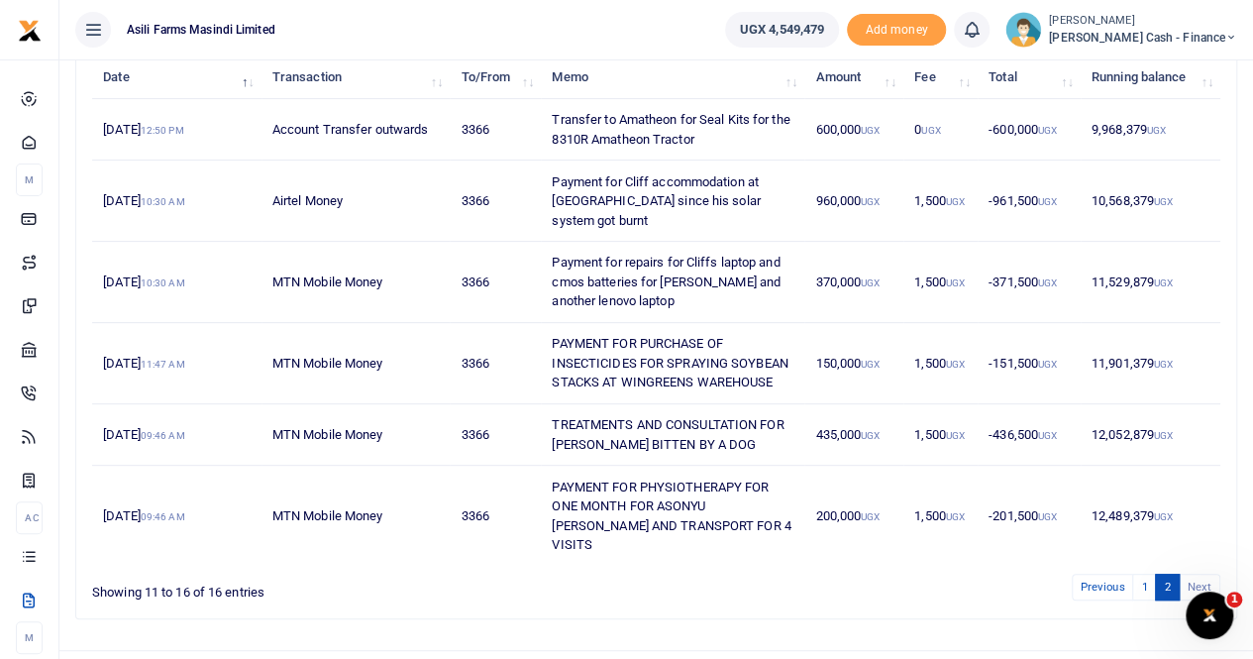
click at [1203, 574] on li "Next" at bounding box center [1200, 587] width 41 height 27
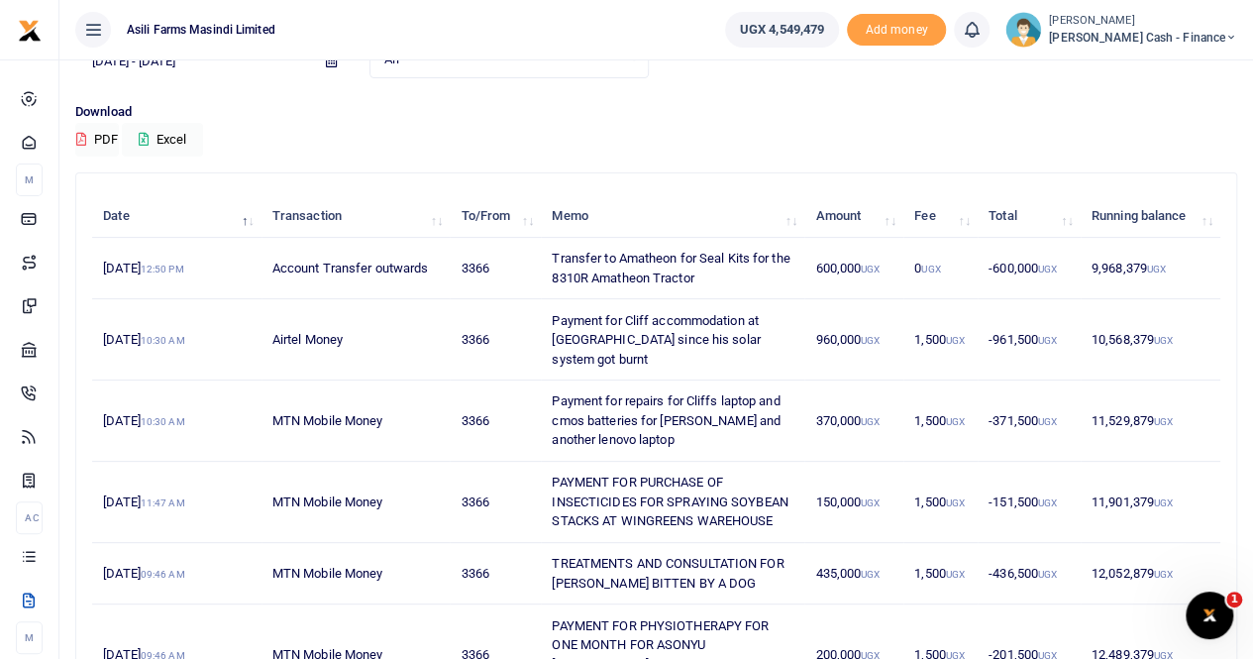
scroll to position [0, 0]
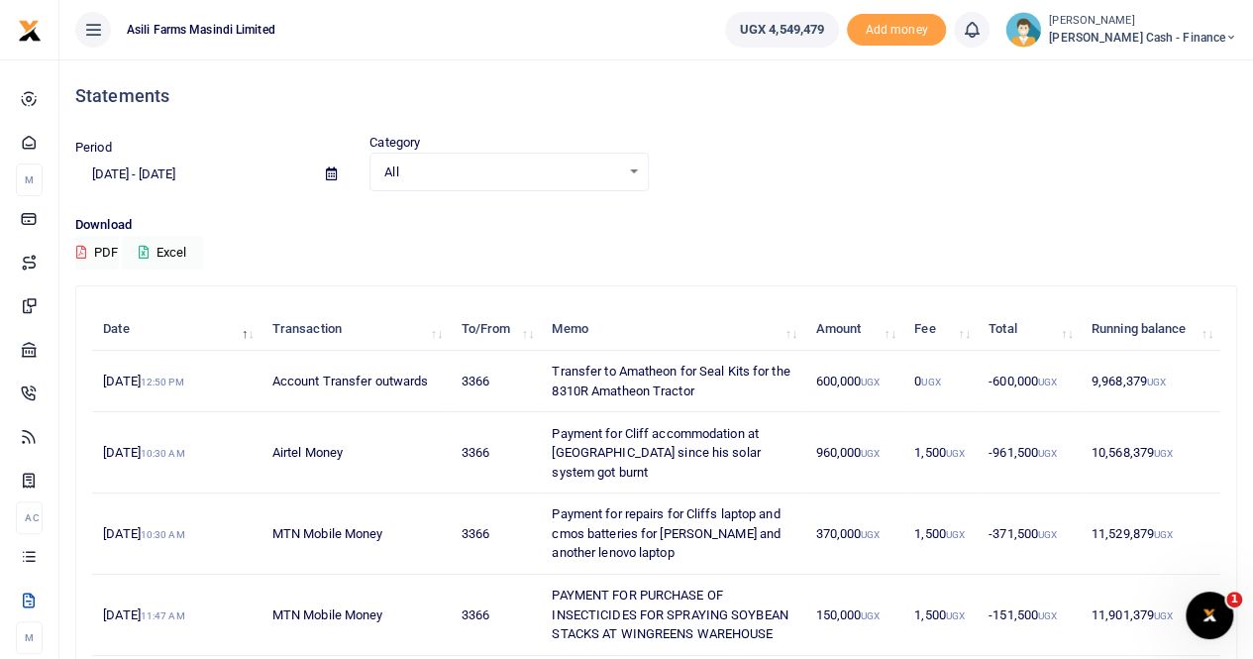
click at [1197, 34] on span "Petty Cash - Finance" at bounding box center [1143, 38] width 188 height 18
click at [1174, 70] on link "Switch accounts" at bounding box center [1096, 72] width 157 height 28
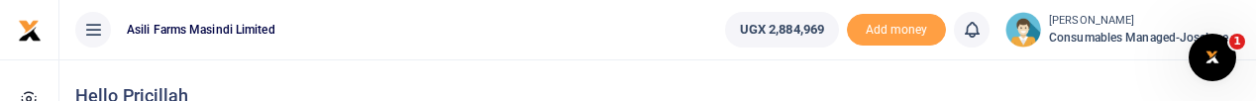
scroll to position [16, 16]
